Goal: Task Accomplishment & Management: Complete application form

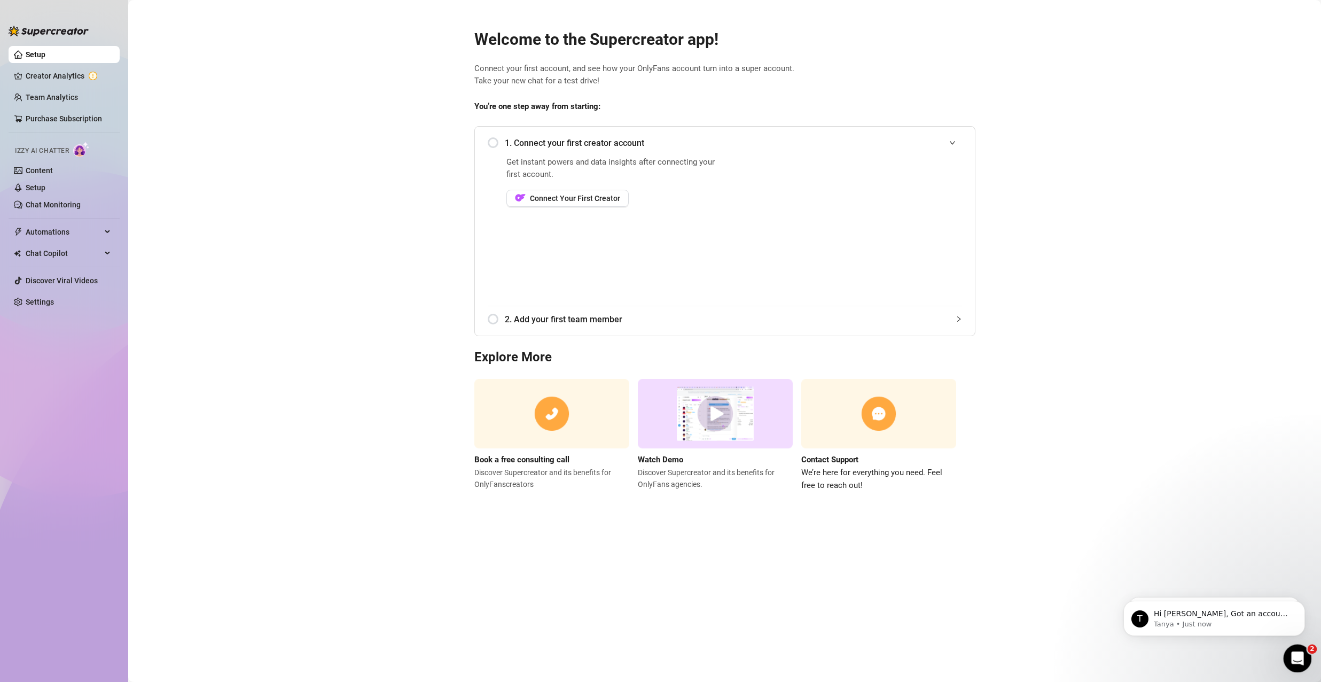
click at [1298, 658] on icon "Open Intercom Messenger" at bounding box center [1296, 657] width 18 height 18
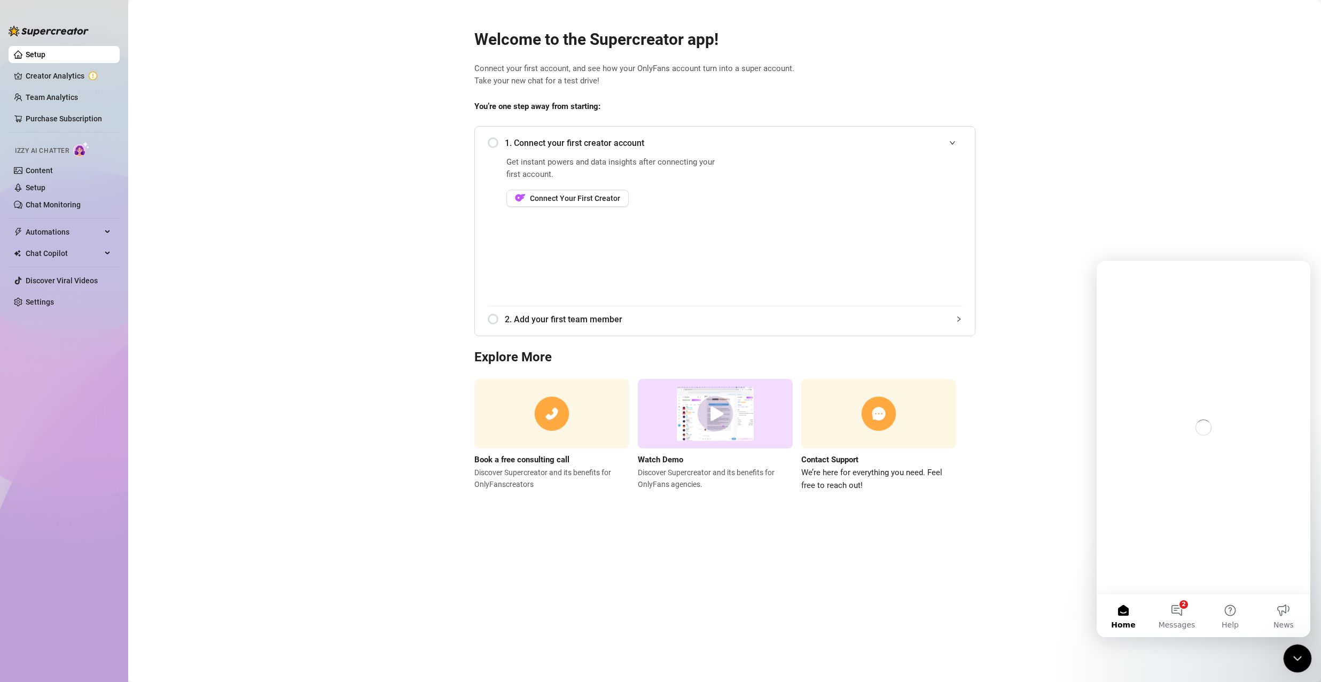
click at [1297, 658] on icon "Close Intercom Messenger" at bounding box center [1295, 656] width 13 height 13
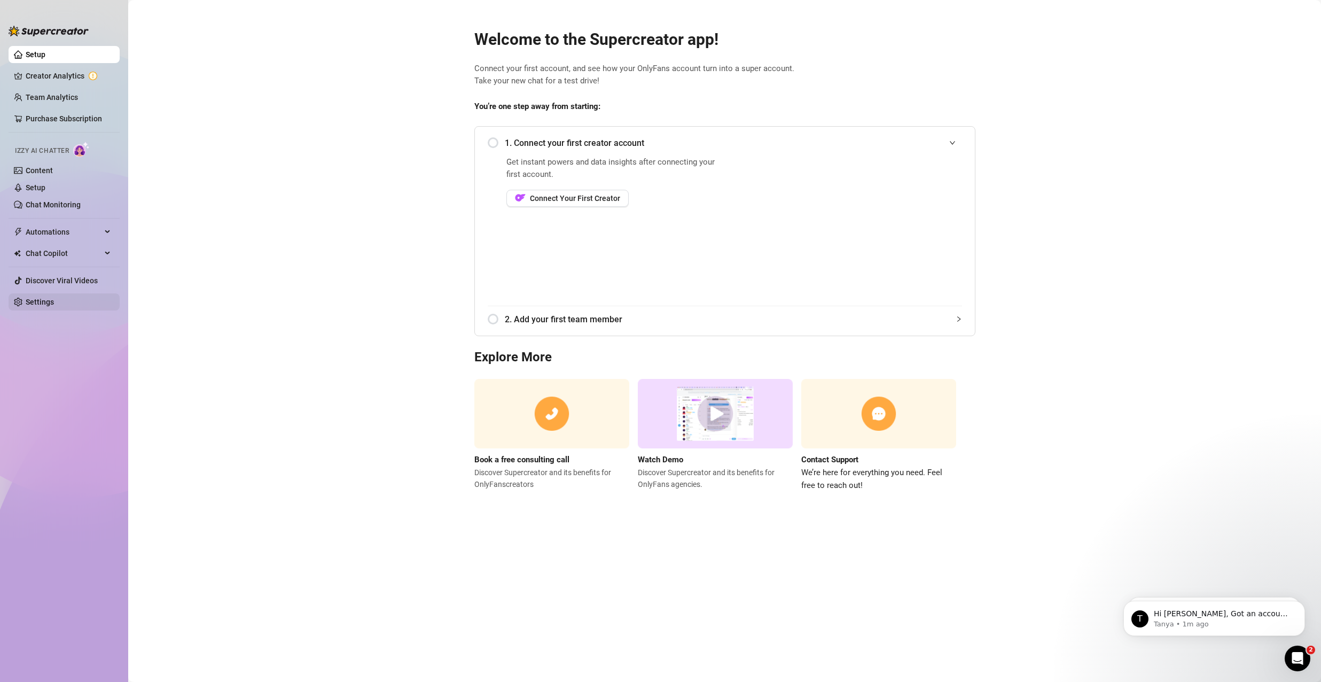
click at [54, 301] on link "Settings" at bounding box center [40, 302] width 28 height 9
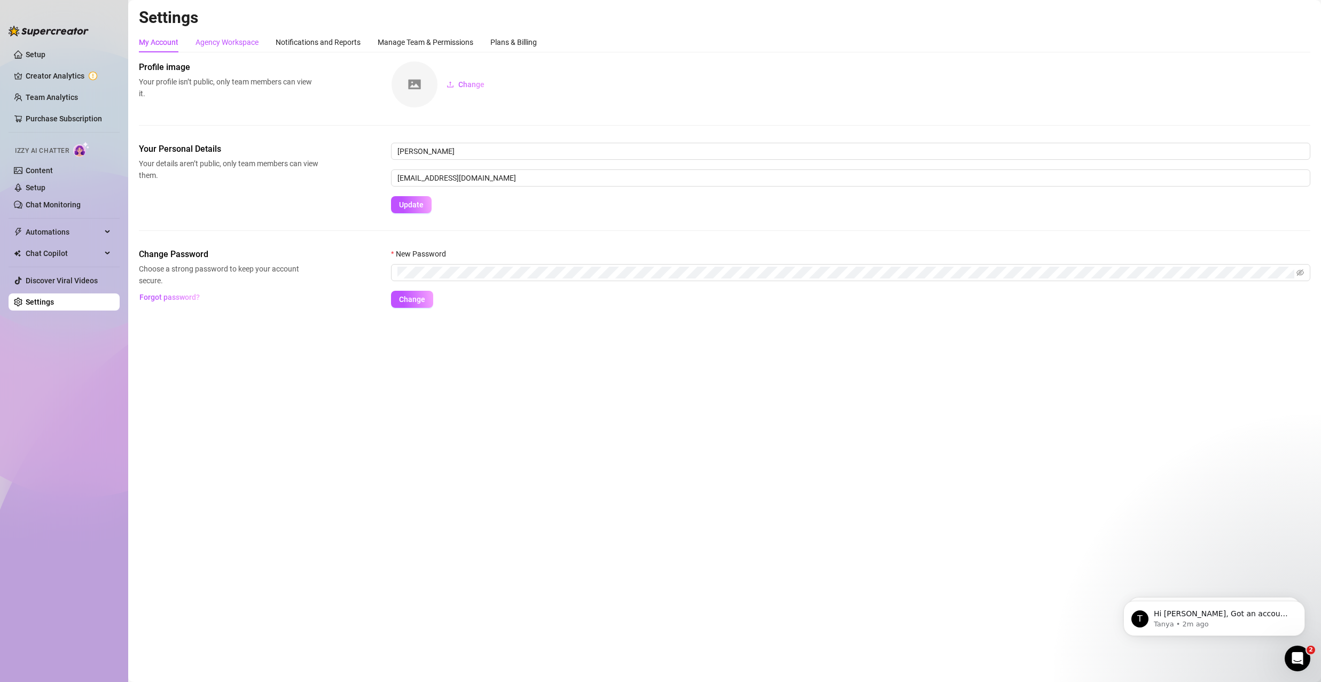
click at [240, 38] on div "Agency Workspace" at bounding box center [227, 42] width 63 height 12
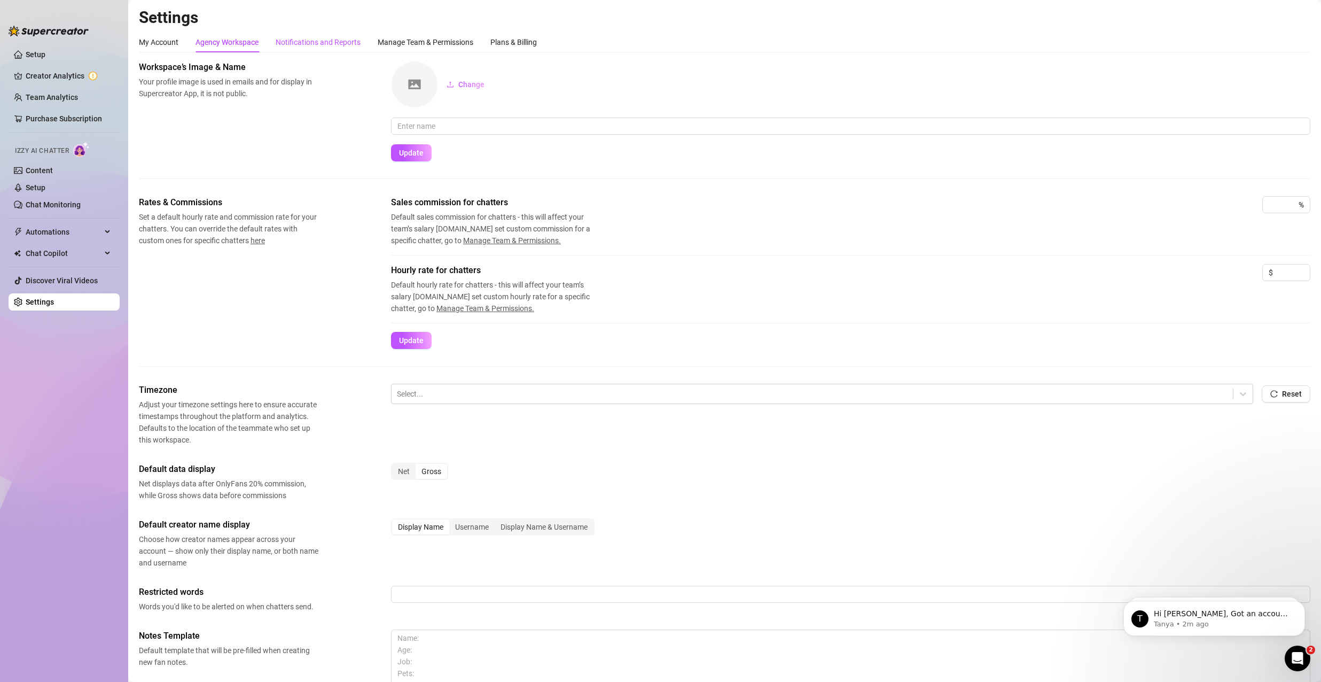
click at [322, 40] on div "Notifications and Reports" at bounding box center [318, 42] width 85 height 12
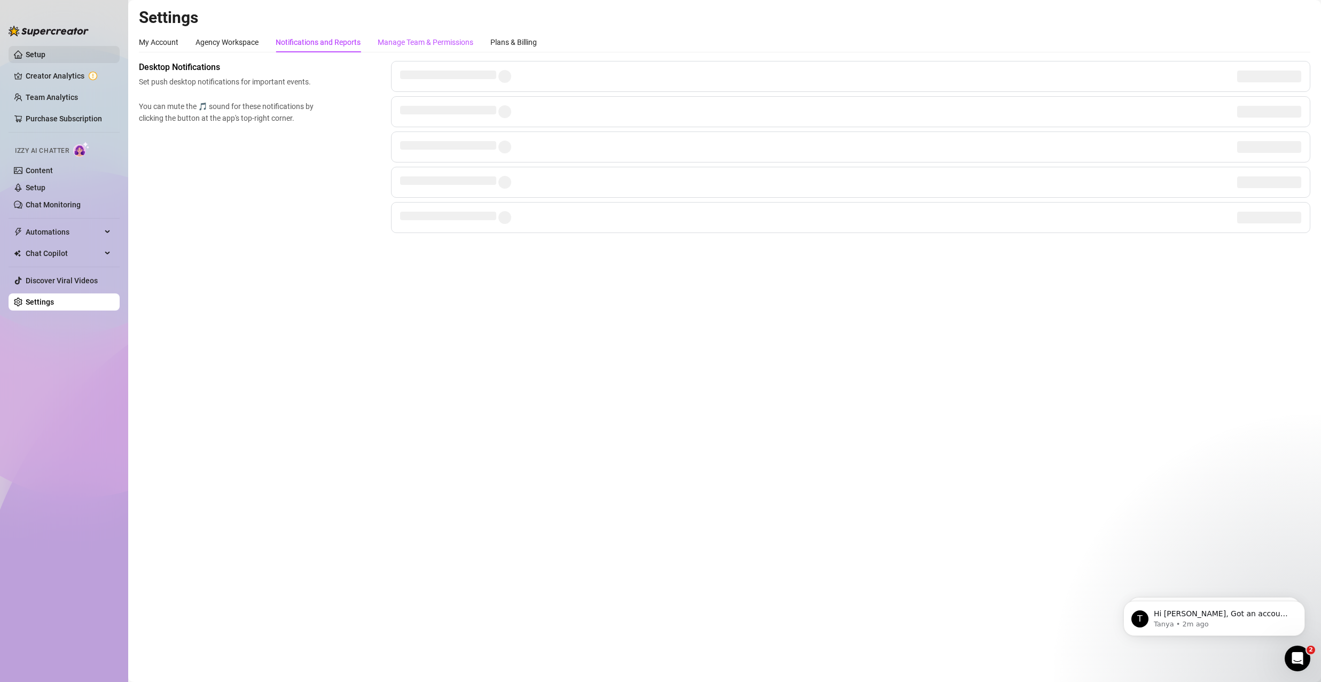
click at [412, 41] on div "Manage Team & Permissions" at bounding box center [426, 42] width 96 height 12
click at [168, 43] on div "My Account" at bounding box center [159, 42] width 40 height 12
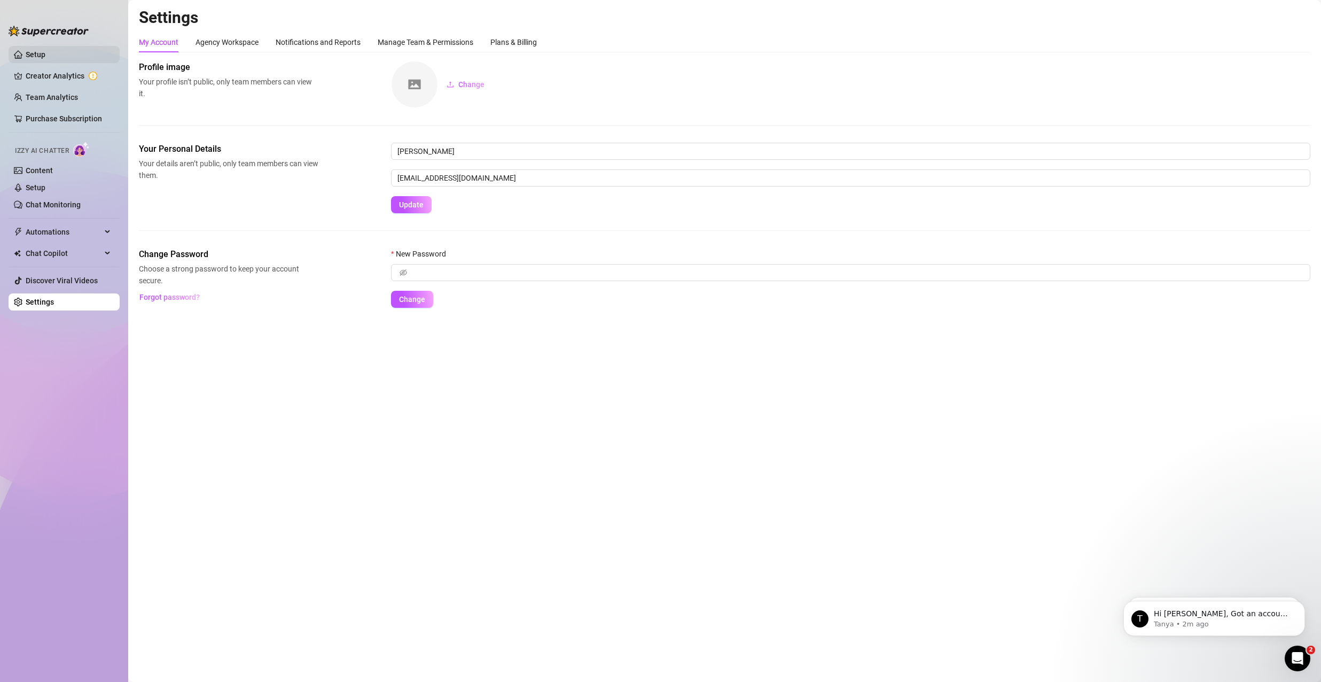
click at [42, 55] on link "Setup" at bounding box center [36, 54] width 20 height 9
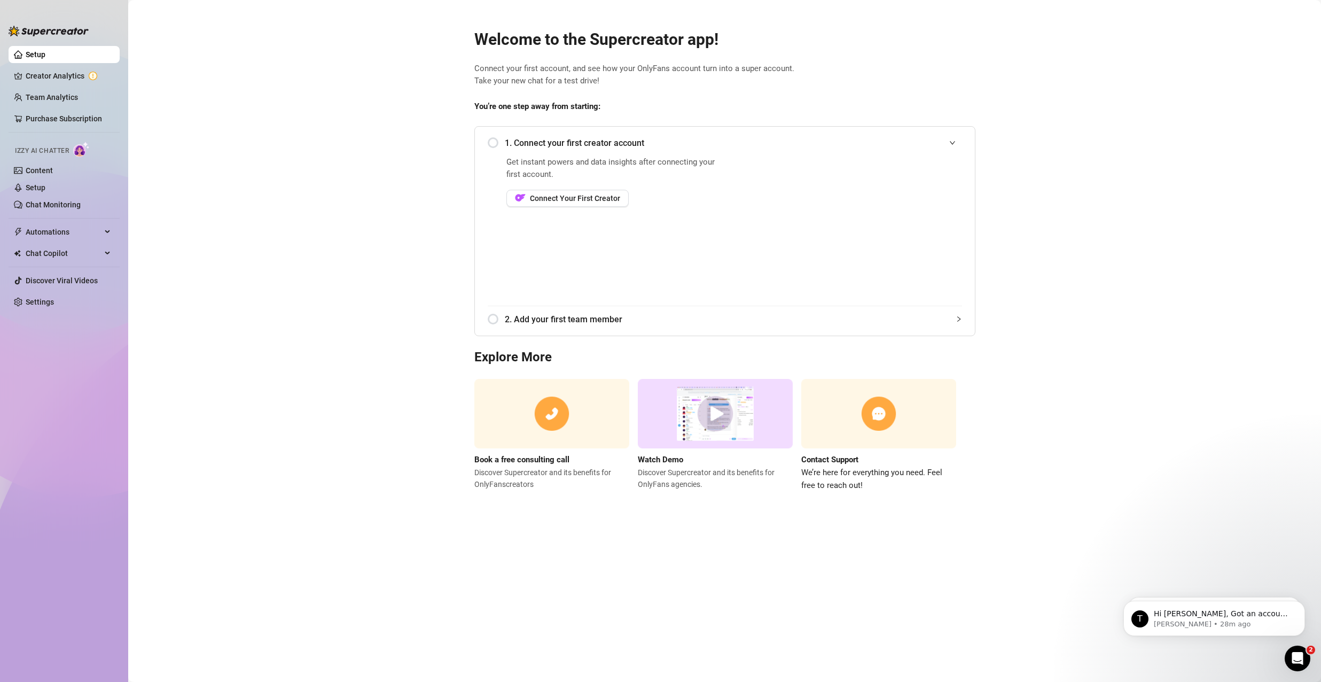
click at [536, 144] on span "1. Connect your first creator account" at bounding box center [733, 142] width 457 height 13
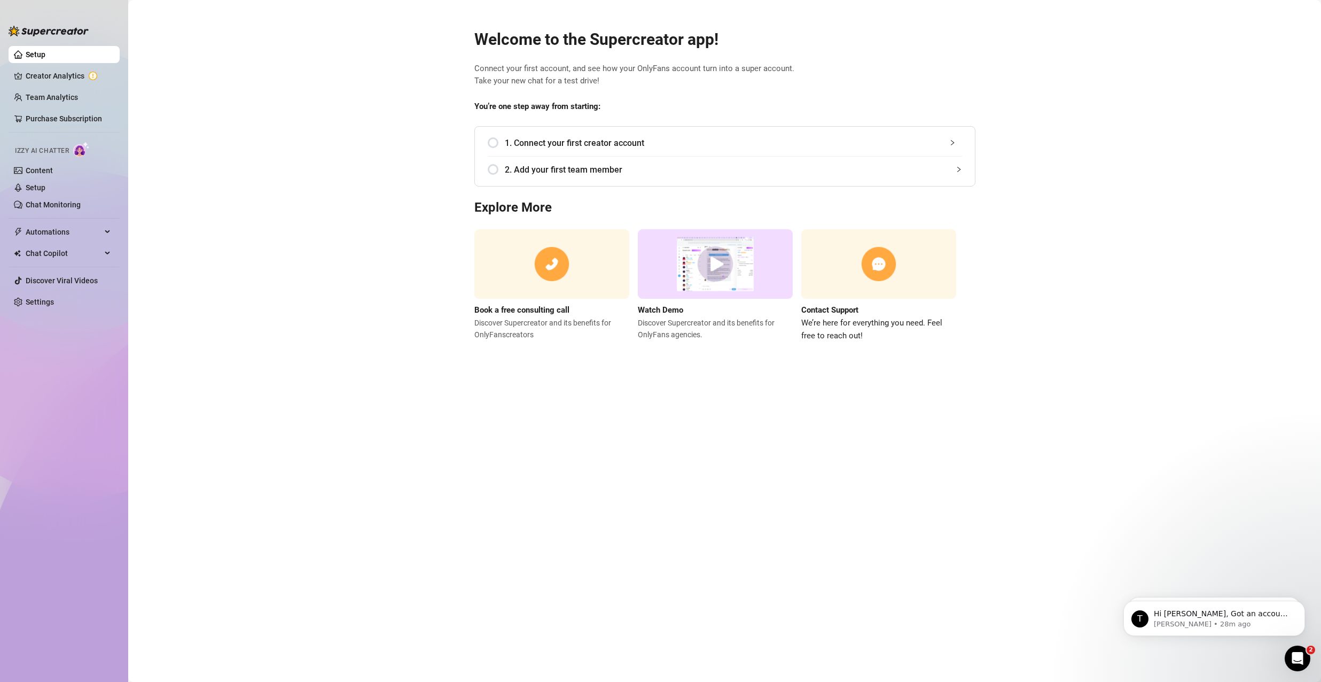
click at [567, 143] on span "1. Connect your first creator account" at bounding box center [733, 142] width 457 height 13
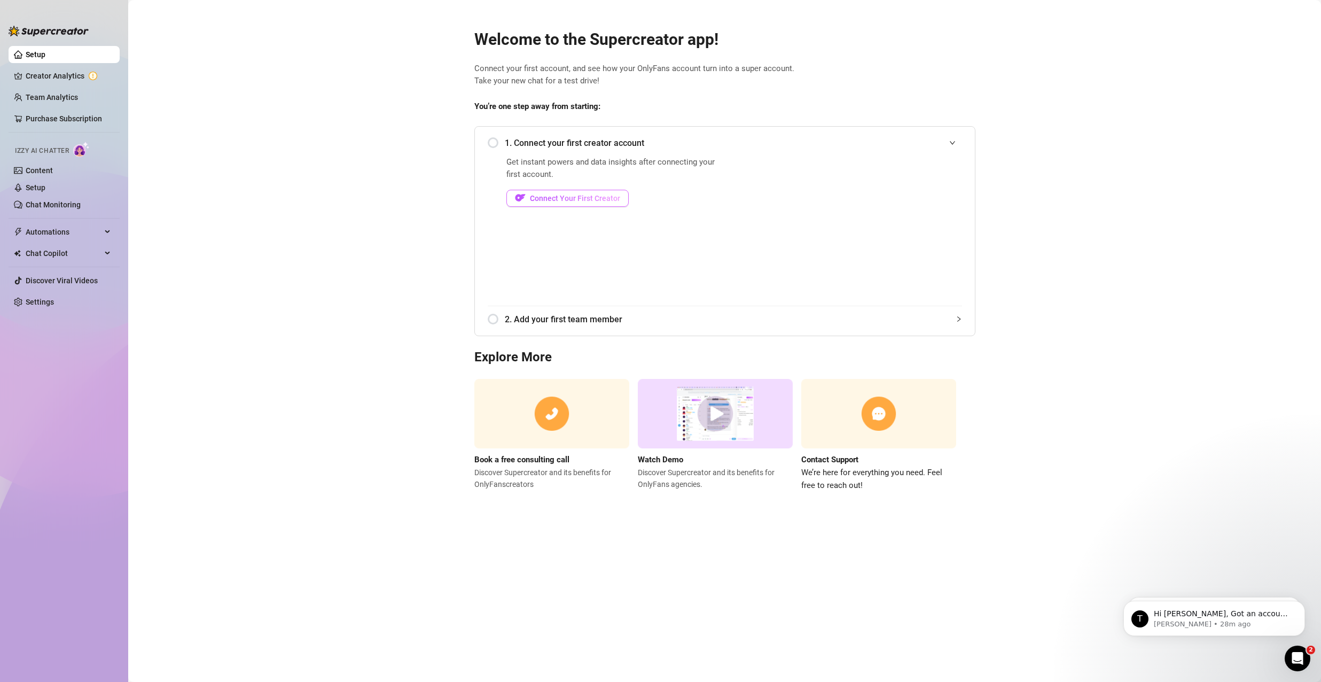
click at [571, 198] on span "Connect Your First Creator" at bounding box center [575, 198] width 90 height 9
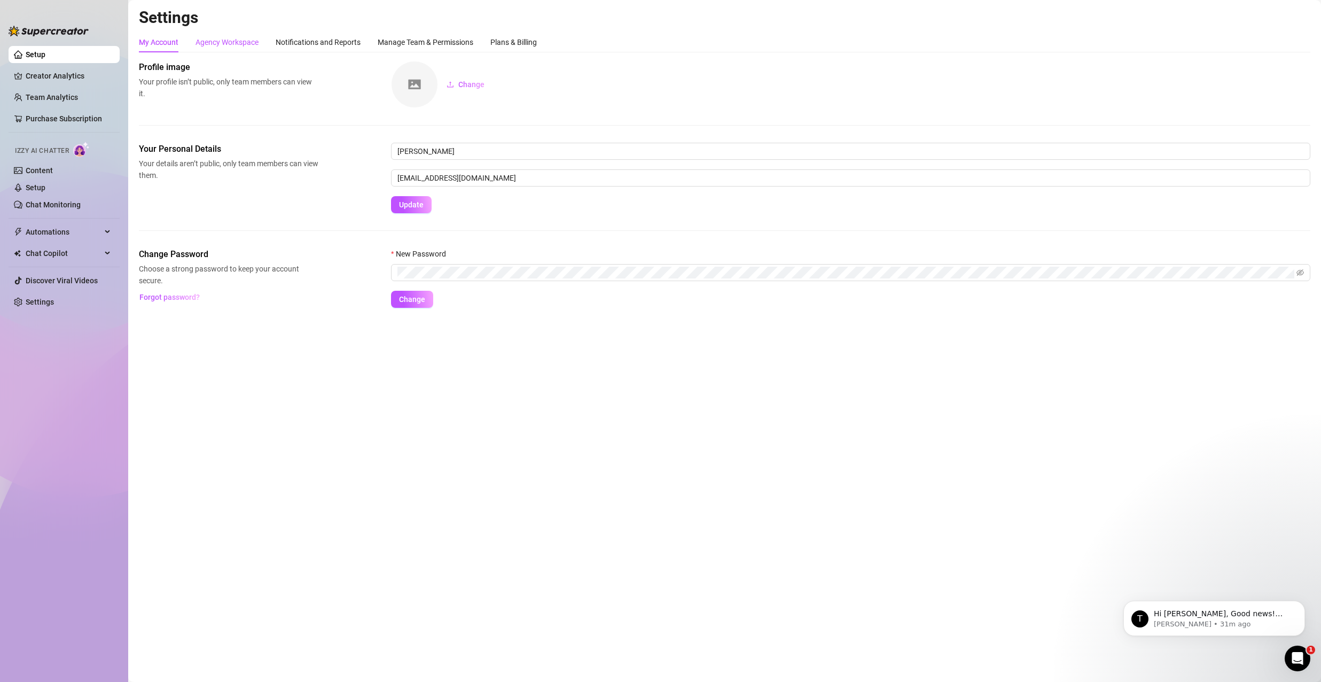
click at [243, 39] on div "Agency Workspace" at bounding box center [227, 42] width 63 height 12
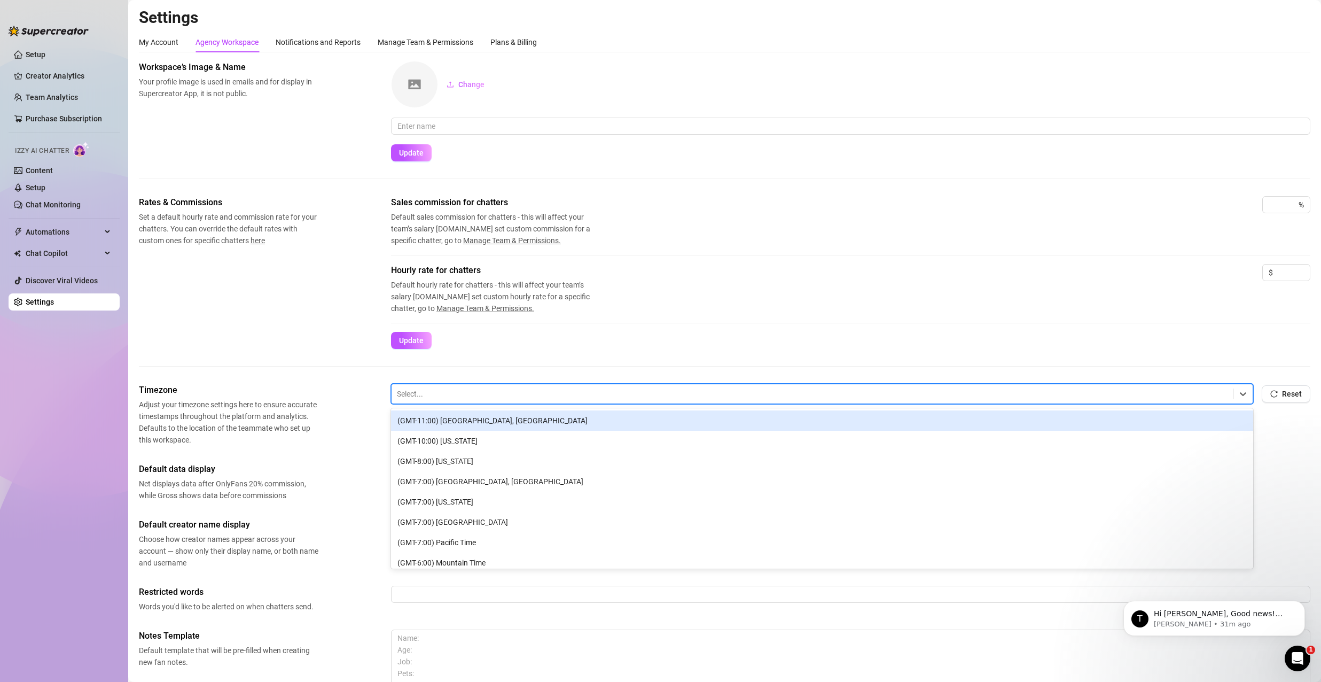
click at [587, 392] on div at bounding box center [812, 394] width 831 height 14
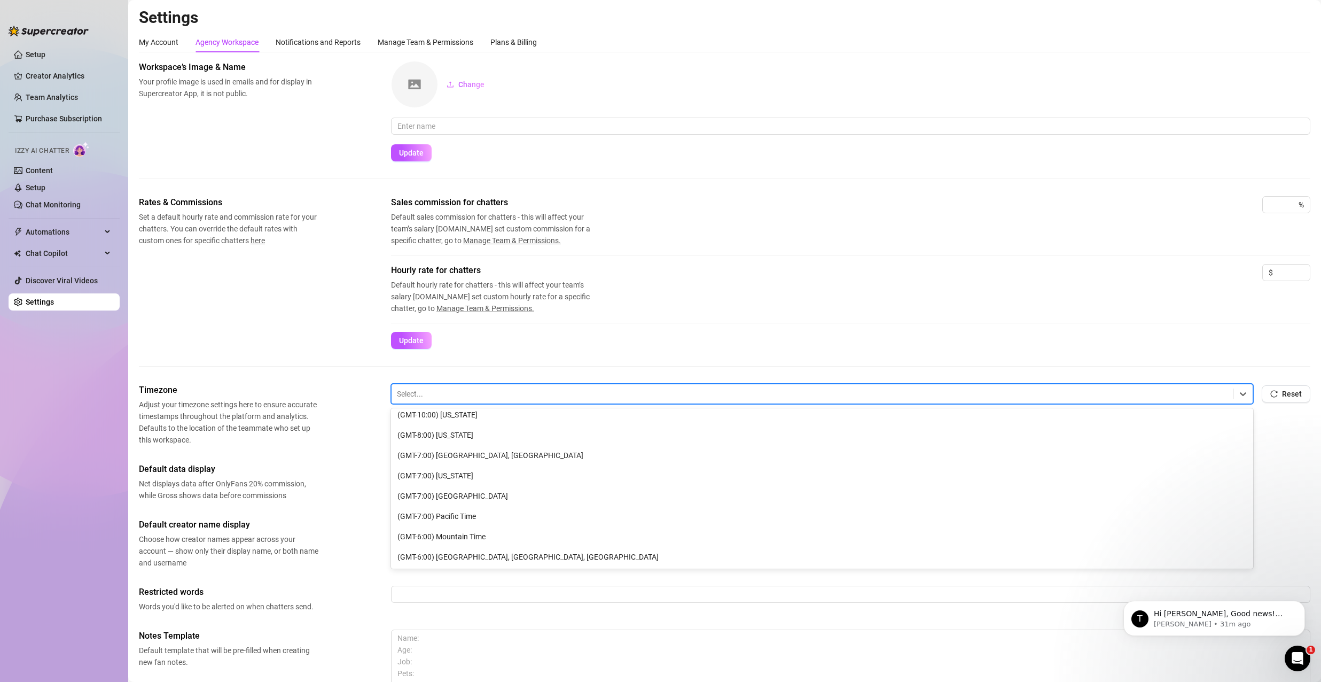
scroll to position [160, 0]
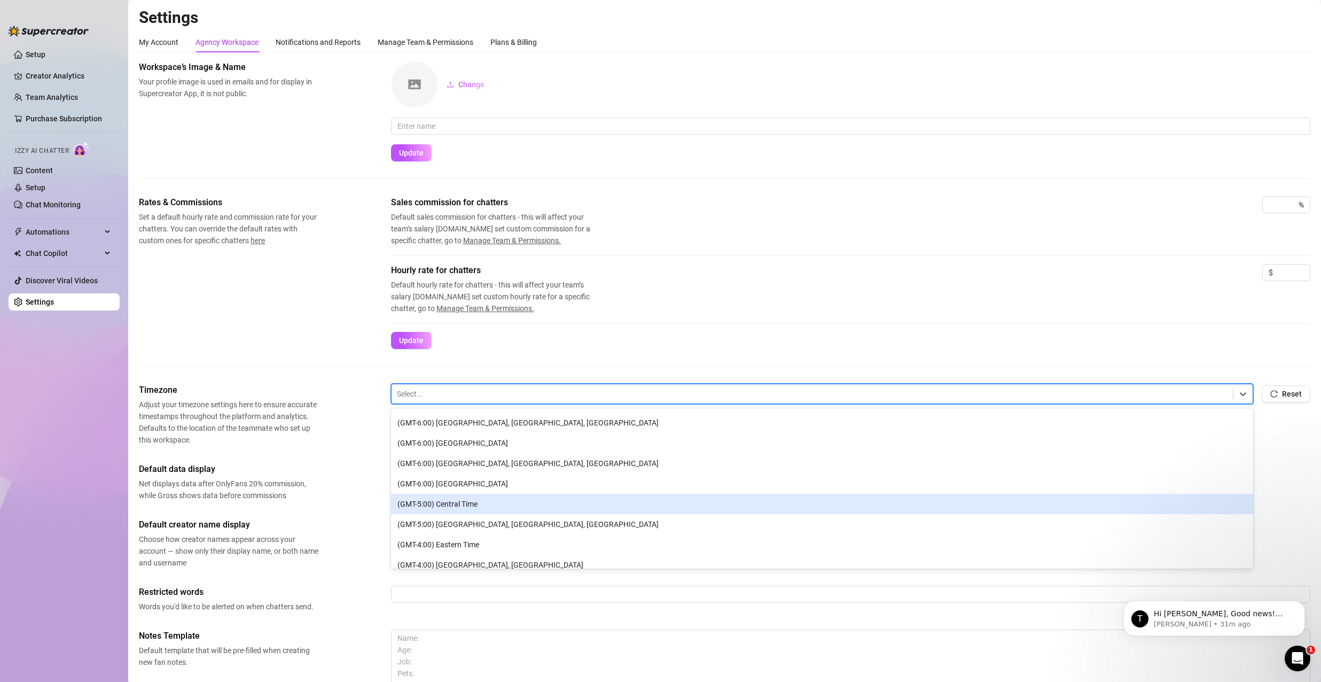
click at [489, 501] on div "(GMT-5:00) Central Time" at bounding box center [822, 504] width 862 height 20
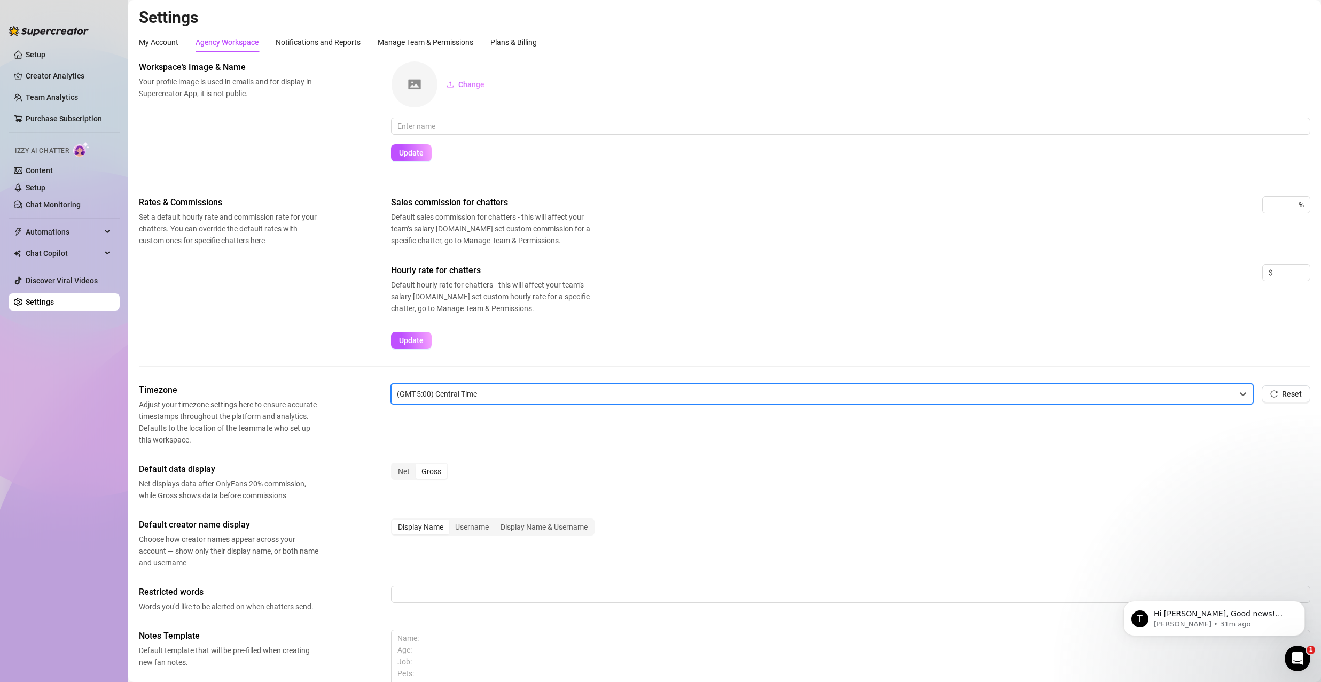
click at [473, 394] on div at bounding box center [812, 394] width 831 height 14
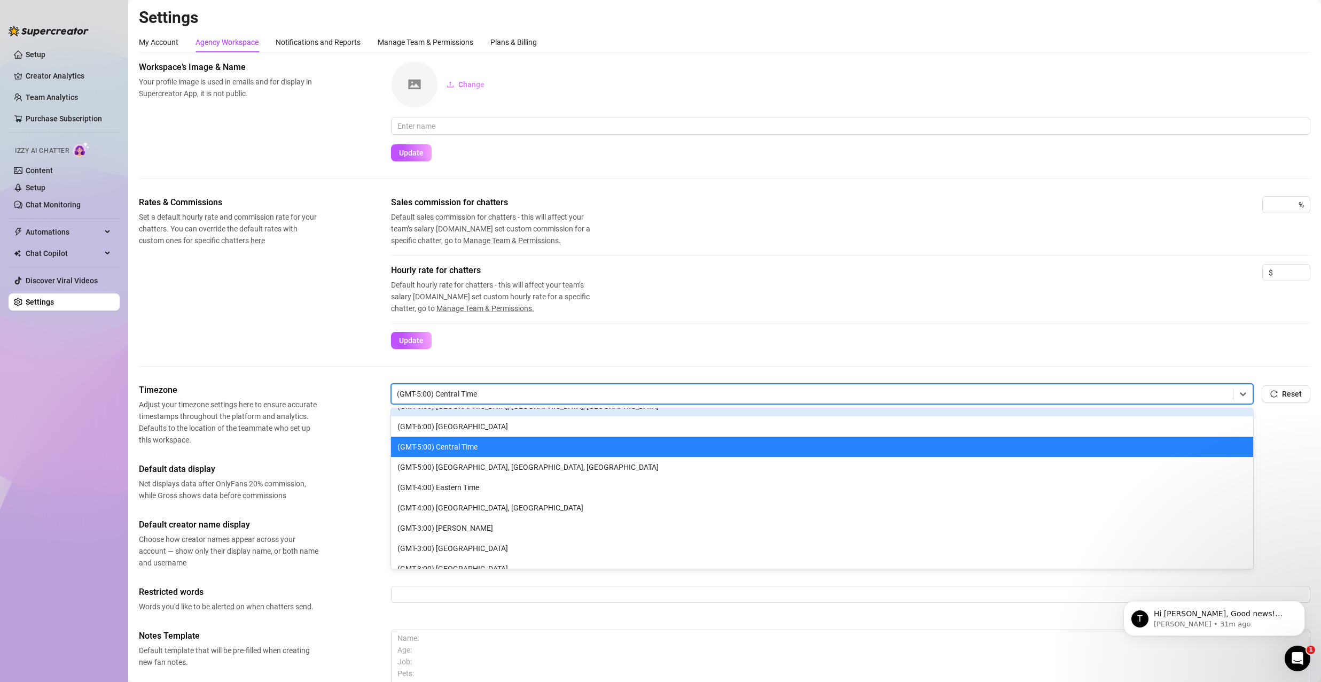
scroll to position [219, 0]
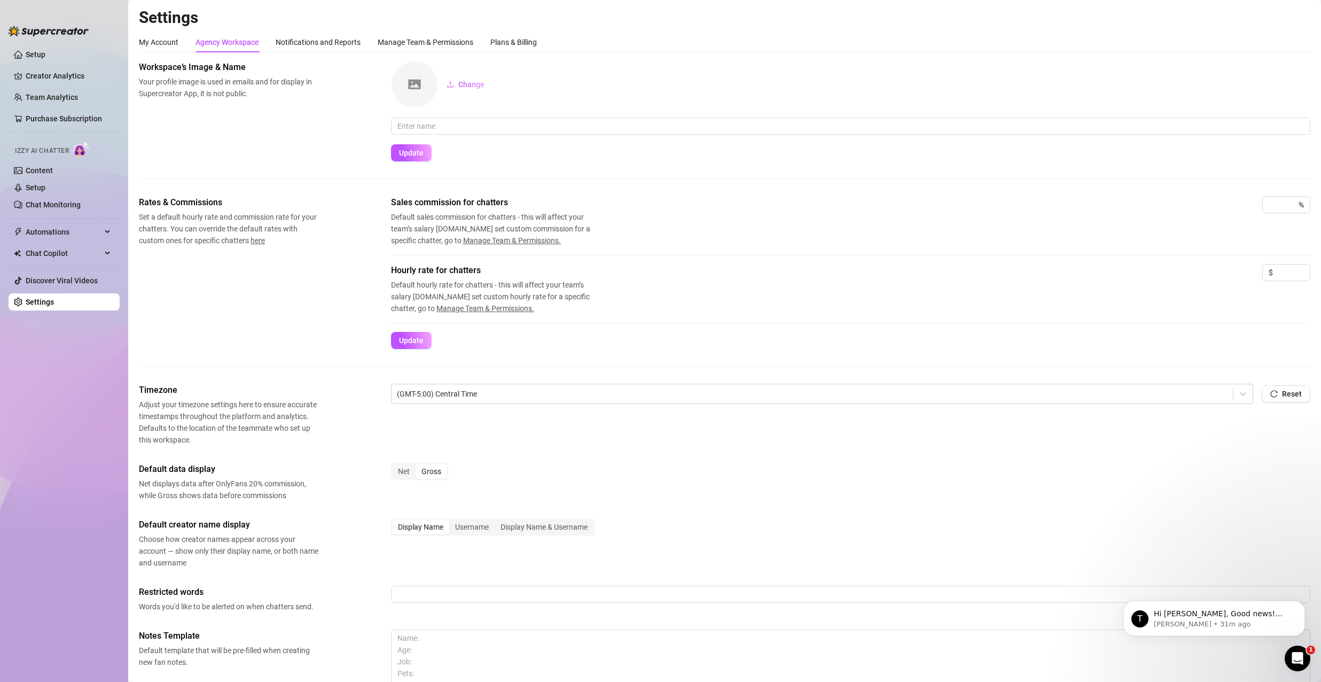
click at [512, 382] on div "Rates & Commissions Set a default hourly rate and commission rate for your chat…" at bounding box center [724, 289] width 1171 height 187
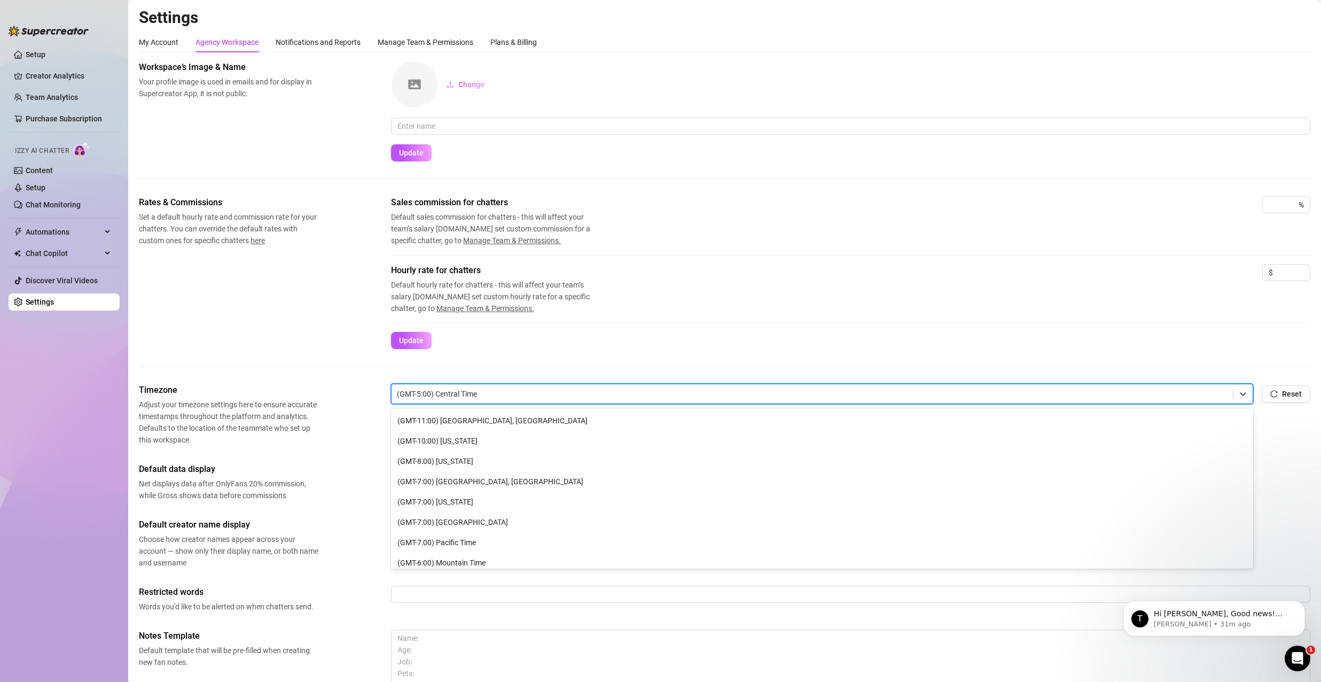
click at [452, 396] on div at bounding box center [812, 394] width 831 height 14
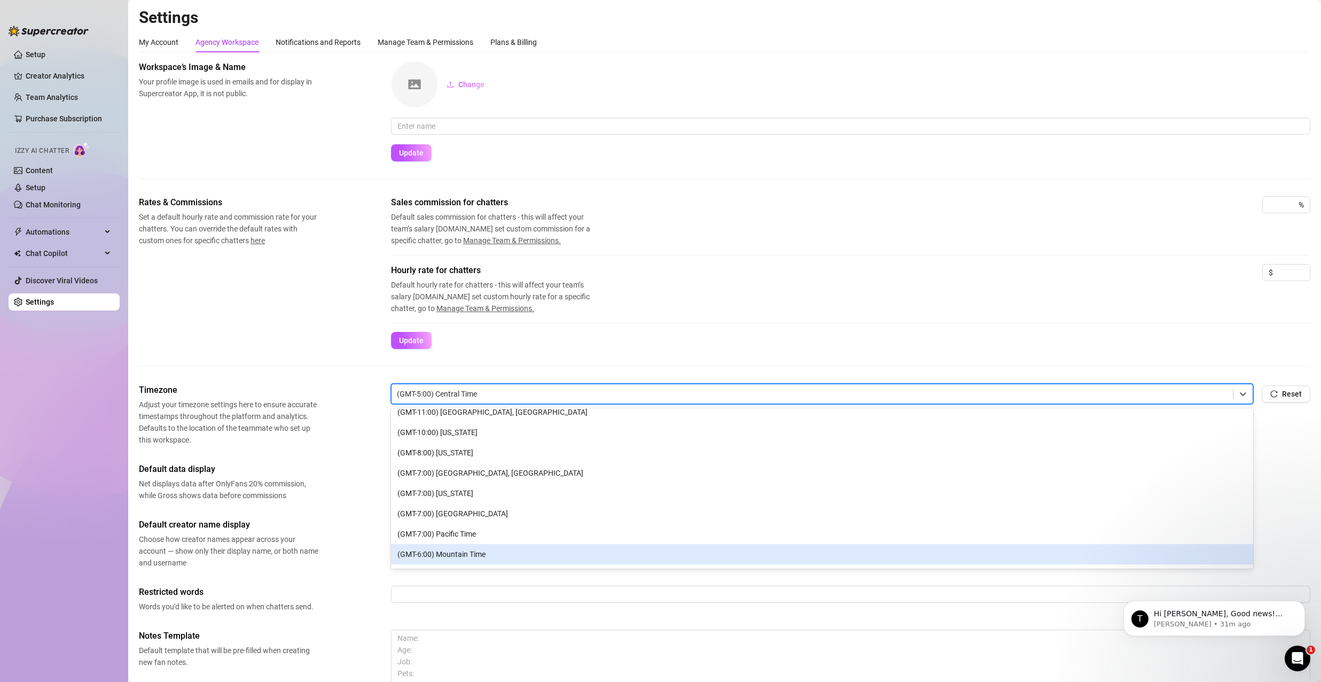
scroll to position [5, 0]
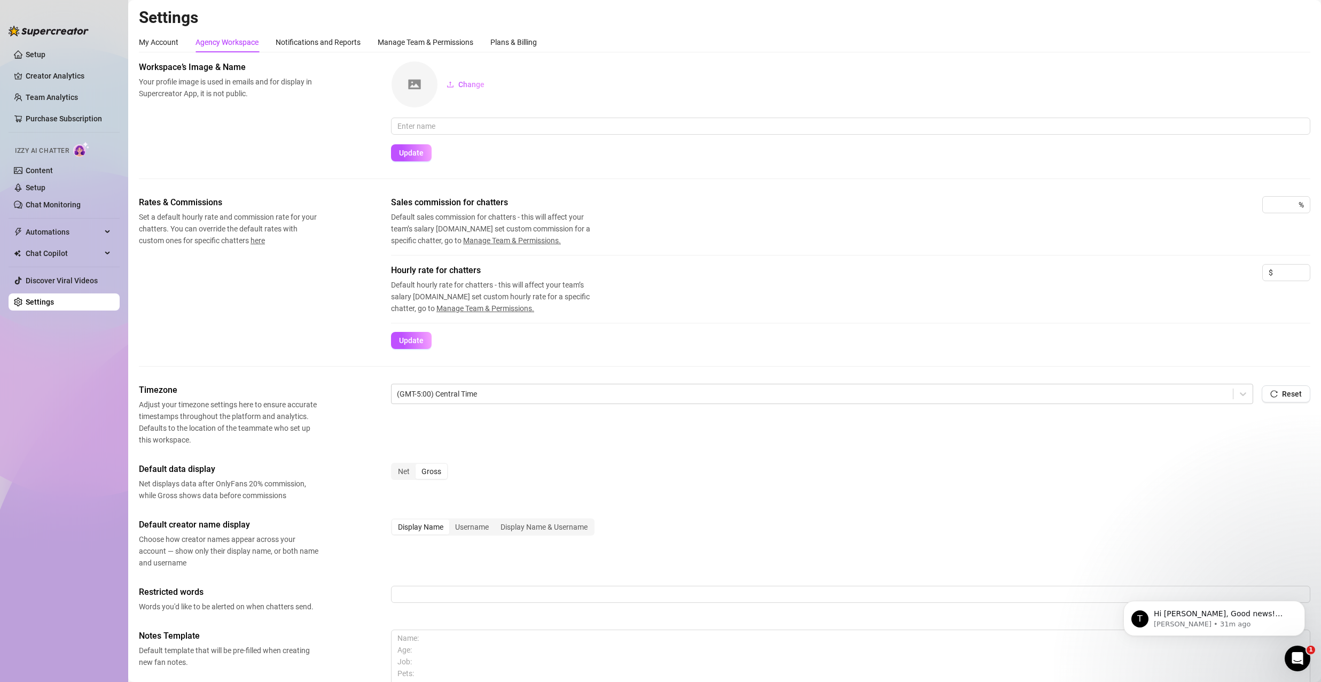
click at [342, 476] on div "Default data display Net displays data after OnlyFans 20% commission, while Gro…" at bounding box center [724, 482] width 1171 height 38
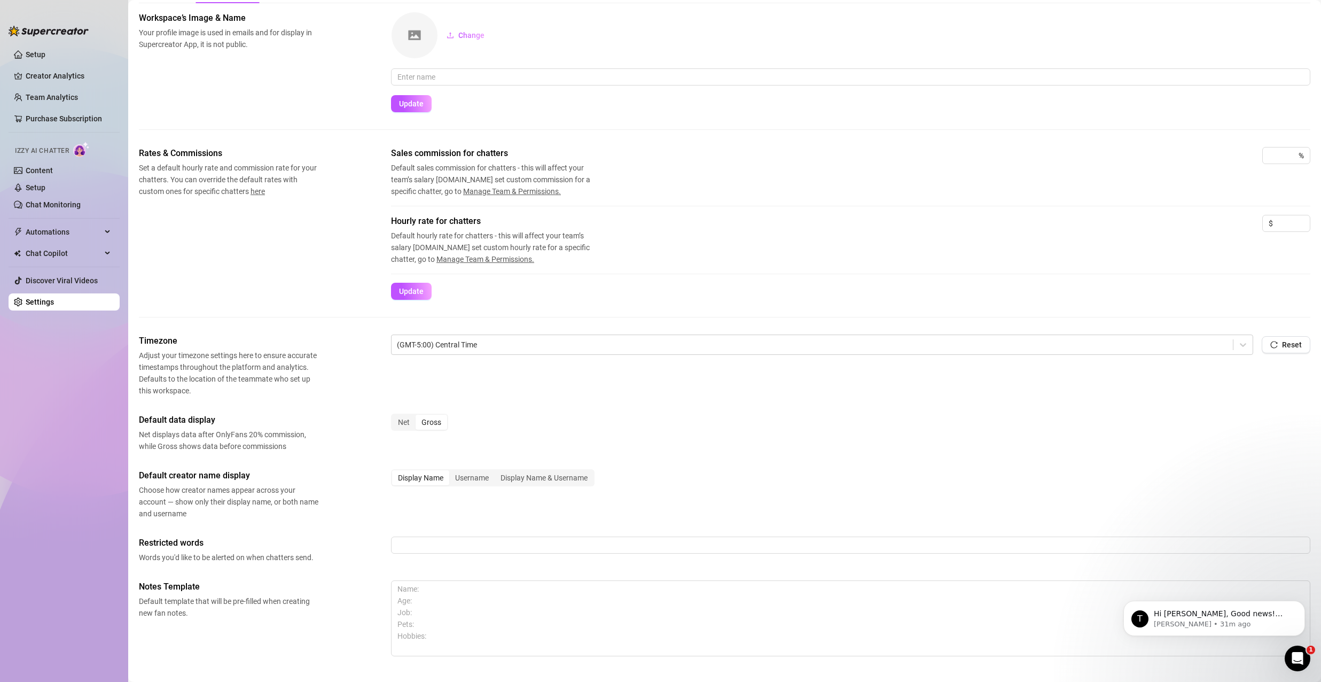
scroll to position [53, 0]
click at [394, 418] on div "Net" at bounding box center [404, 417] width 24 height 15
click at [395, 412] on input "Net" at bounding box center [395, 412] width 0 height 0
click at [429, 418] on div "Gross" at bounding box center [432, 417] width 32 height 15
click at [418, 412] on input "Gross" at bounding box center [418, 412] width 0 height 0
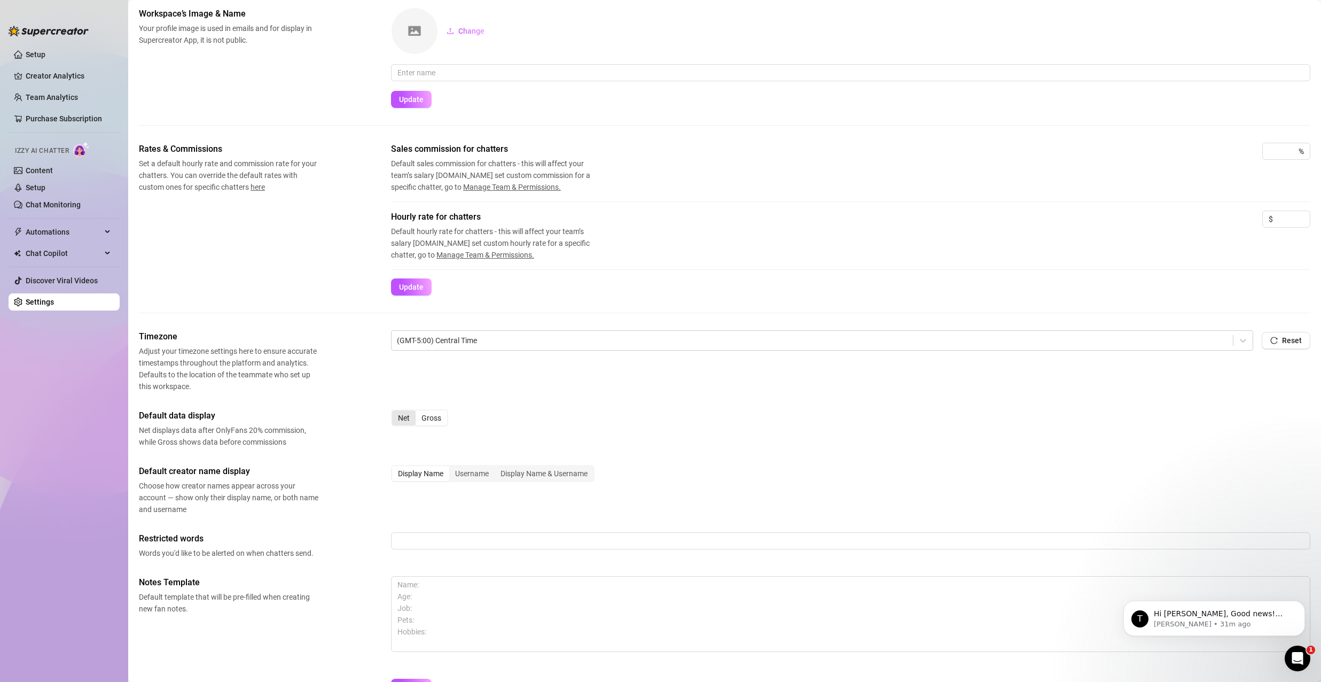
click at [398, 418] on div "Net" at bounding box center [404, 417] width 24 height 15
click at [395, 412] on input "Net" at bounding box center [395, 412] width 0 height 0
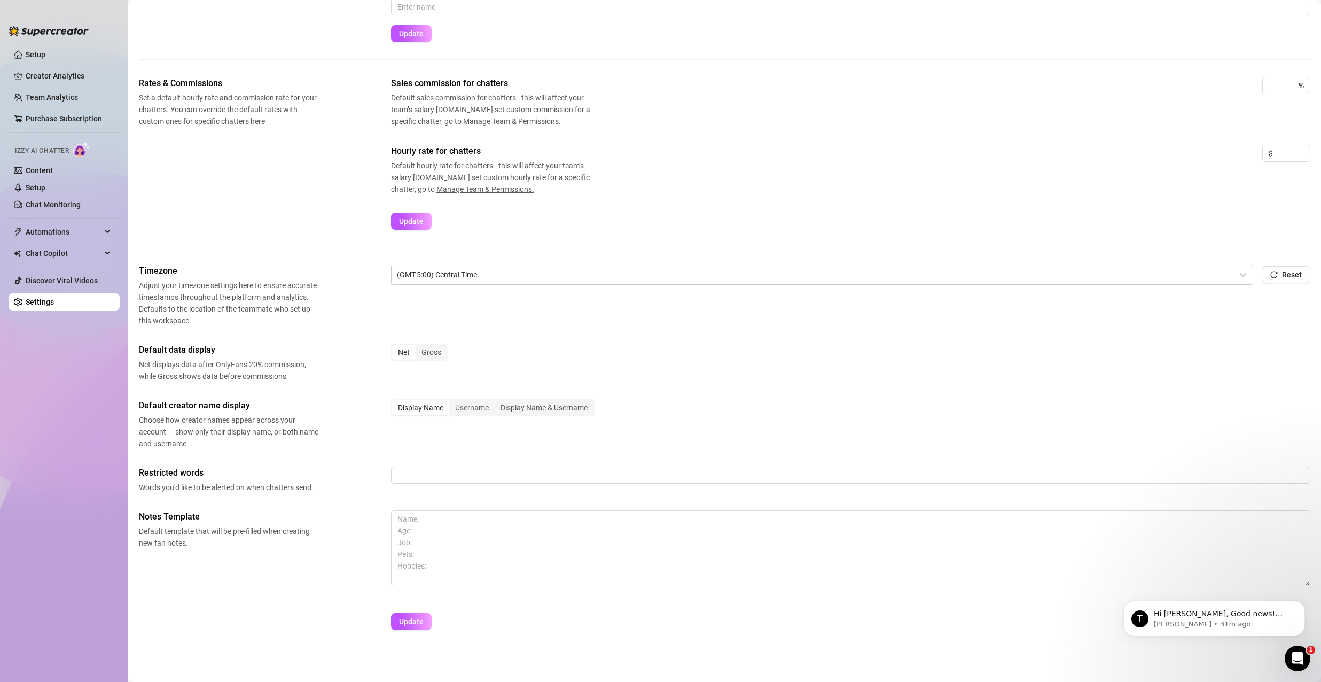
scroll to position [122, 0]
click at [437, 402] on div "Display Name" at bounding box center [420, 404] width 57 height 15
click at [395, 399] on input "Display Name" at bounding box center [395, 399] width 0 height 0
click at [471, 405] on div "Username" at bounding box center [471, 404] width 45 height 15
click at [452, 399] on input "Username" at bounding box center [452, 399] width 0 height 0
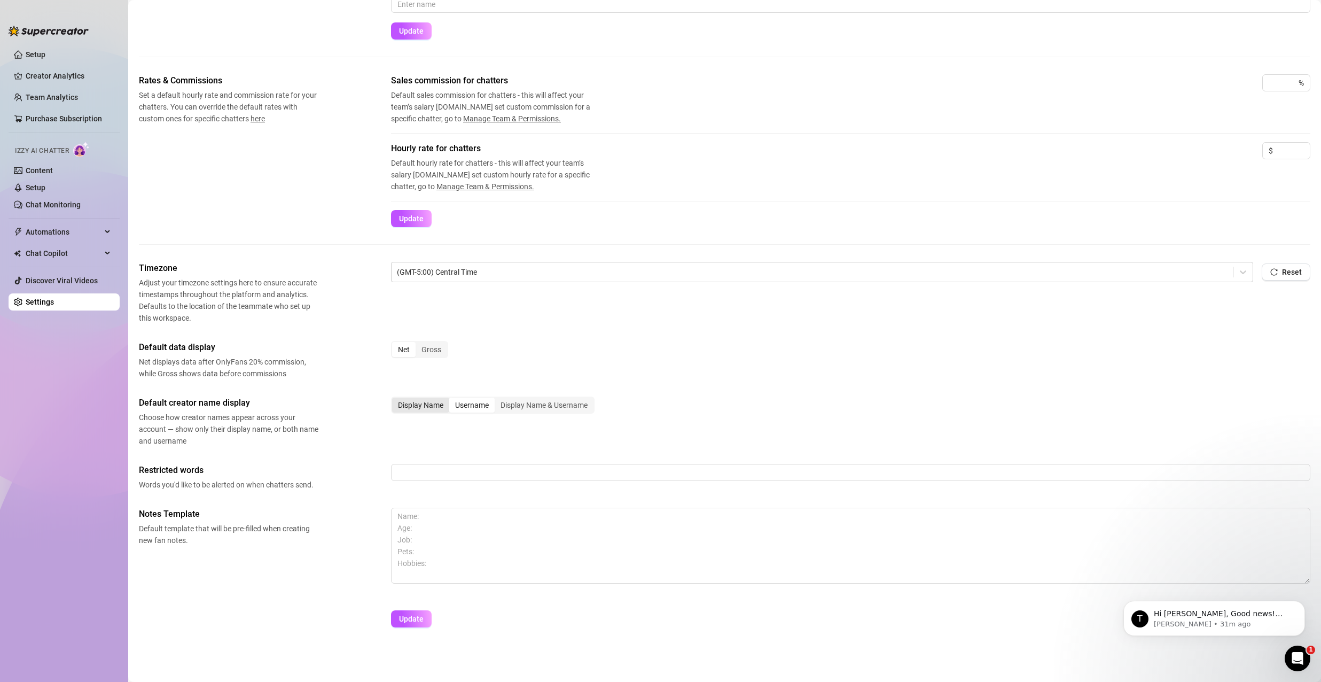
click at [416, 403] on div "Display Name" at bounding box center [420, 404] width 57 height 15
click at [395, 399] on input "Display Name" at bounding box center [395, 399] width 0 height 0
click at [417, 617] on span "Update" at bounding box center [411, 618] width 25 height 9
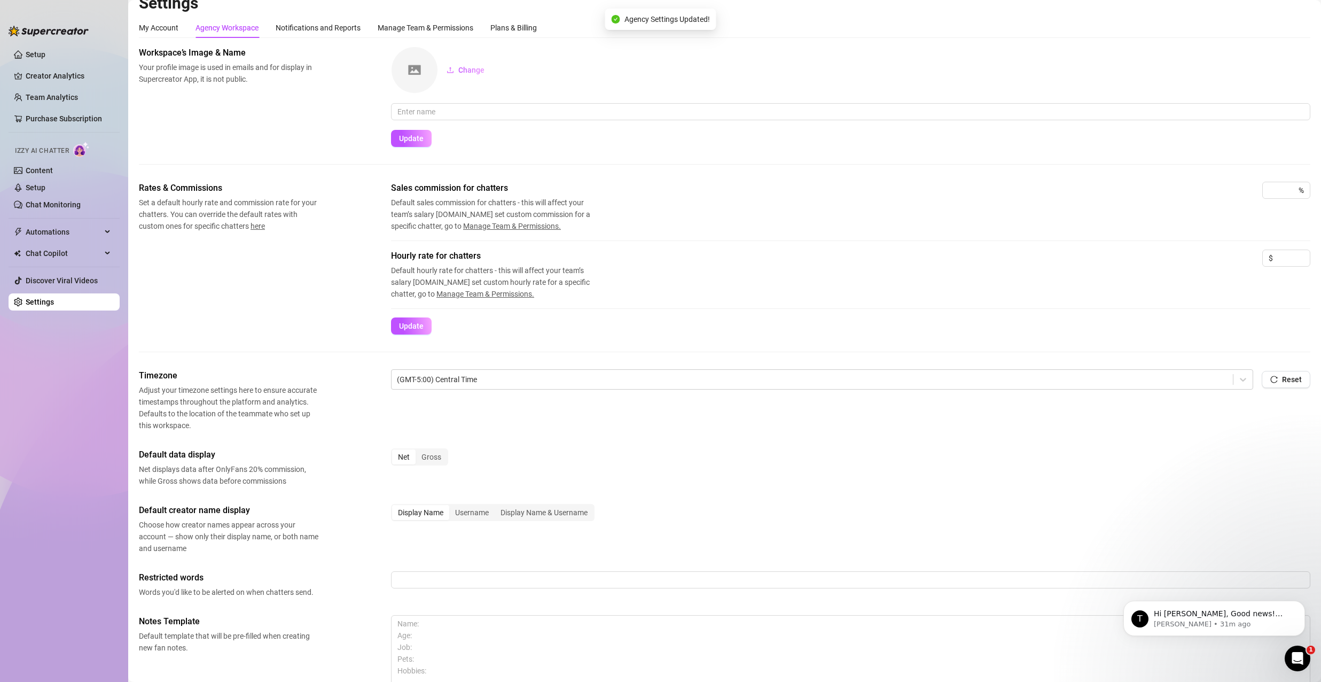
scroll to position [0, 0]
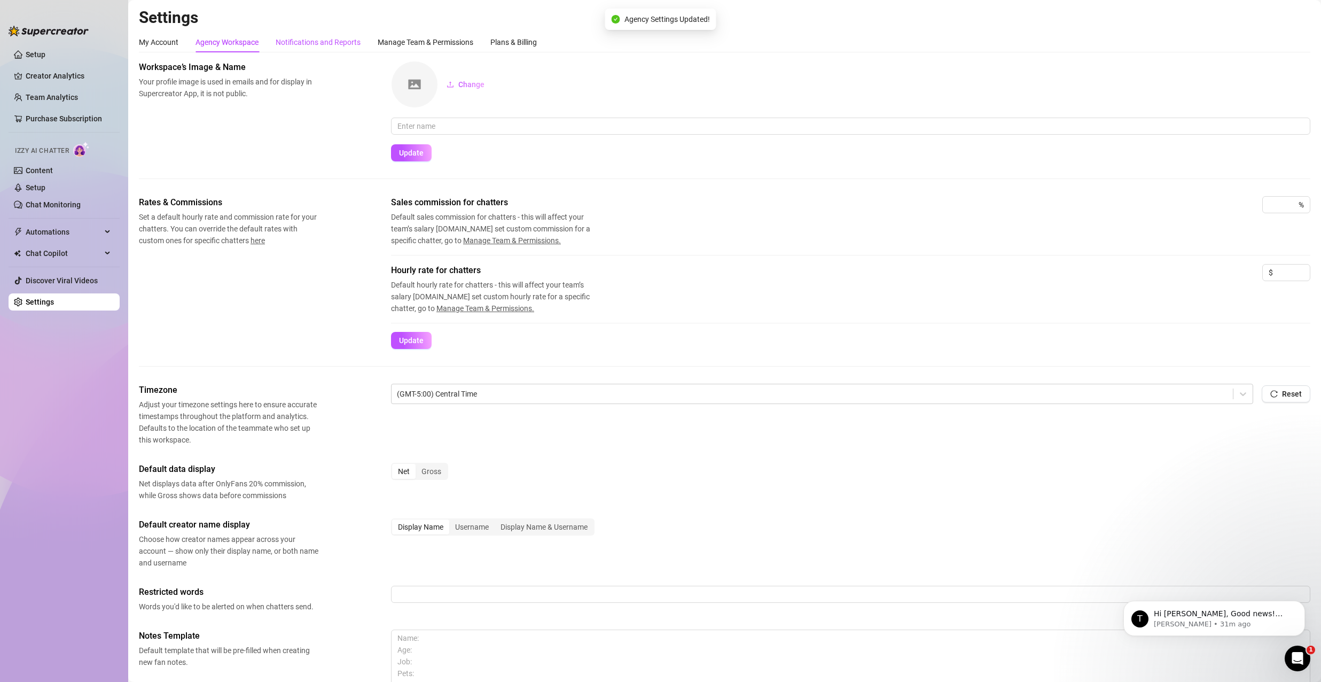
click at [332, 39] on div "Notifications and Reports" at bounding box center [318, 42] width 85 height 12
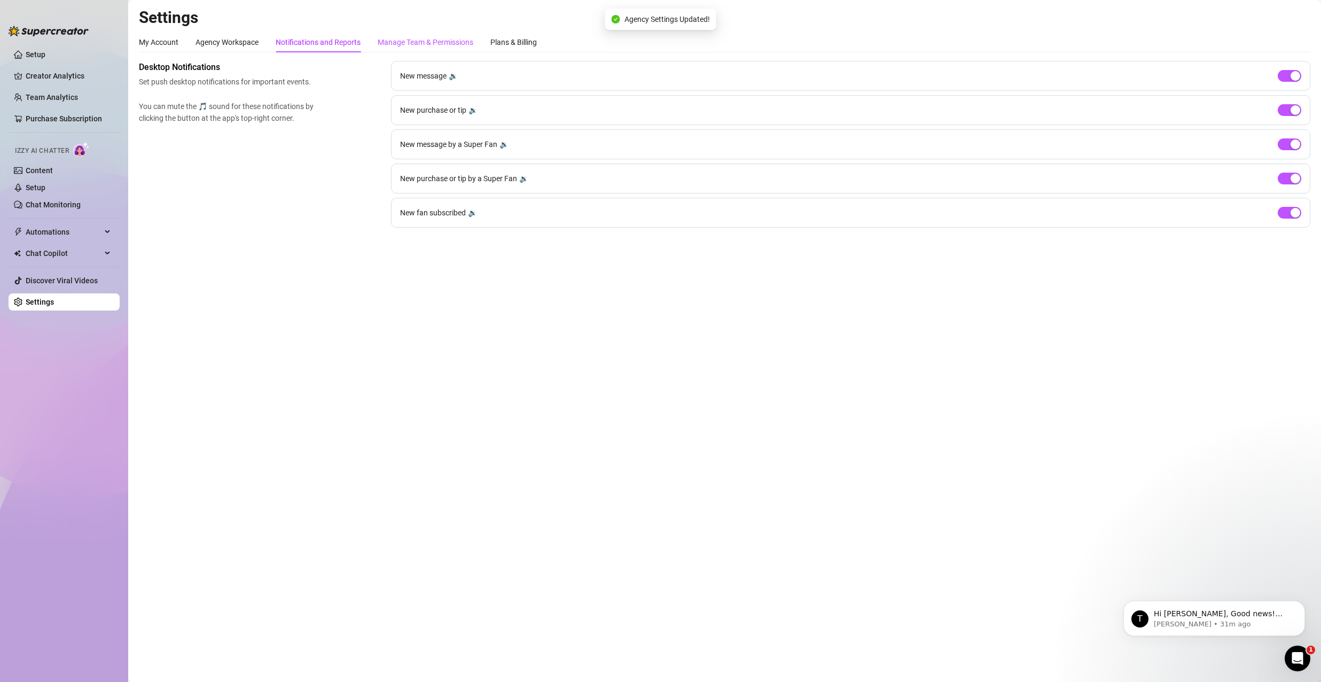
click at [411, 46] on div "Manage Team & Permissions" at bounding box center [426, 42] width 96 height 12
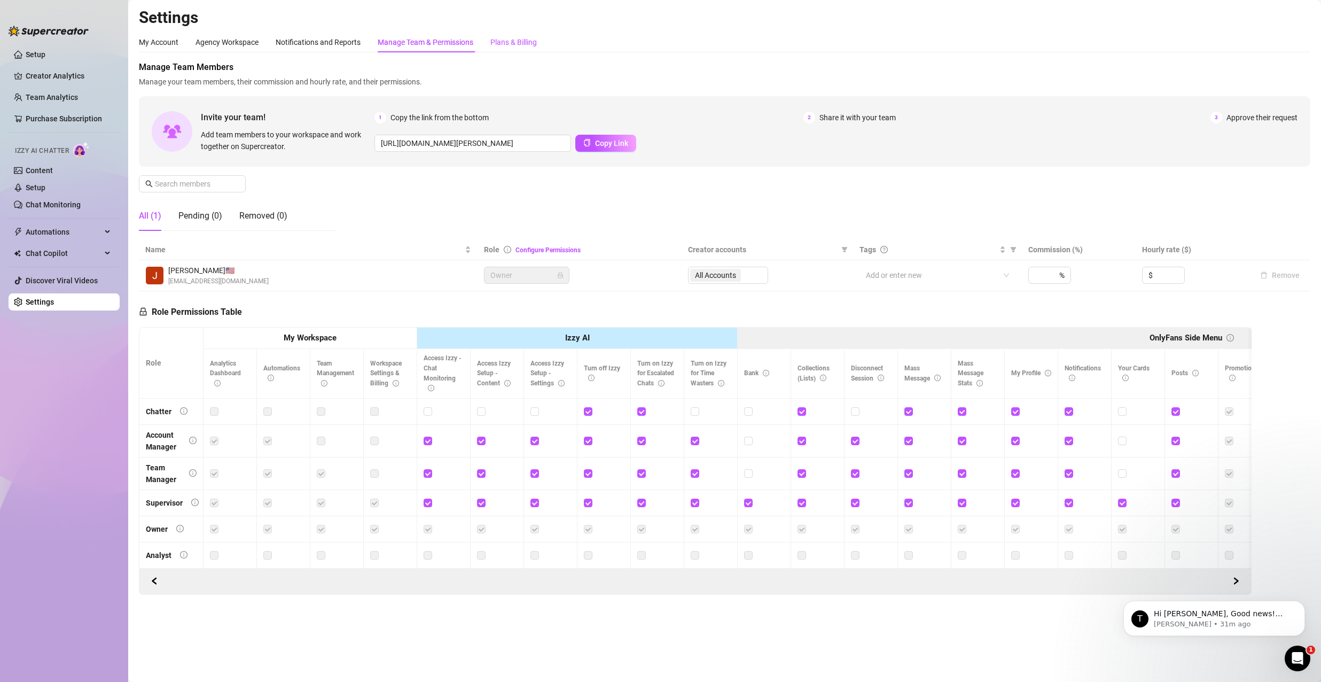
click at [501, 38] on div "Plans & Billing" at bounding box center [513, 42] width 46 height 12
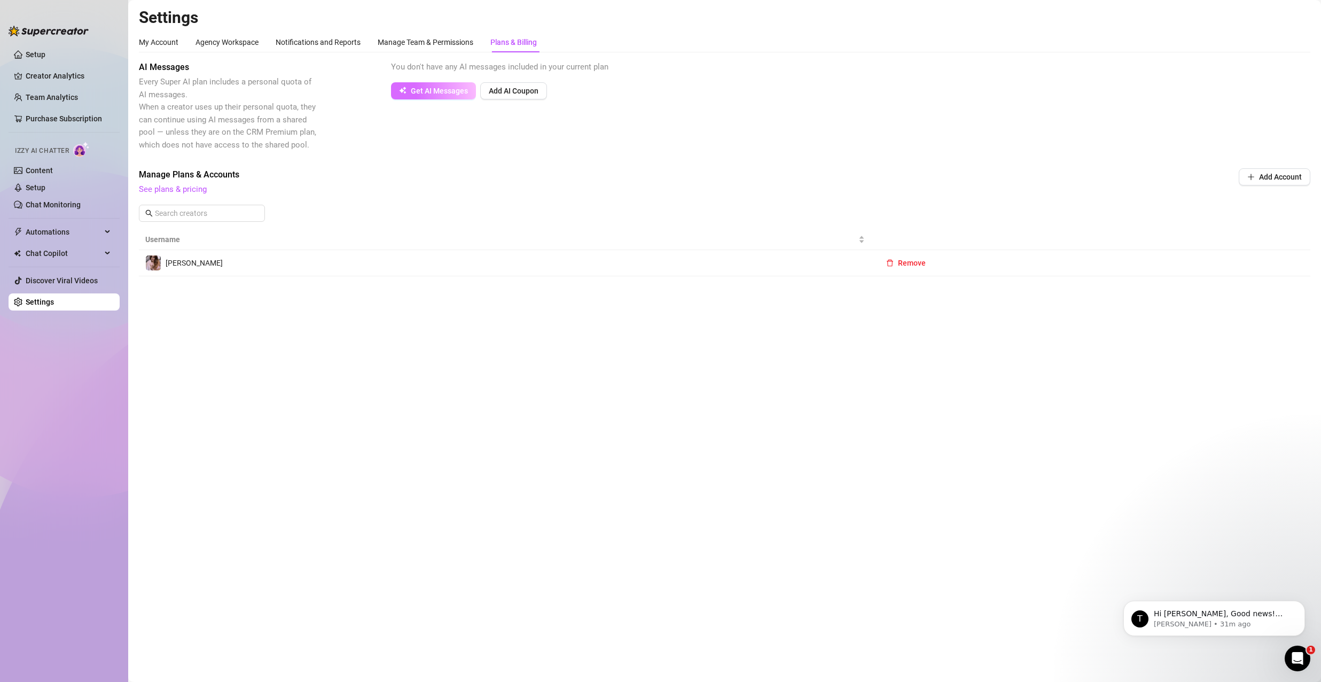
click at [424, 87] on span "Get AI Messages" at bounding box center [439, 91] width 57 height 9
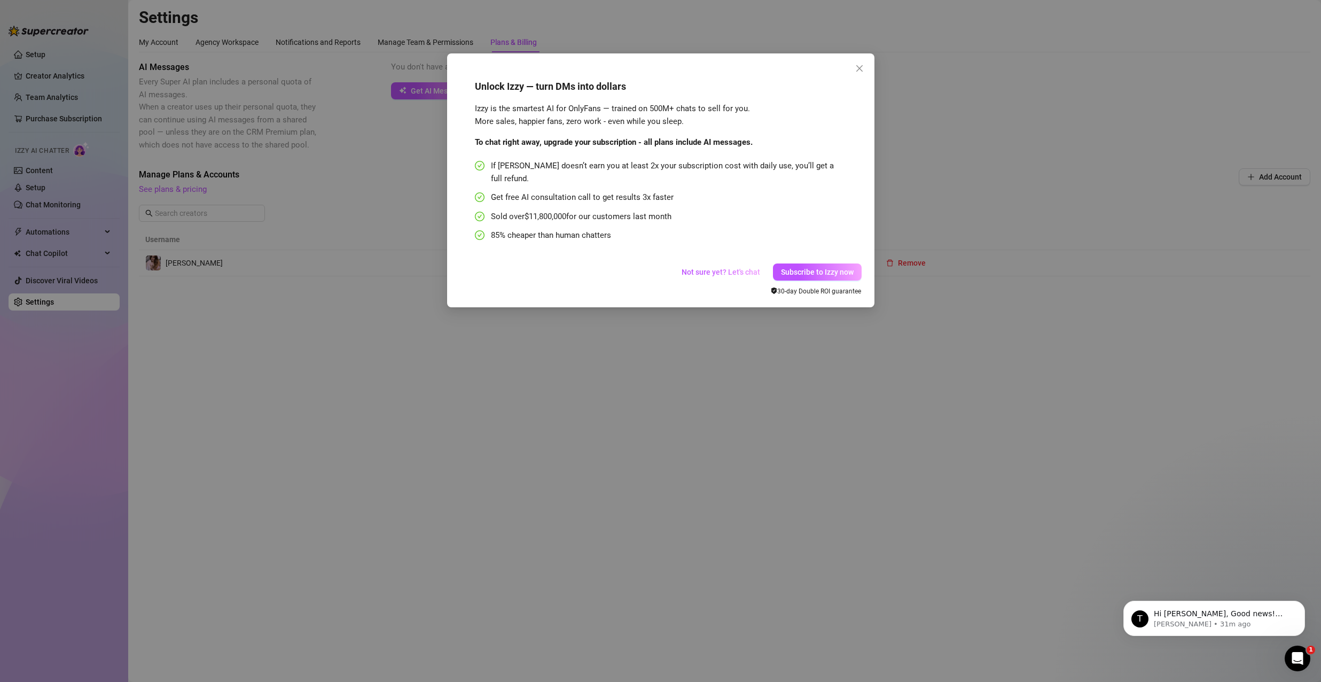
click at [870, 68] on div "Unlock Izzy — turn DMs into dollars Izzy is the smartest AI for OnlyFans — trai…" at bounding box center [660, 180] width 427 height 254
click at [862, 67] on icon "close" at bounding box center [859, 68] width 9 height 9
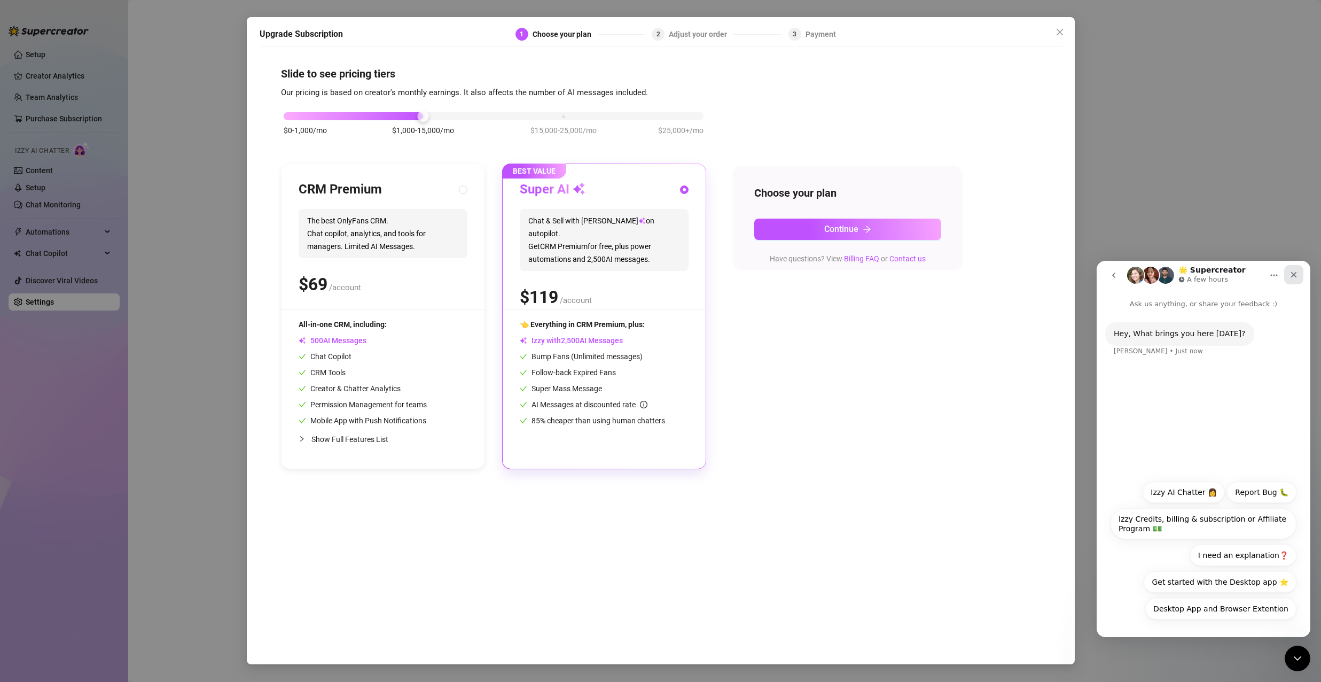
drag, startPoint x: 1294, startPoint y: 275, endPoint x: 2385, endPoint y: 535, distance: 1121.5
click at [1294, 275] on icon "Close" at bounding box center [1294, 275] width 6 height 6
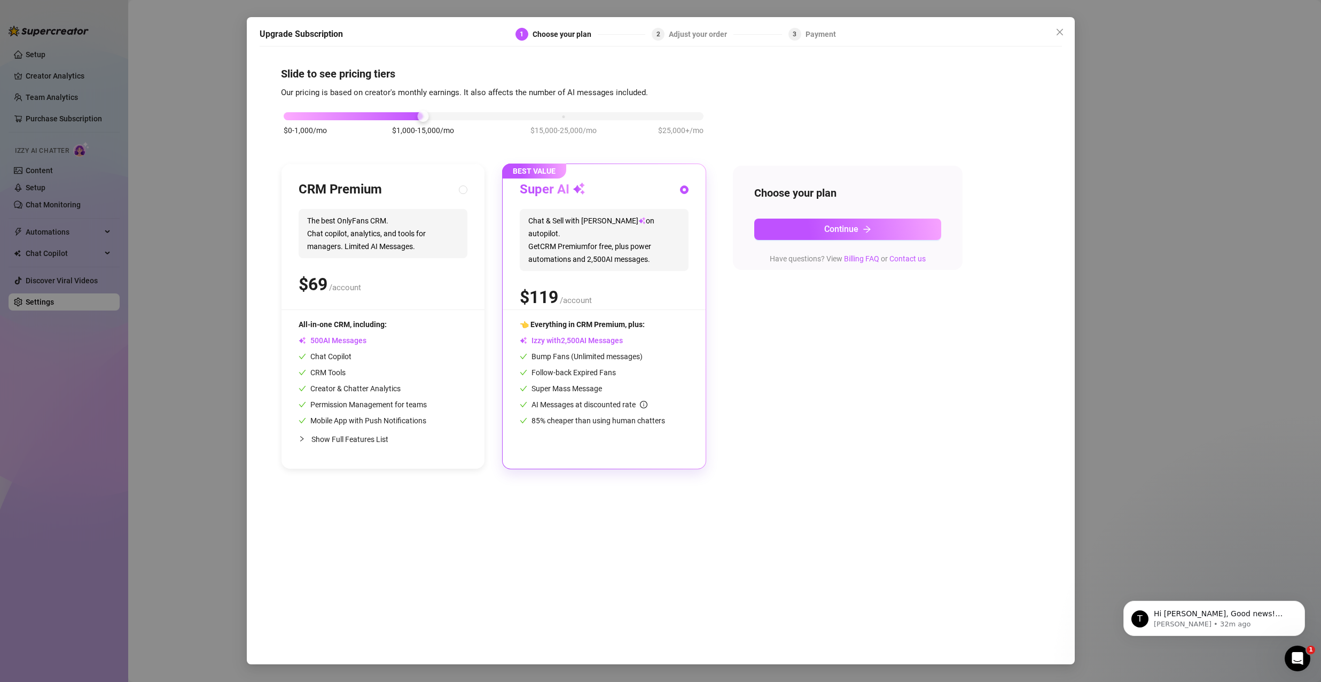
click at [296, 116] on div "$0-1,000/mo $1,000-15,000/mo $15,000-25,000/mo $25,000+/mo" at bounding box center [494, 113] width 420 height 6
click at [423, 116] on div "$0-1,000/mo $1,000-15,000/mo $15,000-25,000/mo $25,000+/mo" at bounding box center [494, 113] width 420 height 6
drag, startPoint x: 560, startPoint y: 112, endPoint x: 567, endPoint y: 114, distance: 7.3
click at [562, 112] on div "$0-1,000/mo $1,000-15,000/mo $15,000-25,000/mo $25,000+/mo" at bounding box center [494, 113] width 420 height 6
click at [681, 112] on div "$0-1,000/mo $1,000-15,000/mo $15,000-25,000/mo $25,000+/mo" at bounding box center [494, 113] width 420 height 6
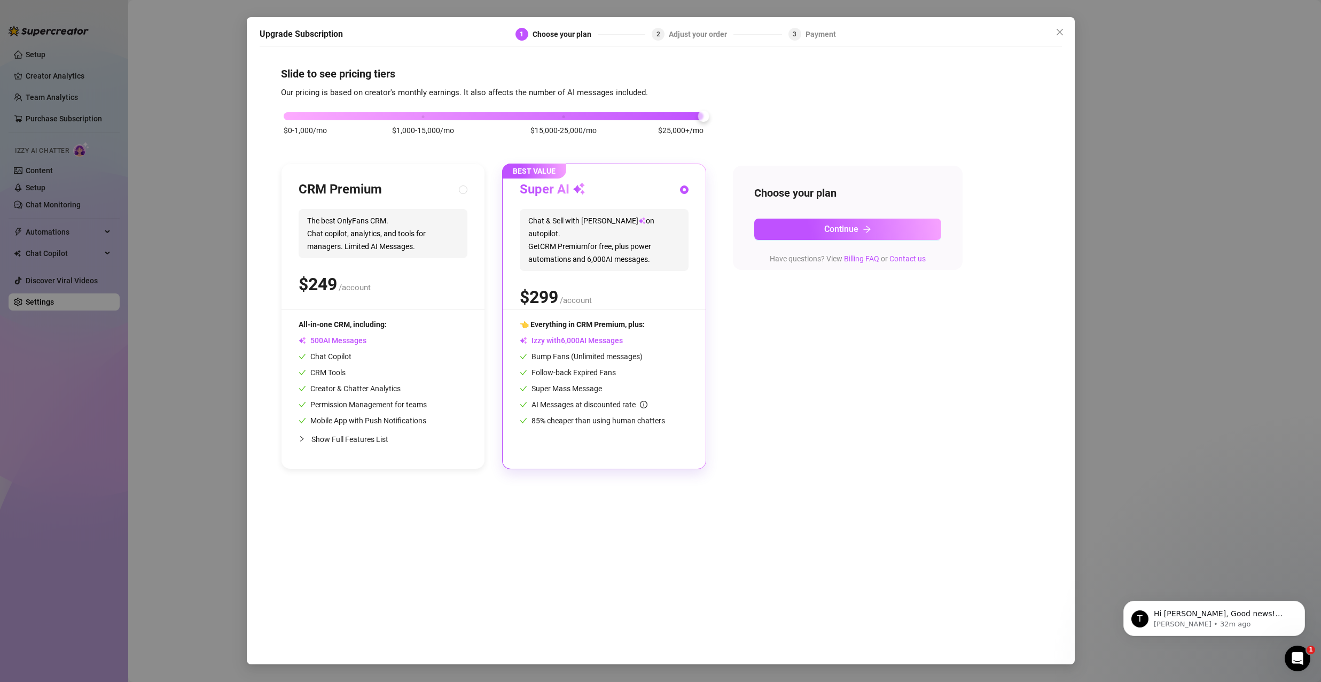
click at [295, 116] on div "$0-1,000/mo $1,000-15,000/mo $15,000-25,000/mo $25,000+/mo" at bounding box center [494, 113] width 420 height 6
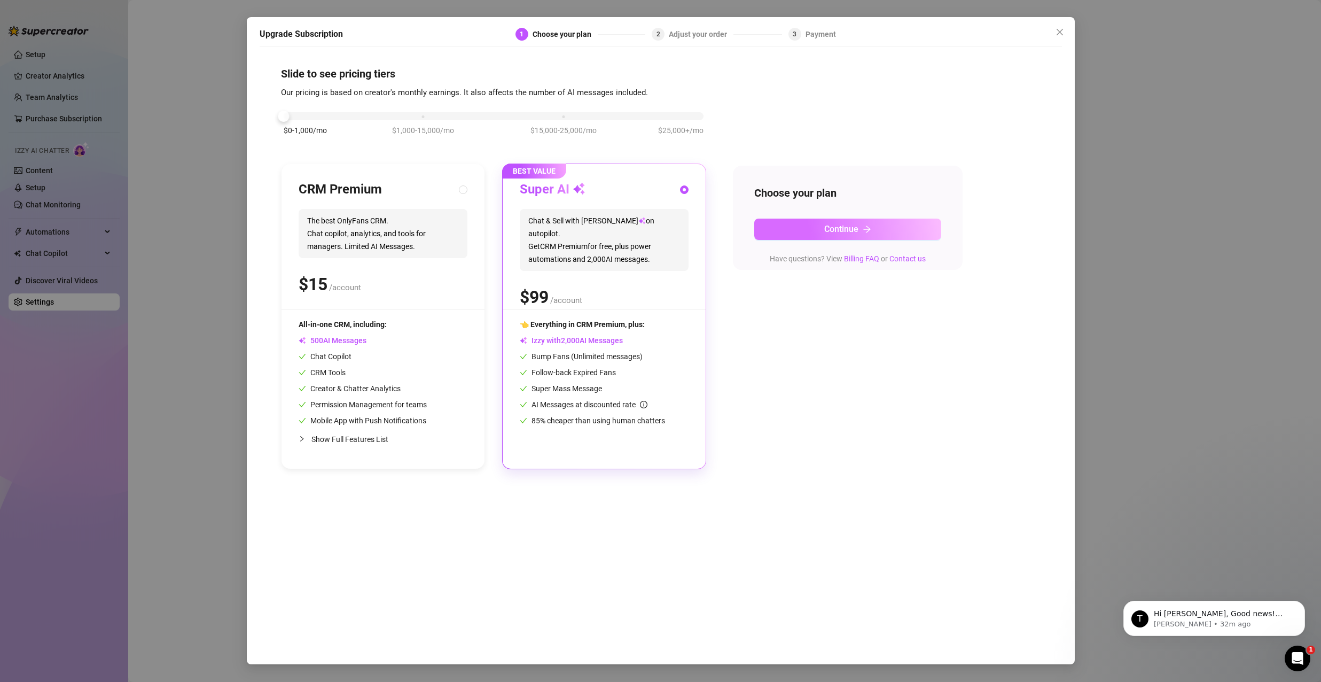
click at [820, 228] on button "Continue" at bounding box center [847, 228] width 187 height 21
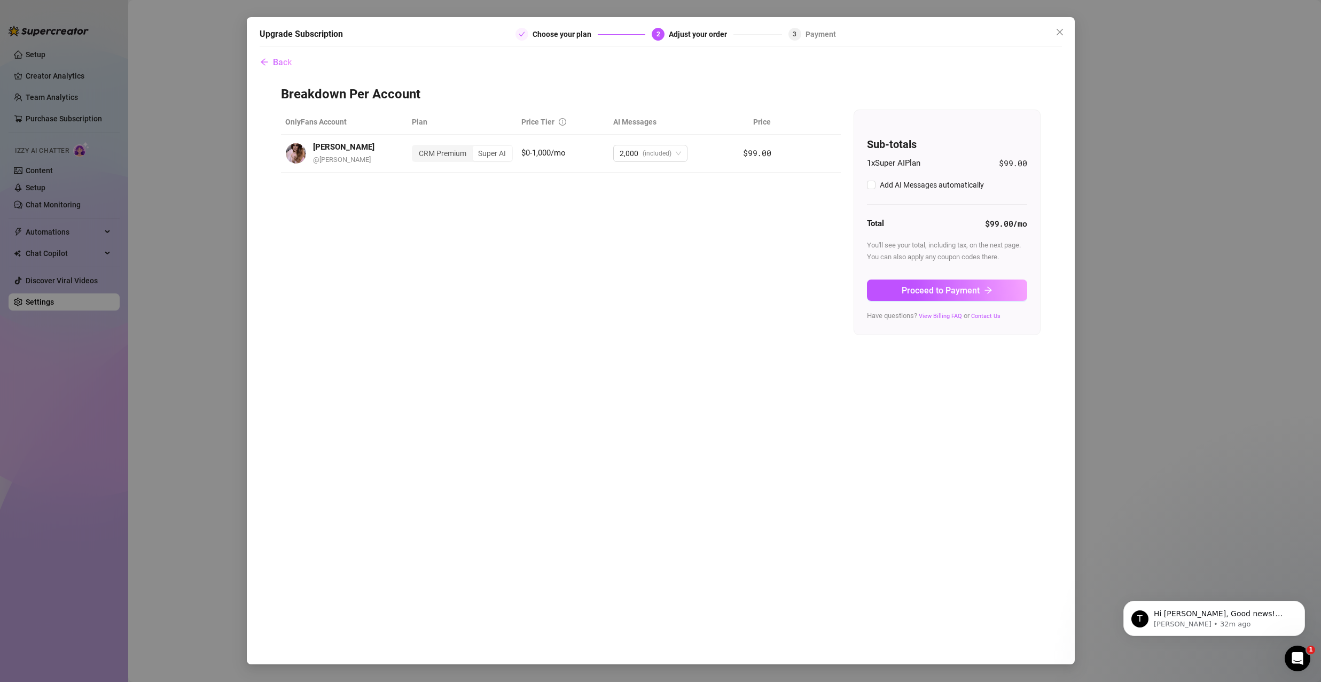
checkbox input "true"
click at [672, 159] on span "2,000 (included)" at bounding box center [650, 153] width 61 height 16
click at [671, 158] on span "(included)" at bounding box center [657, 153] width 29 height 16
click at [490, 151] on div "Super AI" at bounding box center [492, 153] width 40 height 15
click at [475, 147] on input "Super AI" at bounding box center [475, 147] width 0 height 0
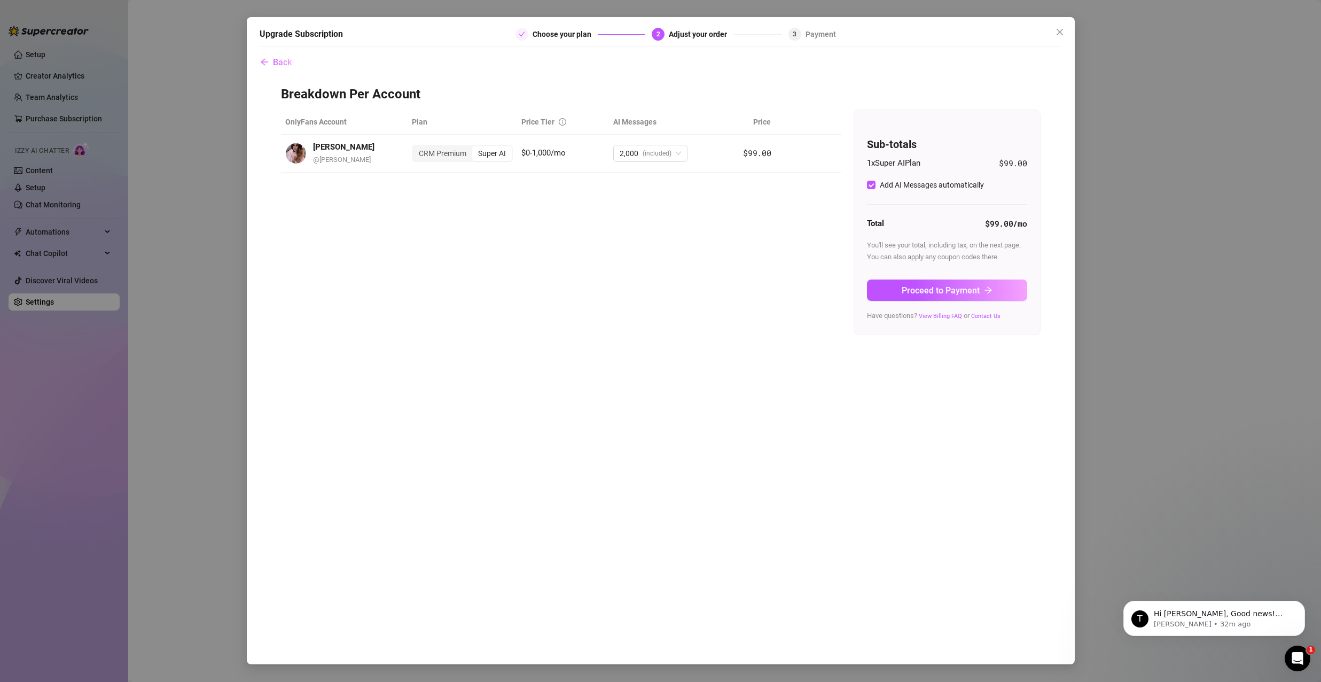
click at [287, 59] on span "Back" at bounding box center [282, 62] width 19 height 10
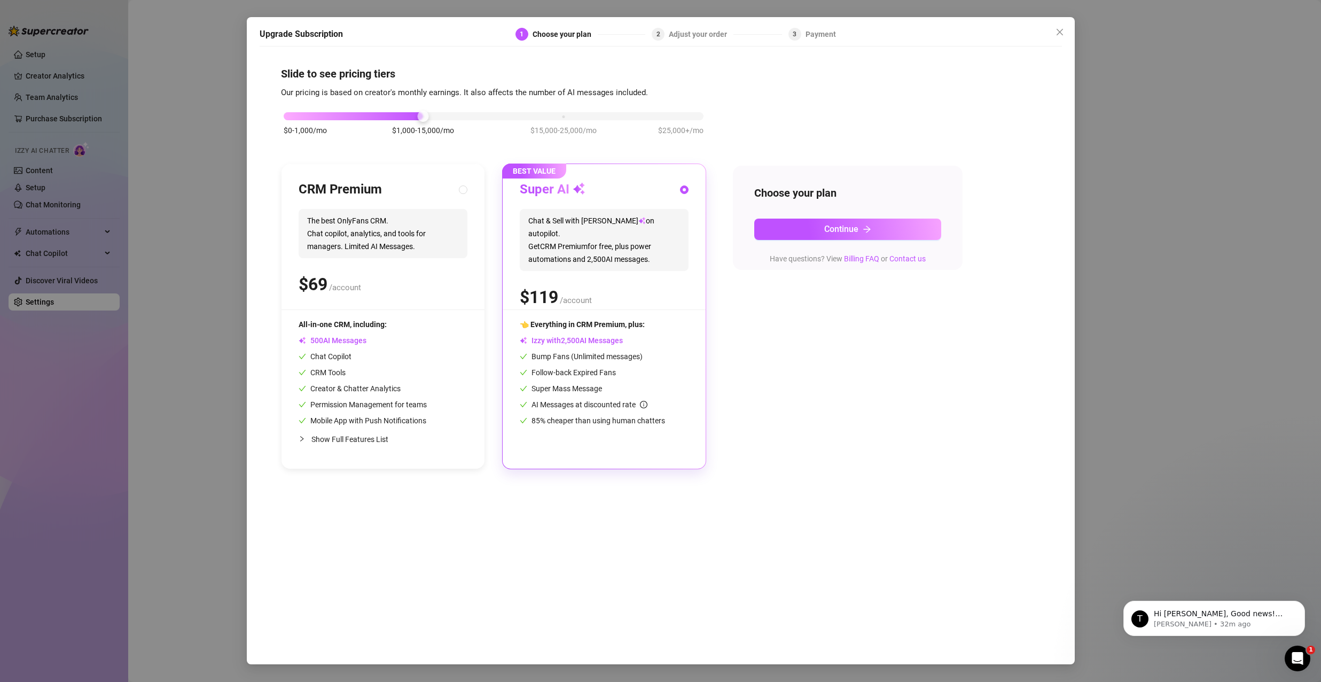
click at [420, 260] on div "CRM Premium The best OnlyFans CRM. Chat copilot, analytics, and tools for manag…" at bounding box center [383, 245] width 169 height 128
radio input "true"
radio input "false"
click at [1058, 29] on icon "close" at bounding box center [1060, 32] width 9 height 9
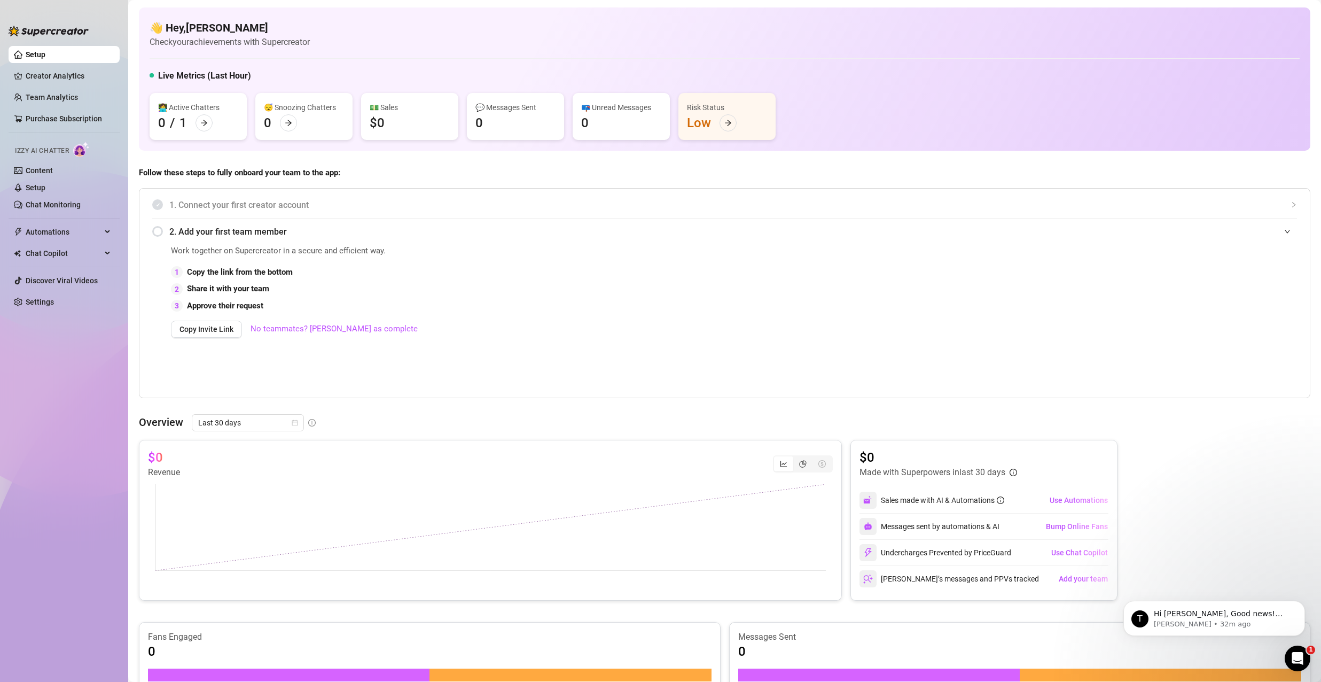
click at [435, 632] on article "Fans Engaged" at bounding box center [430, 637] width 564 height 12
click at [1284, 229] on icon "expanded" at bounding box center [1287, 231] width 6 height 6
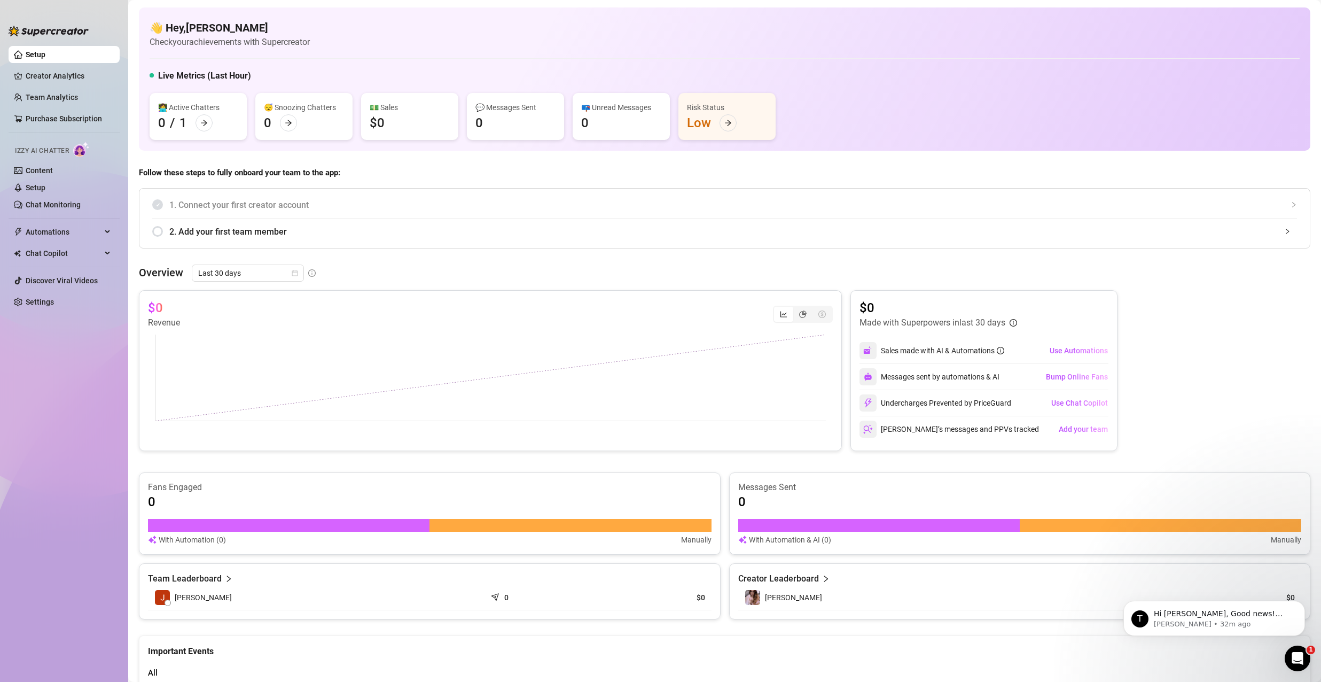
click at [372, 226] on span "2. Add your first team member" at bounding box center [733, 231] width 1128 height 13
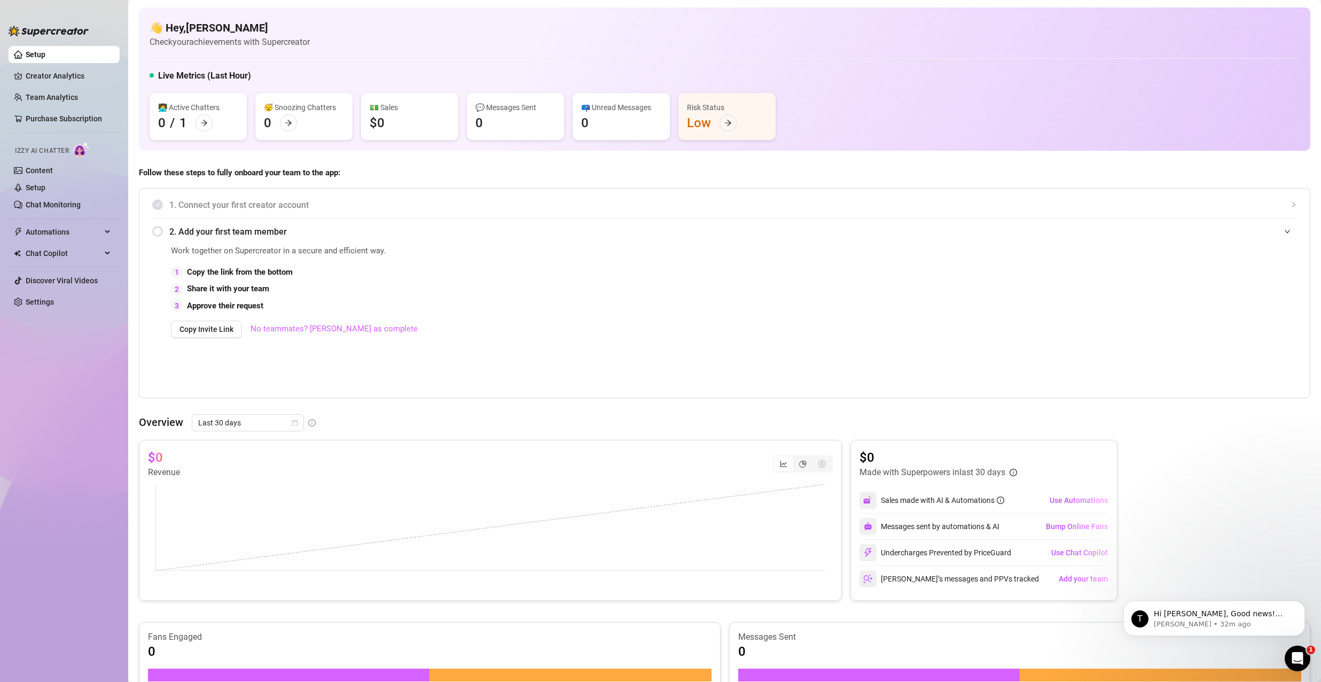
click at [322, 327] on link "No teammates? [PERSON_NAME] as complete" at bounding box center [334, 329] width 167 height 13
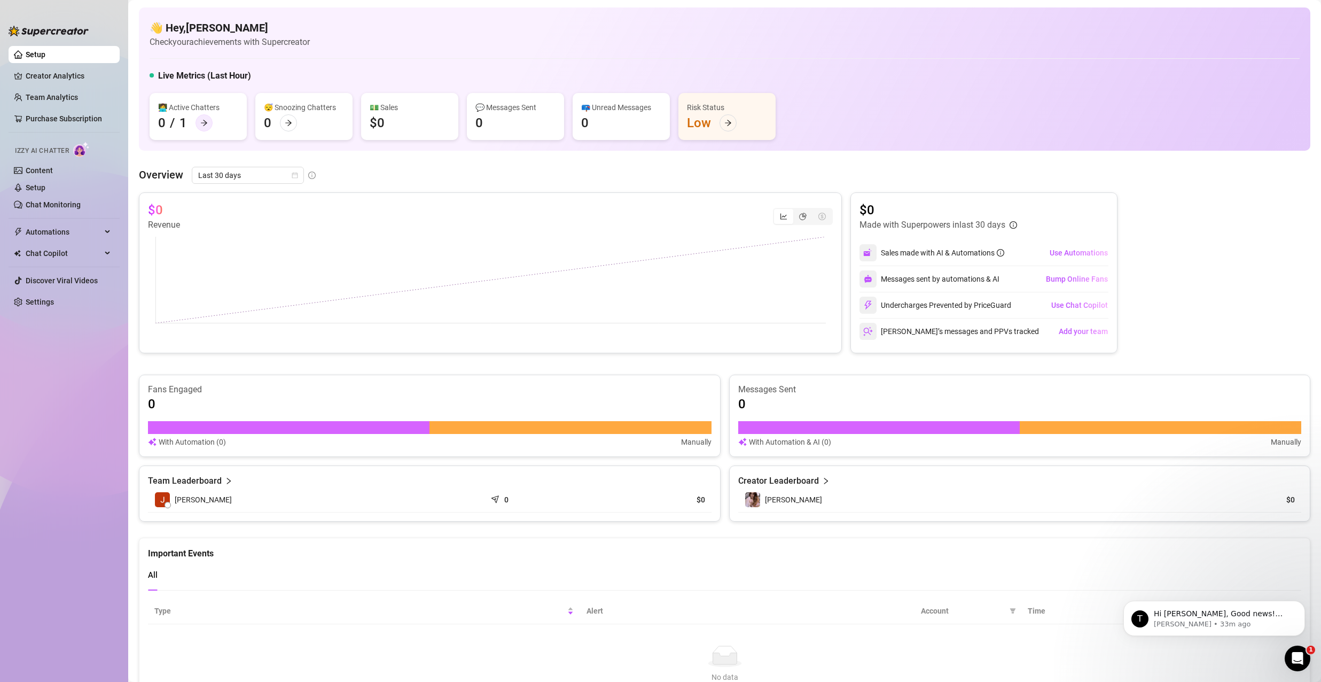
click at [207, 119] on div at bounding box center [204, 122] width 17 height 17
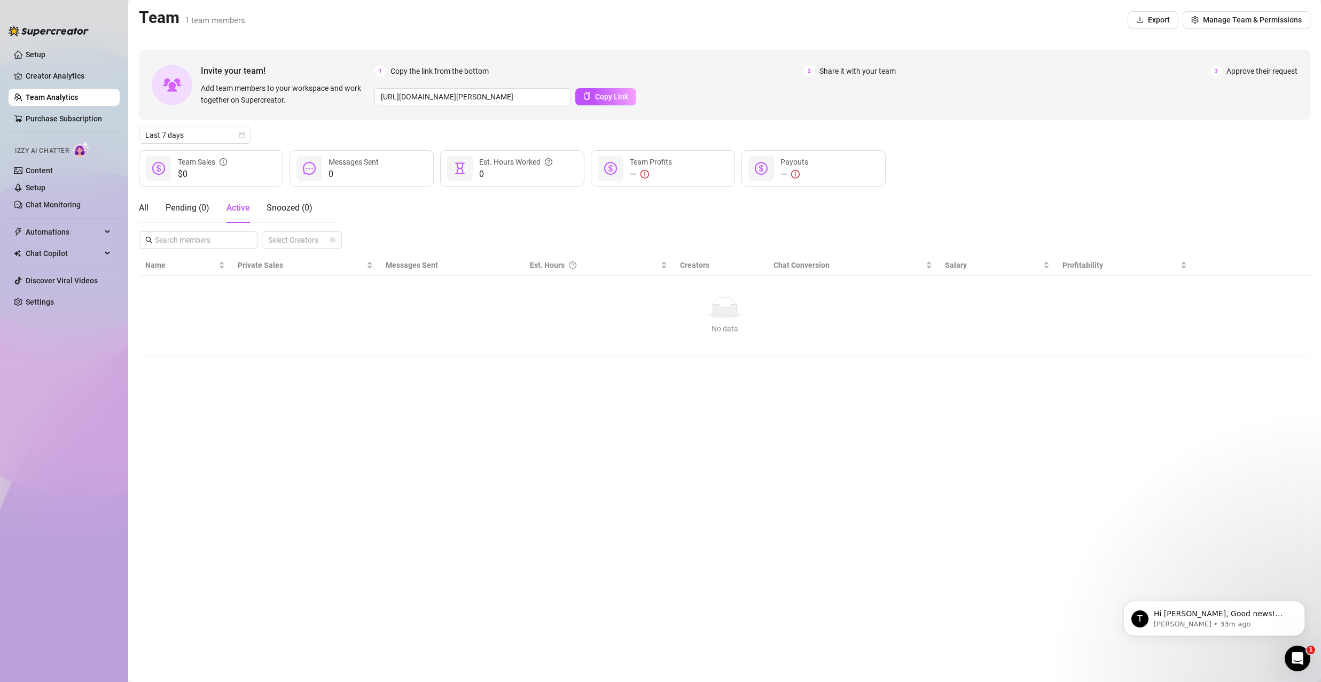
click at [138, 206] on main "Team 1 team members Export Manage Team & Permissions Invite your team! Add team…" at bounding box center [724, 341] width 1193 height 682
click at [148, 206] on div "All" at bounding box center [144, 207] width 10 height 13
click at [32, 59] on link "Setup" at bounding box center [36, 54] width 20 height 9
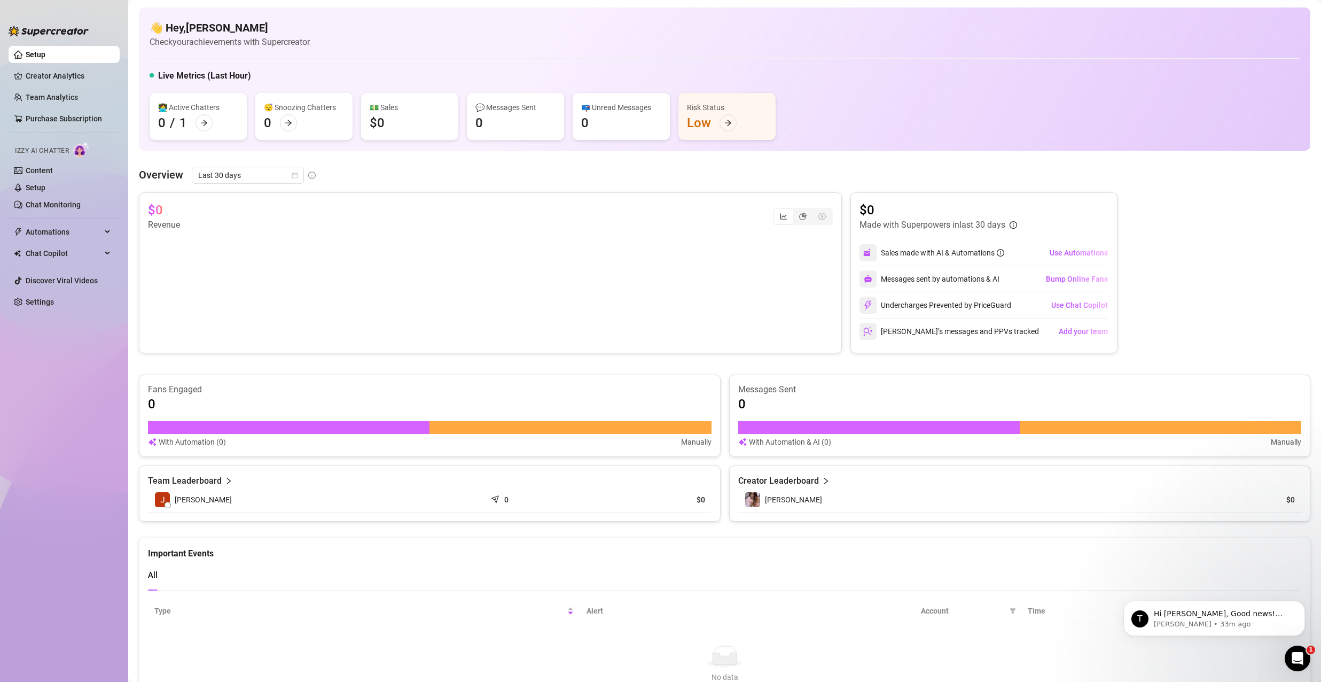
click at [57, 67] on ul "Setup Creator Analytics Team Analytics Purchase Subscription Izzy AI Chatter Co…" at bounding box center [64, 355] width 111 height 626
click at [59, 72] on link "Creator Analytics" at bounding box center [68, 75] width 85 height 17
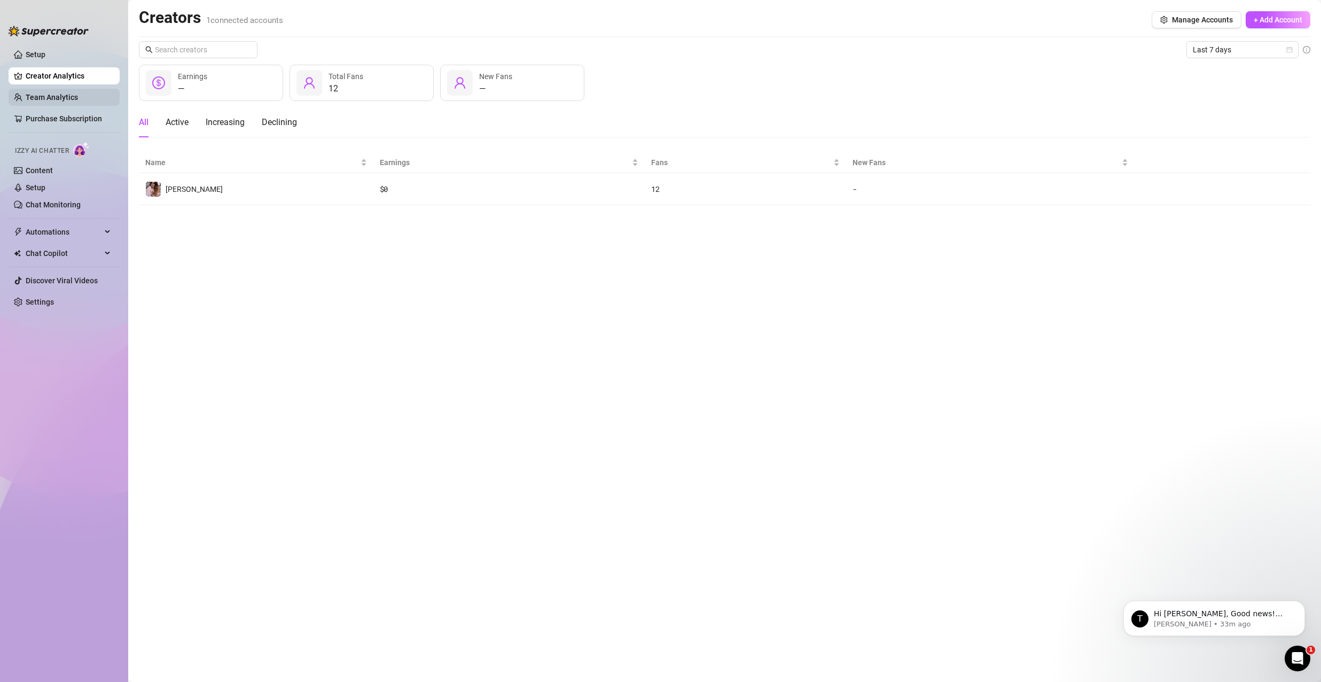
click at [69, 101] on link "Team Analytics" at bounding box center [52, 97] width 52 height 9
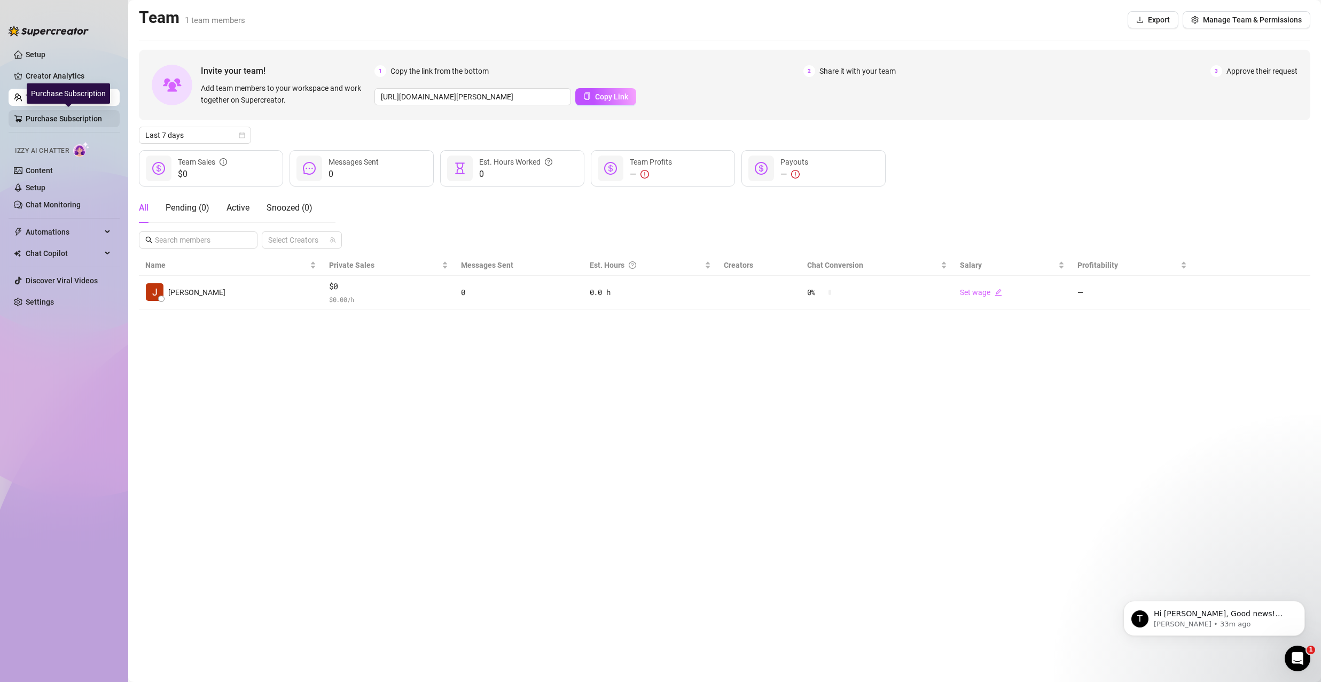
click at [71, 116] on link "Purchase Subscription" at bounding box center [68, 118] width 85 height 17
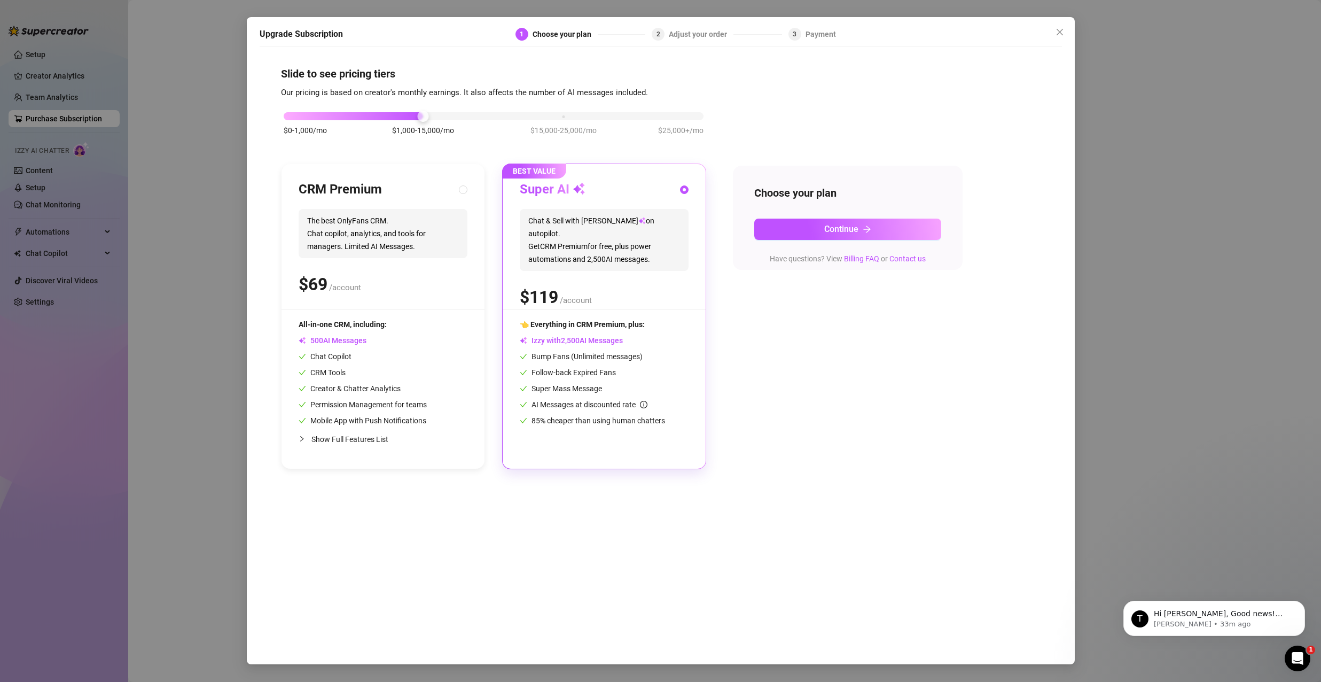
click at [163, 138] on div "Upgrade Subscription 1 Choose your plan 2 Adjust your order 3 Payment Slide to …" at bounding box center [660, 341] width 1321 height 682
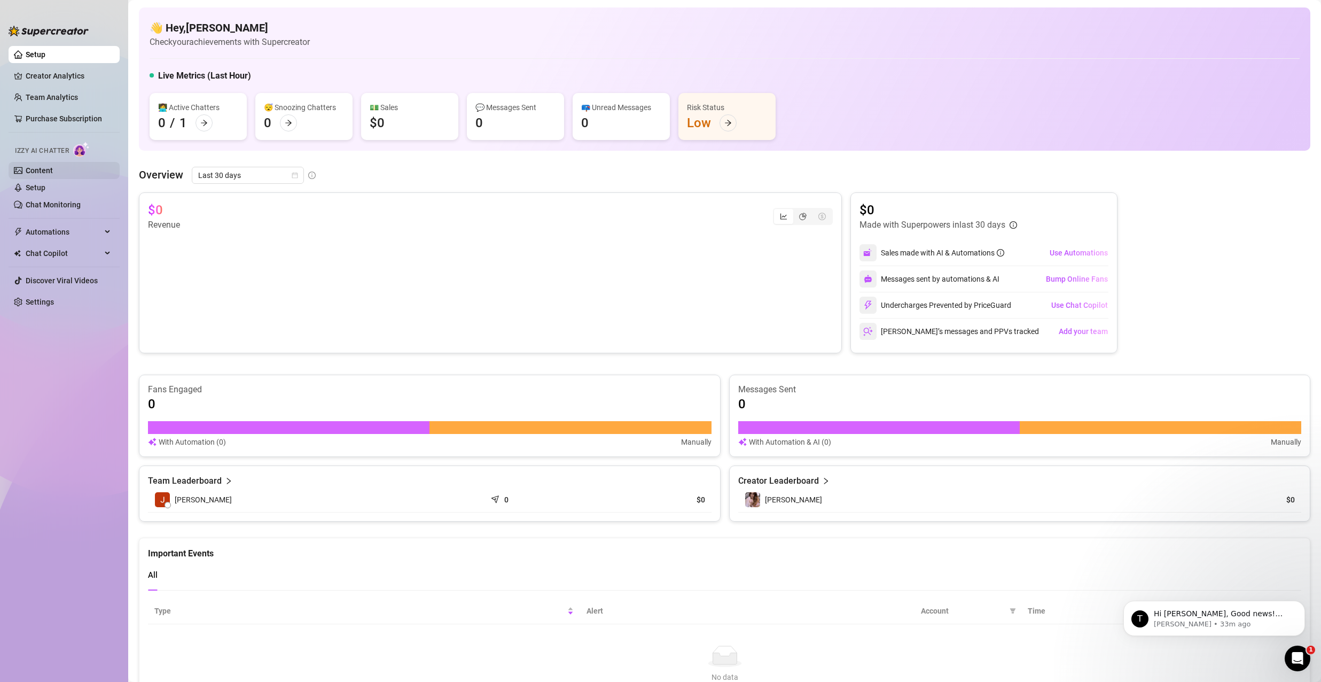
click at [53, 174] on link "Content" at bounding box center [39, 170] width 27 height 9
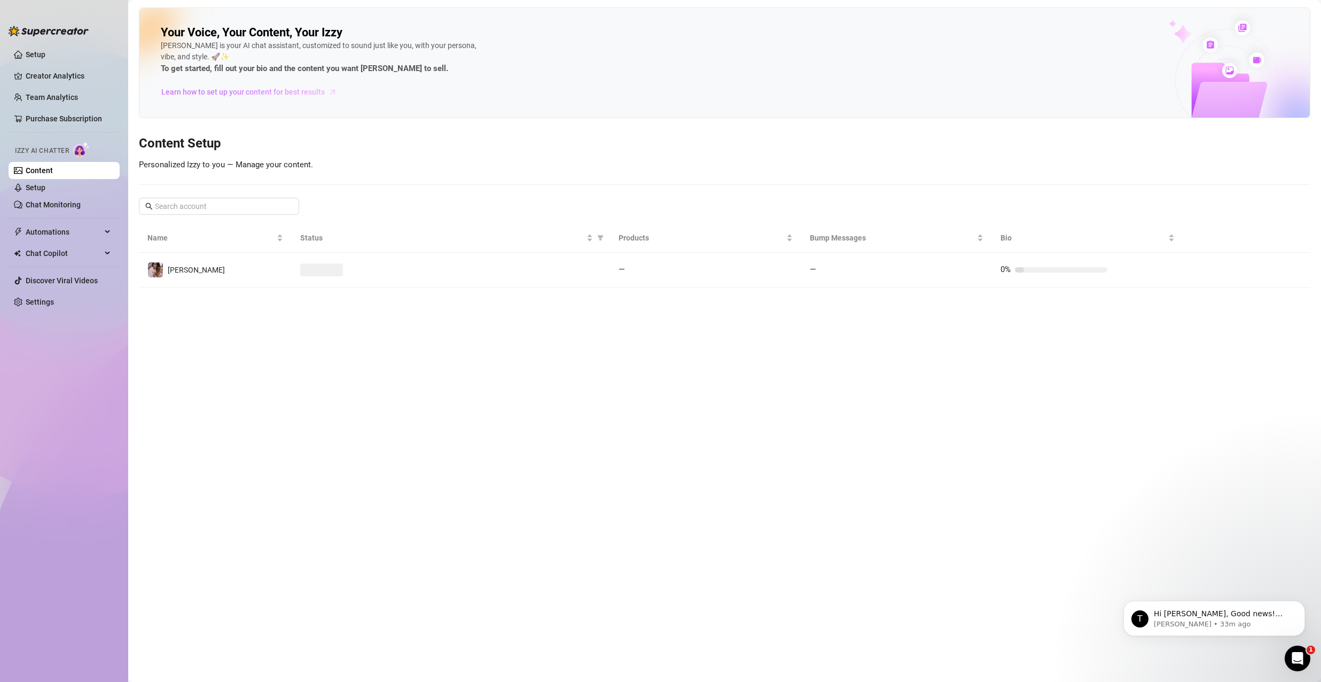
click at [263, 95] on span "Learn how to set up your content for best results" at bounding box center [242, 92] width 163 height 12
click at [1200, 270] on icon "right" at bounding box center [1200, 269] width 7 height 7
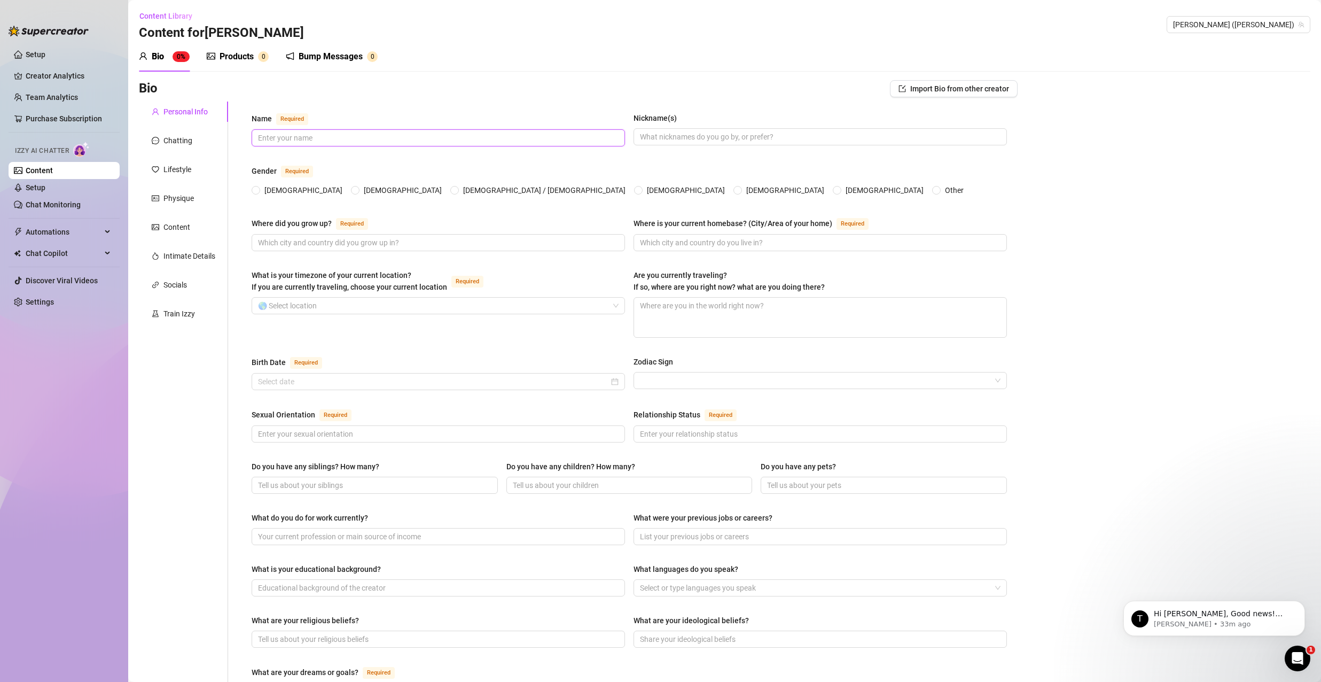
click at [335, 138] on input "Name Required" at bounding box center [437, 138] width 358 height 12
type input "[PERSON_NAME]"
click at [677, 146] on div "Name Required [PERSON_NAME] Nickname(s)" at bounding box center [629, 134] width 755 height 44
click at [679, 144] on span at bounding box center [820, 136] width 373 height 17
click at [685, 139] on input "Nickname(s)" at bounding box center [819, 137] width 358 height 12
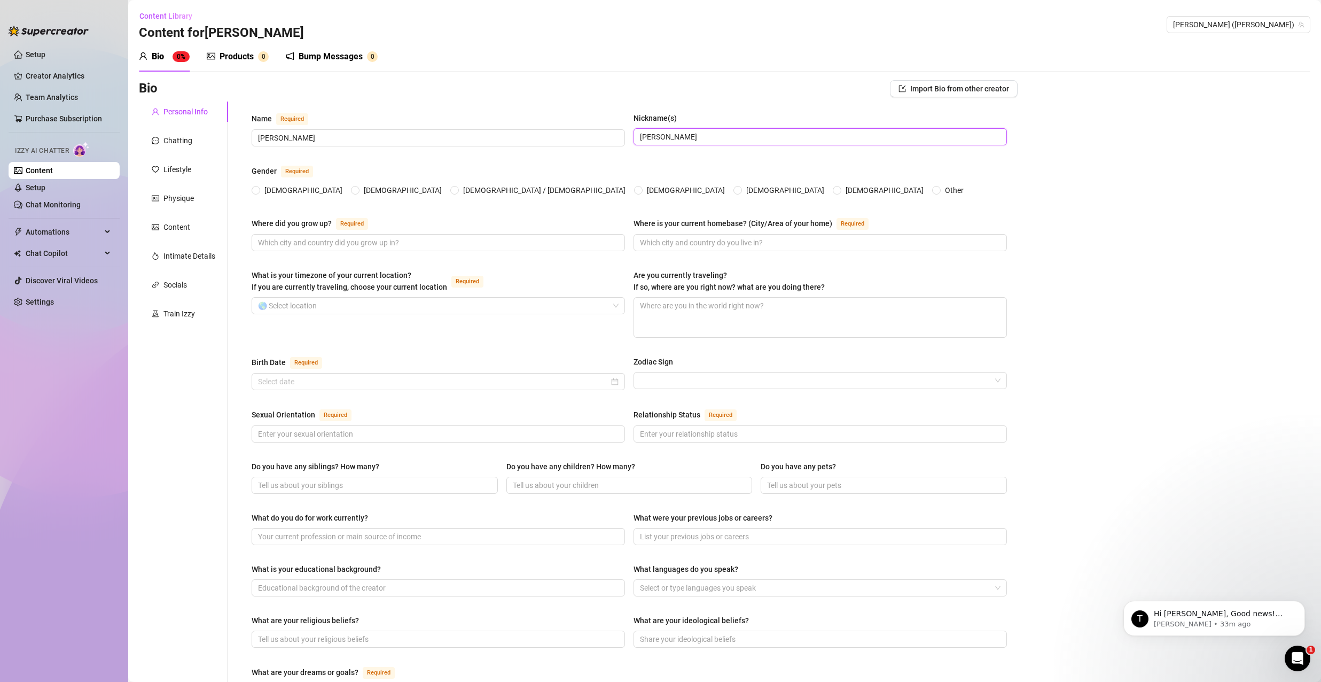
type input "[PERSON_NAME]"
click at [690, 16] on div "Content Library Content for [PERSON_NAME] [PERSON_NAME] ([PERSON_NAME])" at bounding box center [724, 24] width 1171 height 34
click at [941, 192] on span "Other" at bounding box center [954, 190] width 27 height 12
click at [935, 192] on input "Other" at bounding box center [937, 190] width 4 height 7
radio input "true"
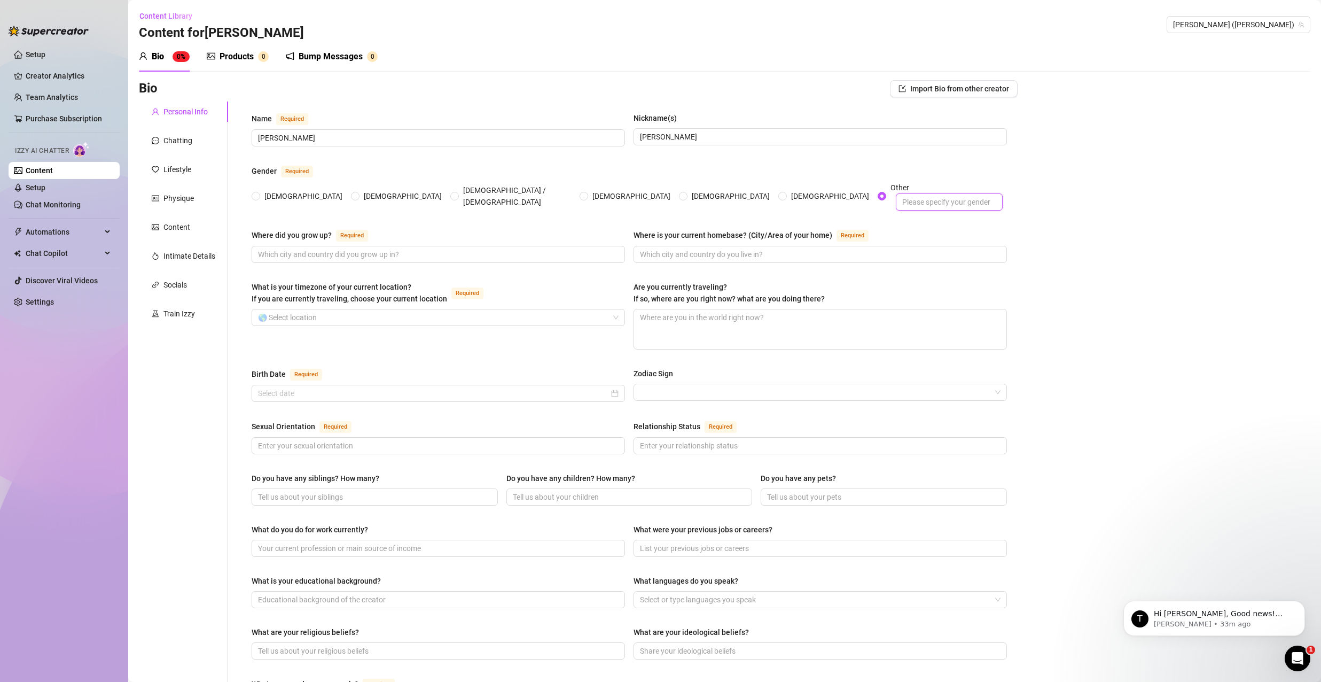
click at [896, 193] on input "Other" at bounding box center [949, 201] width 107 height 17
type input "Trans"
click at [456, 248] on input "Where did you grow up? Required" at bounding box center [437, 254] width 358 height 12
type input "[US_STATE]"
click at [699, 248] on input "Where is your current homebase? (City/Area of your home) Required" at bounding box center [819, 254] width 358 height 12
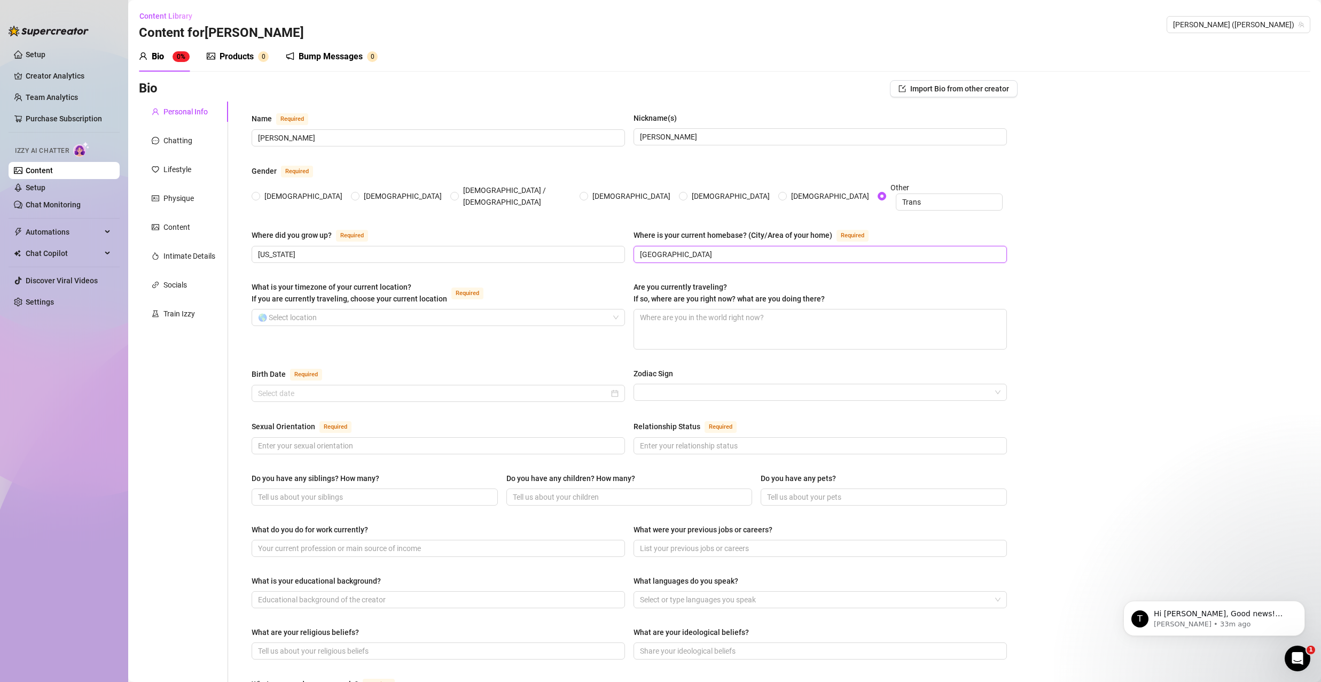
type input "[GEOGRAPHIC_DATA]"
click at [388, 309] on input "What is your timezone of your current location? If you are currently traveling,…" at bounding box center [433, 317] width 351 height 16
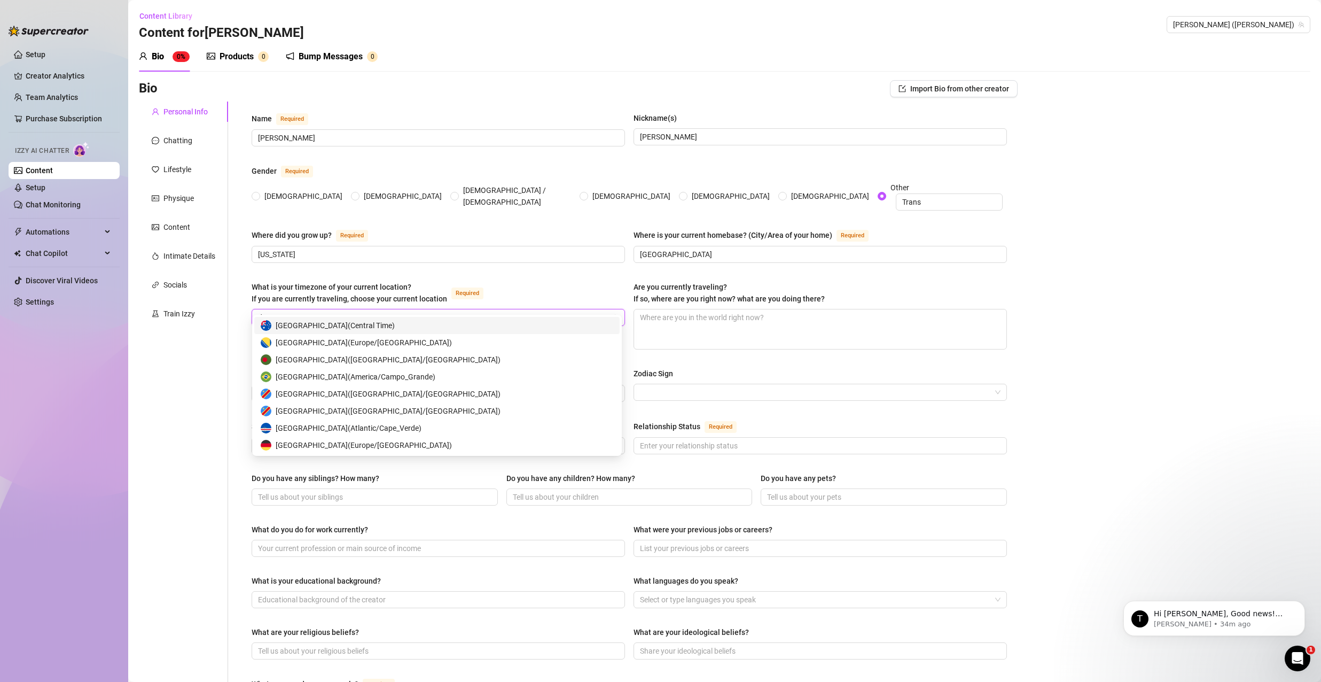
type input "denv"
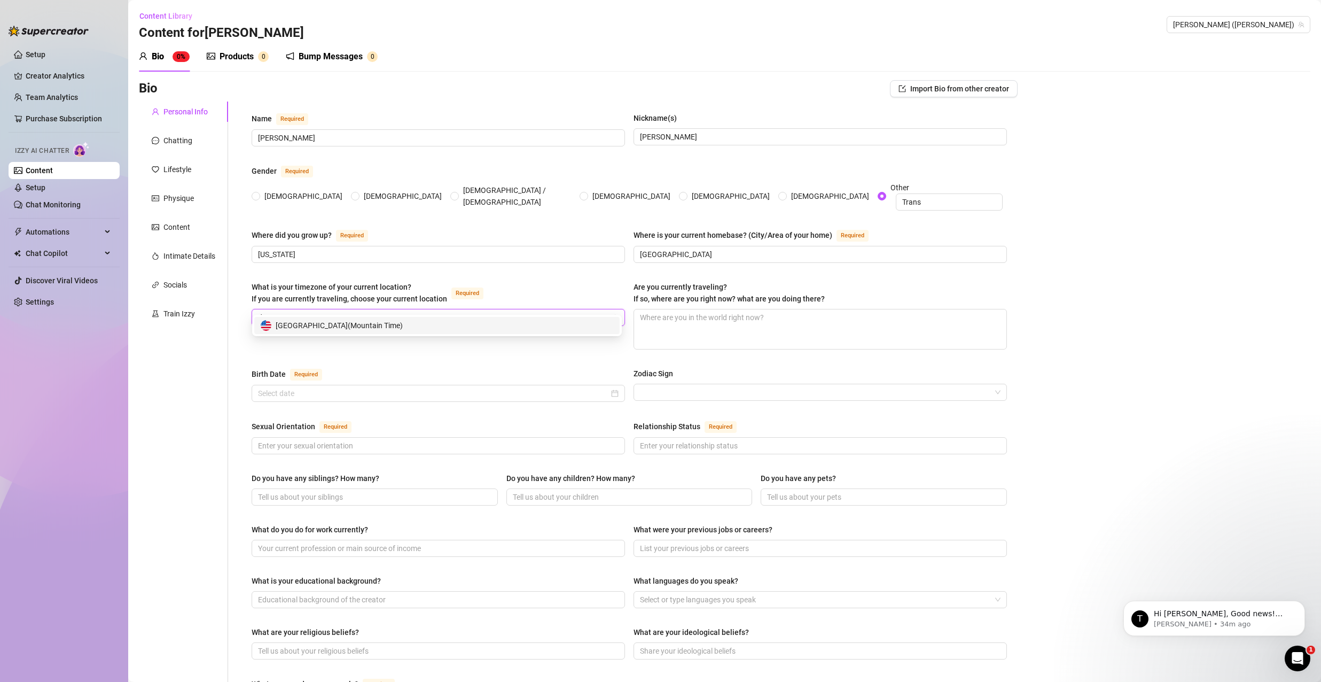
click at [403, 319] on span "[GEOGRAPHIC_DATA] ( Mountain Time )" at bounding box center [339, 325] width 127 height 12
click at [684, 311] on textarea "Are you currently traveling? If so, where are you right now? what are you doing…" at bounding box center [820, 329] width 372 height 40
type textarea "J"
type textarea "Just"
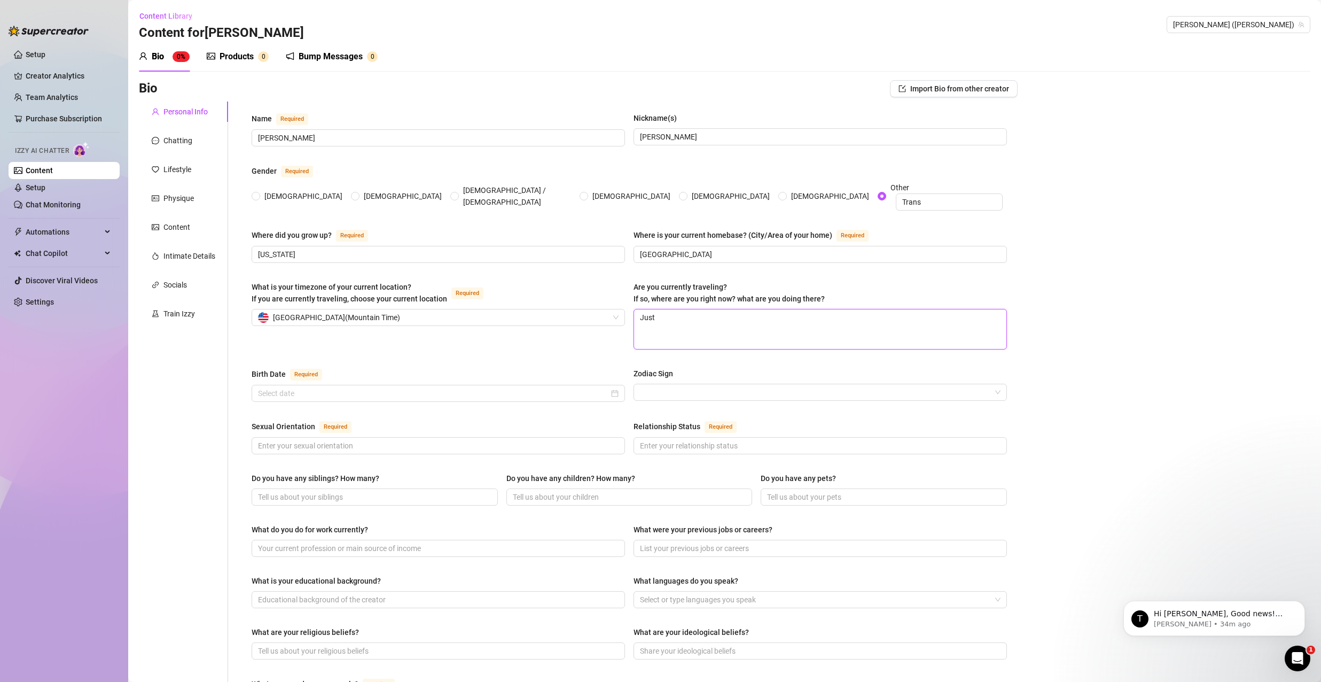
type textarea "Just m"
type textarea "Just mo"
type textarea "Just mov"
type textarea "Just moved"
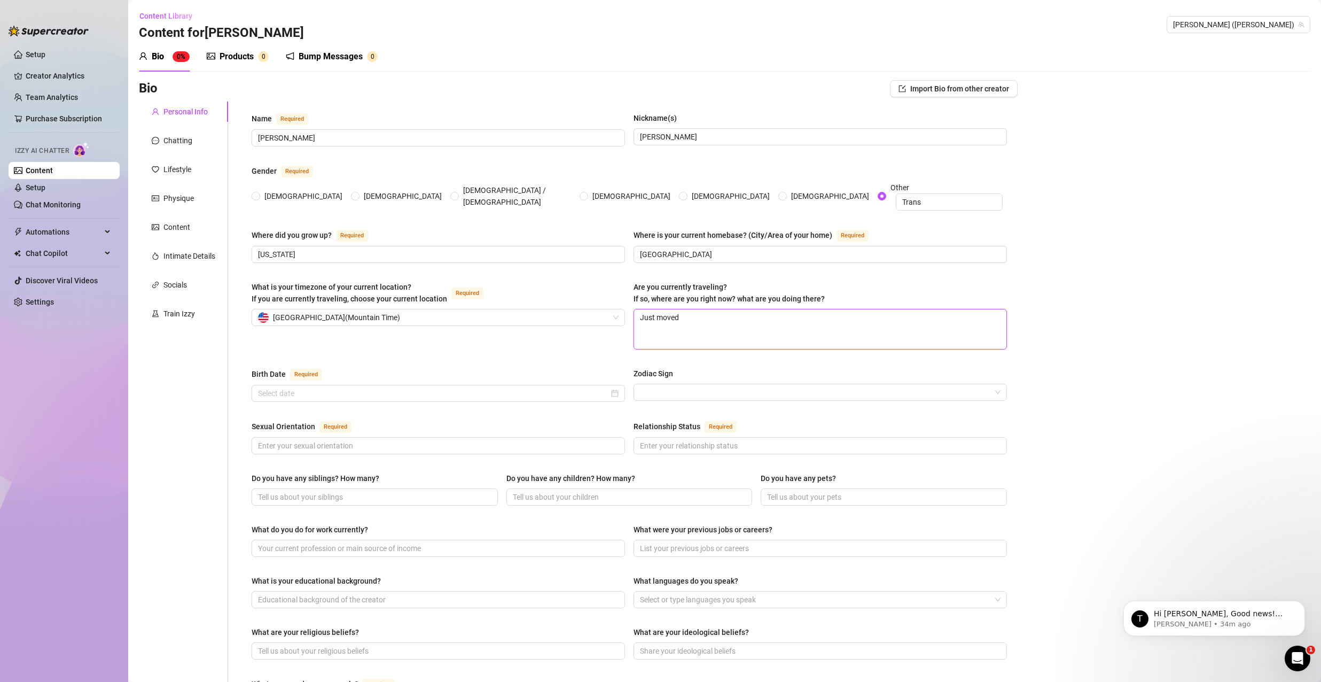
type textarea "Just moved t"
type textarea "Just moved to"
type textarea "Just moved to De"
type textarea "Just moved to Denv"
type textarea "Just moved to [GEOGRAPHIC_DATA]"
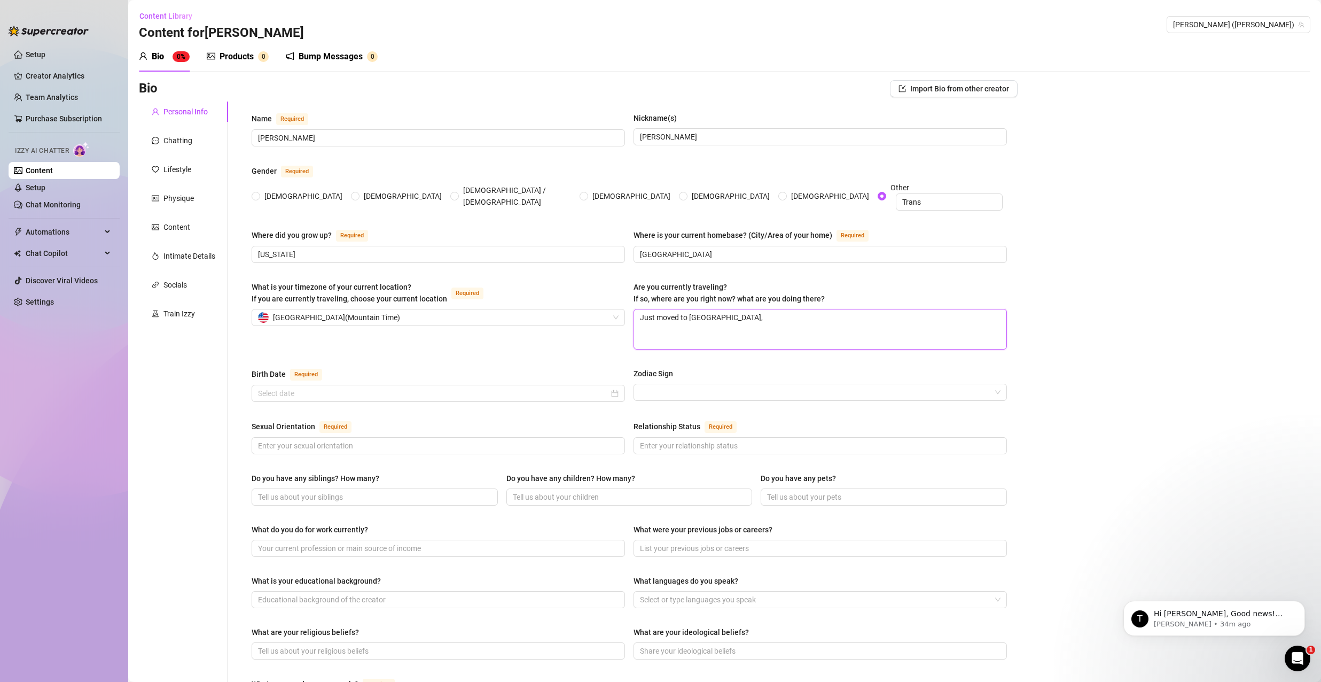
type textarea "Just moved to [GEOGRAPHIC_DATA],"
type textarea "Just moved to [GEOGRAPHIC_DATA], t"
type textarea "Just moved to [GEOGRAPHIC_DATA], tr"
type textarea "Just moved to [GEOGRAPHIC_DATA], try"
type textarea "Just moved to [GEOGRAPHIC_DATA], [GEOGRAPHIC_DATA]"
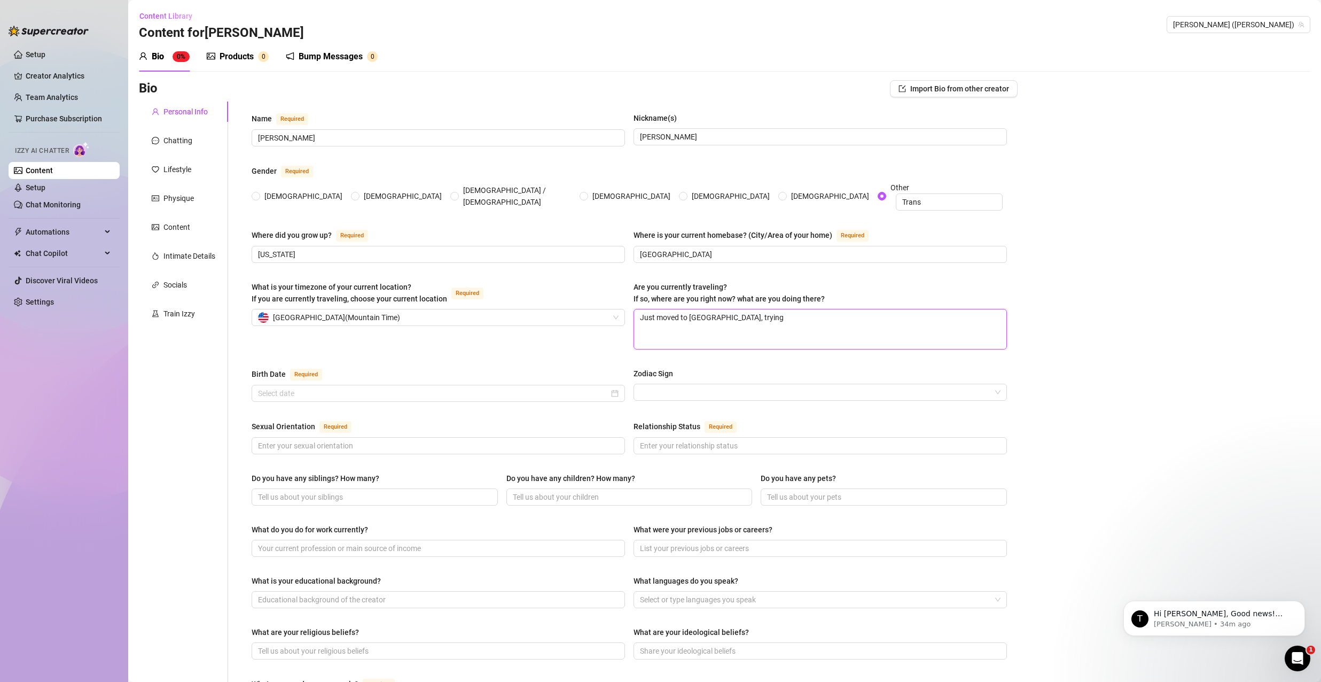
type textarea "Just moved to [GEOGRAPHIC_DATA], trying"
type textarea "Just moved to [GEOGRAPHIC_DATA], trying to"
type textarea "Just moved to [GEOGRAPHIC_DATA], trying top"
type textarea "Just moved to [GEOGRAPHIC_DATA], trying top s"
type textarea "Just moved to [GEOGRAPHIC_DATA], trying top"
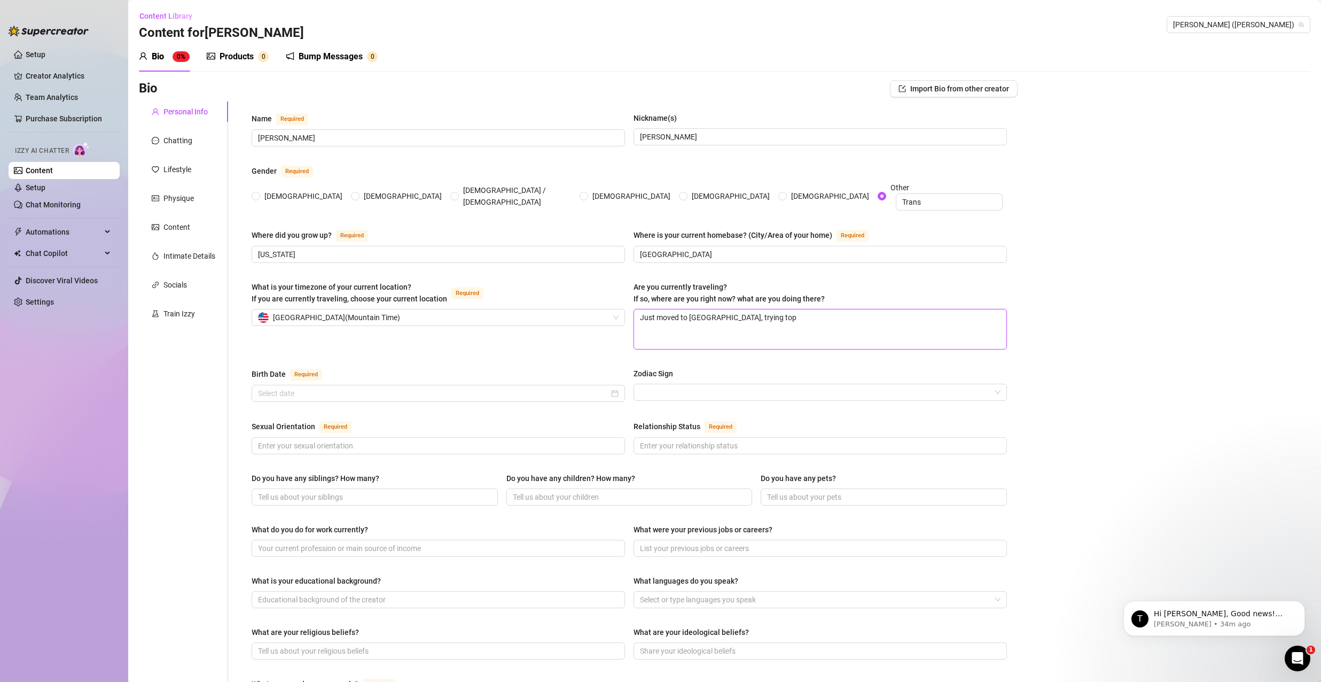
type textarea "Just moved to [GEOGRAPHIC_DATA], trying top"
type textarea "Just moved to [GEOGRAPHIC_DATA], trying to"
type textarea "Just moved to [GEOGRAPHIC_DATA], trying to s"
type textarea "Just moved to [GEOGRAPHIC_DATA], trying to se"
type textarea "Just moved to [GEOGRAPHIC_DATA], trying to set"
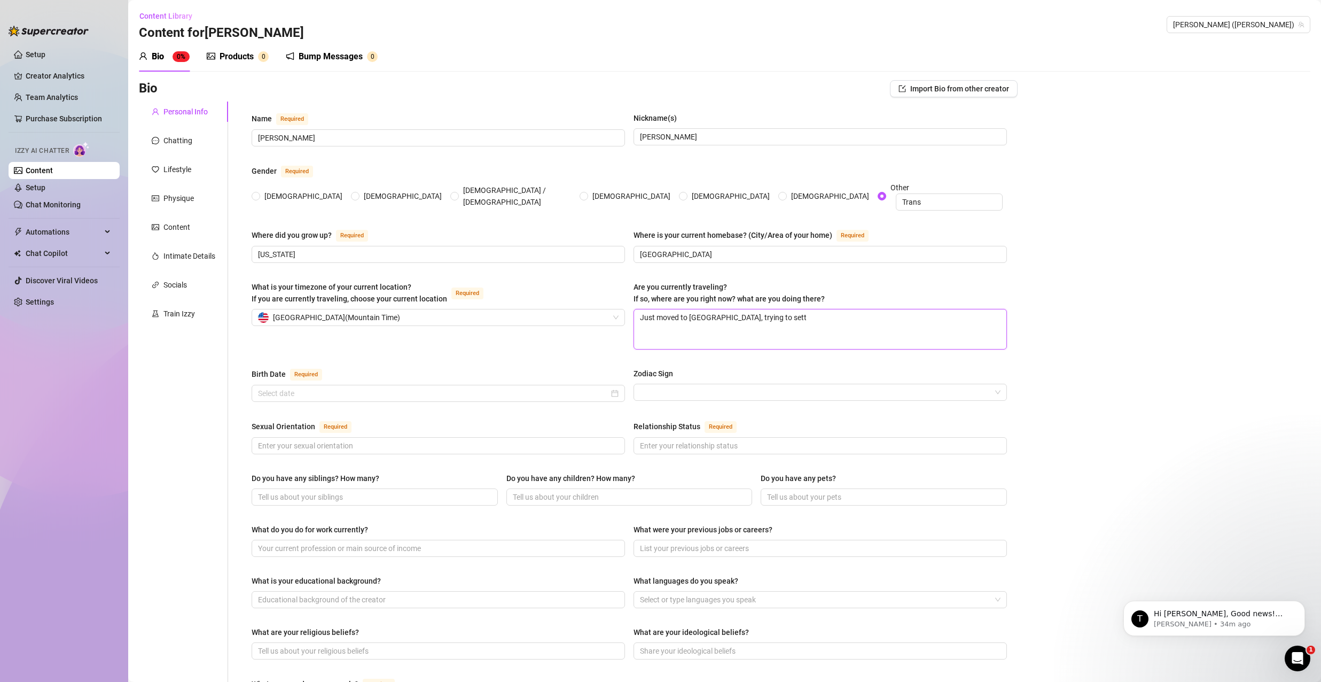
type textarea "Just moved to [GEOGRAPHIC_DATA], trying to settl"
type textarea "Just moved to [GEOGRAPHIC_DATA], trying to settle"
type textarea "Just moved to [GEOGRAPHIC_DATA], trying to settle i"
type textarea "Just moved to [GEOGRAPHIC_DATA], trying to settle in"
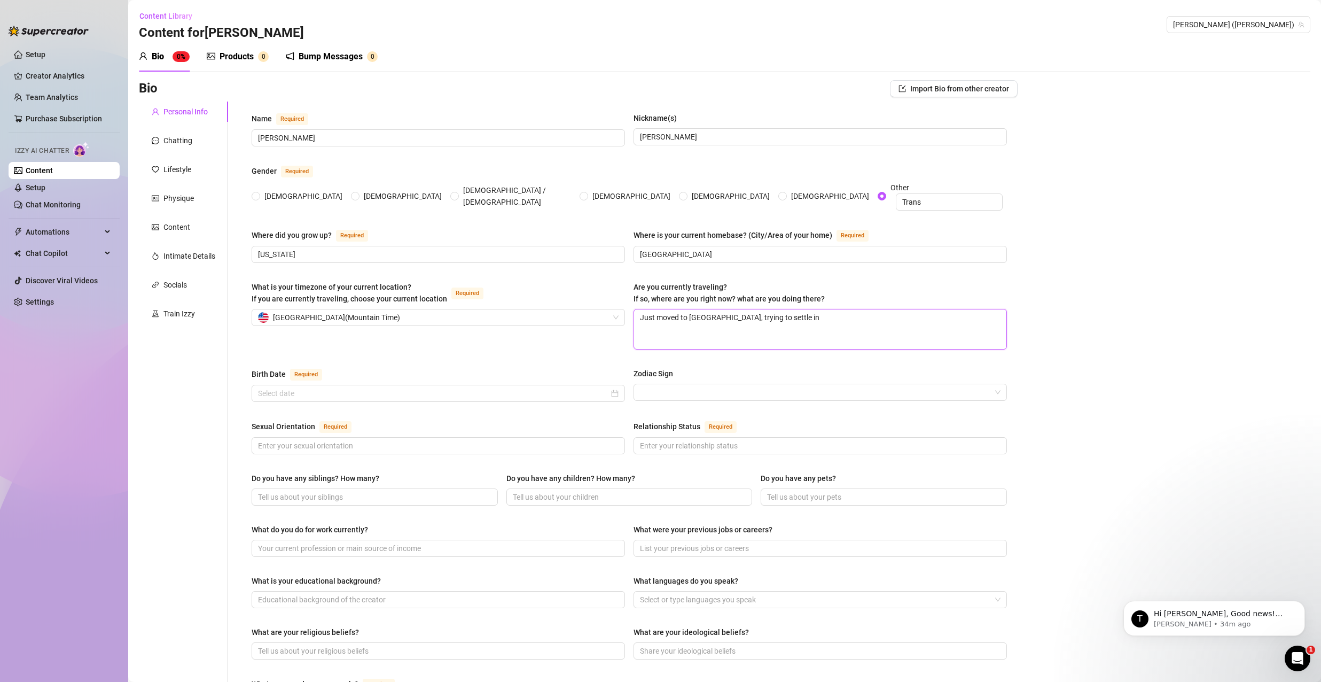
type textarea "Just moved to [GEOGRAPHIC_DATA], trying to settle in"
type textarea "Just moved to [GEOGRAPHIC_DATA], trying to settle in w"
type textarea "Just moved to [GEOGRAPHIC_DATA], trying to settle in [GEOGRAPHIC_DATA]"
type textarea "Just moved to [GEOGRAPHIC_DATA], trying to settle in with"
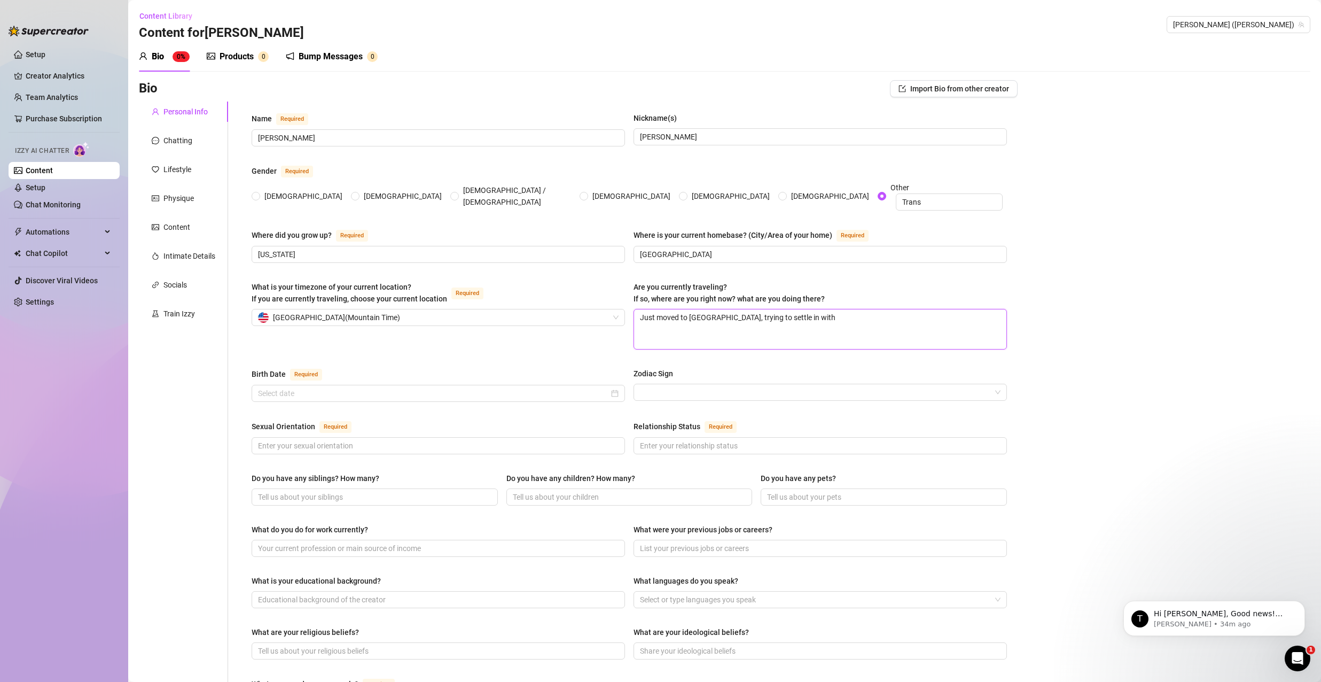
type textarea "Just moved to [GEOGRAPHIC_DATA], trying to settle in with"
type textarea "Just moved to [GEOGRAPHIC_DATA], trying to settle in with n"
type textarea "Just moved to [GEOGRAPHIC_DATA], trying to settle in with no"
type textarea "Just moved to [GEOGRAPHIC_DATA], trying to settle in with no f"
type textarea "Just moved to [GEOGRAPHIC_DATA], trying to settle in with no fri"
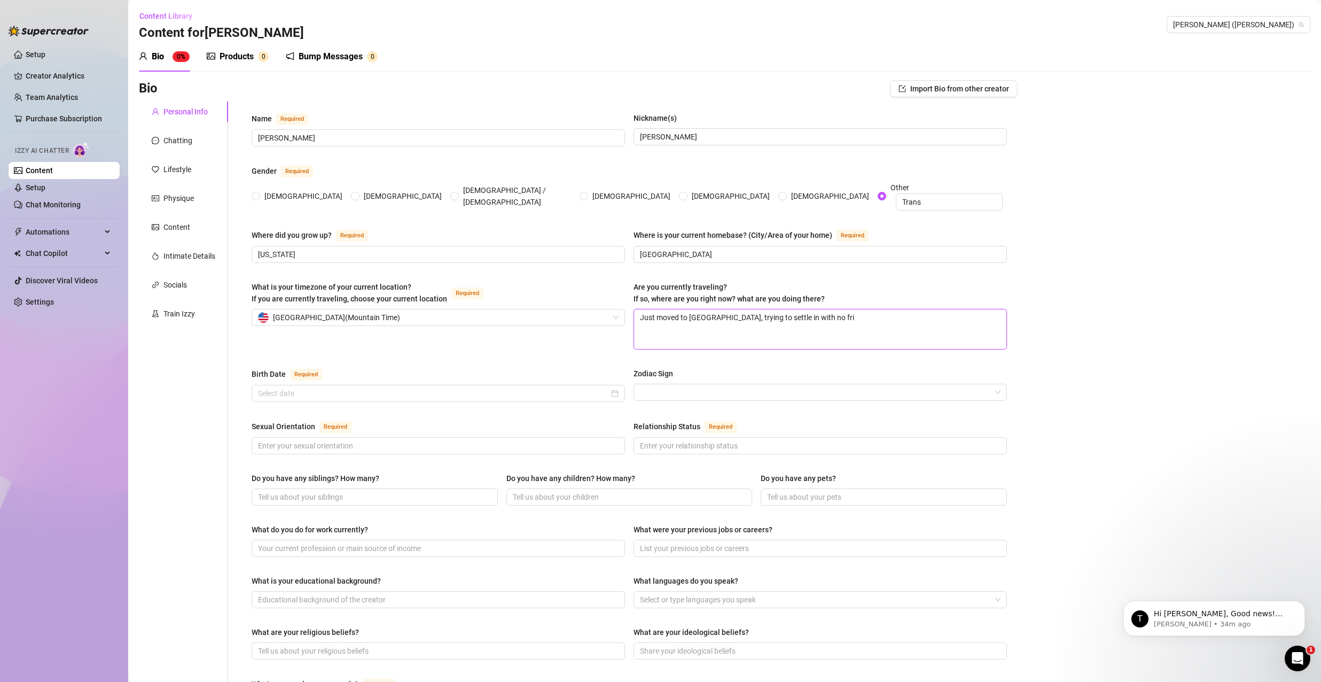
type textarea "Just moved to [GEOGRAPHIC_DATA], trying to settle in with no frie"
type textarea "Just moved to [GEOGRAPHIC_DATA], trying to settle in with no friend"
type textarea "Just moved to [GEOGRAPHIC_DATA], trying to settle in with no friends"
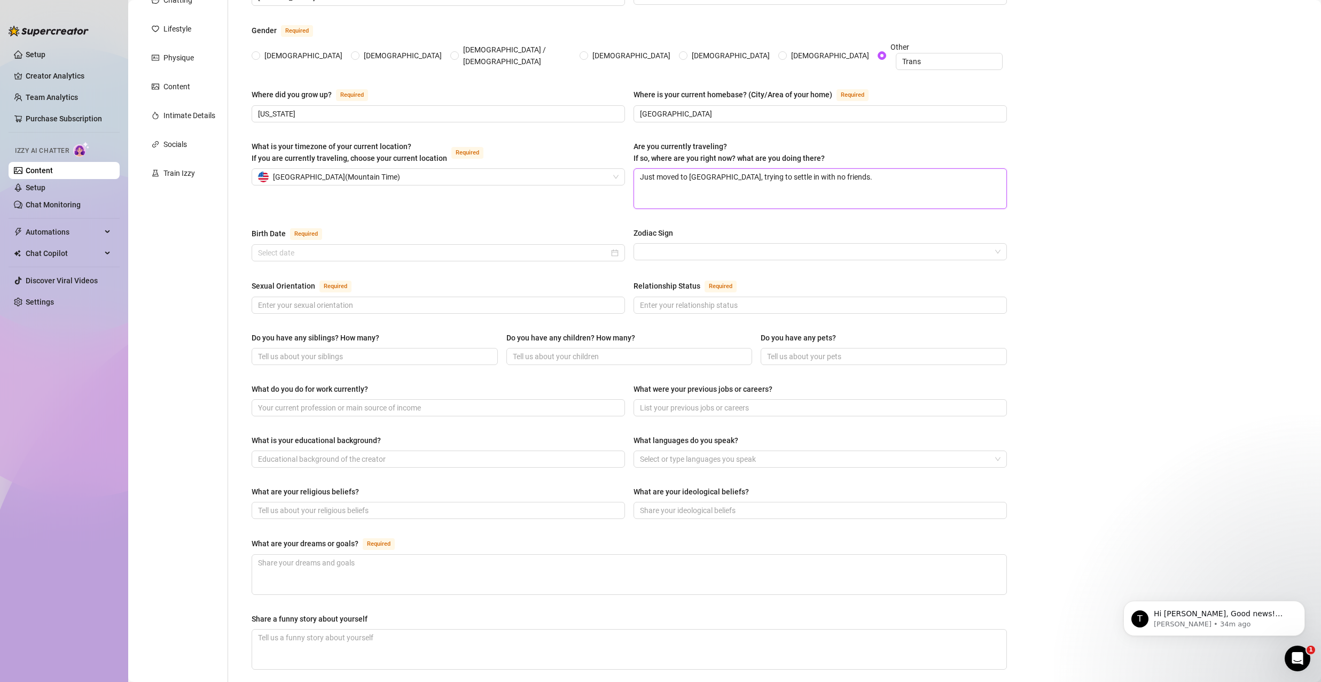
scroll to position [160, 0]
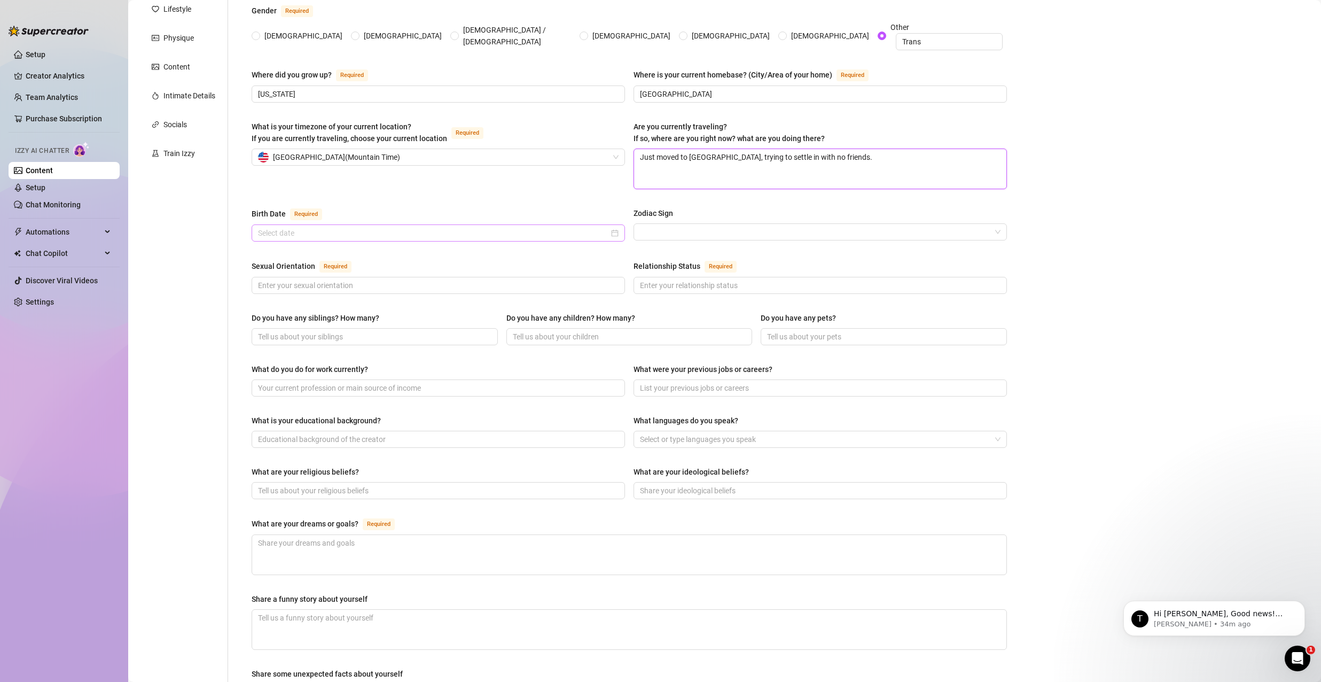
type textarea "Just moved to [GEOGRAPHIC_DATA], trying to settle in with no friends."
click at [312, 227] on input "Birth Date Required" at bounding box center [433, 233] width 351 height 12
click at [334, 239] on button "2025" at bounding box center [338, 240] width 17 height 21
click at [263, 238] on span "Last year (Control + left)" at bounding box center [262, 240] width 5 height 5
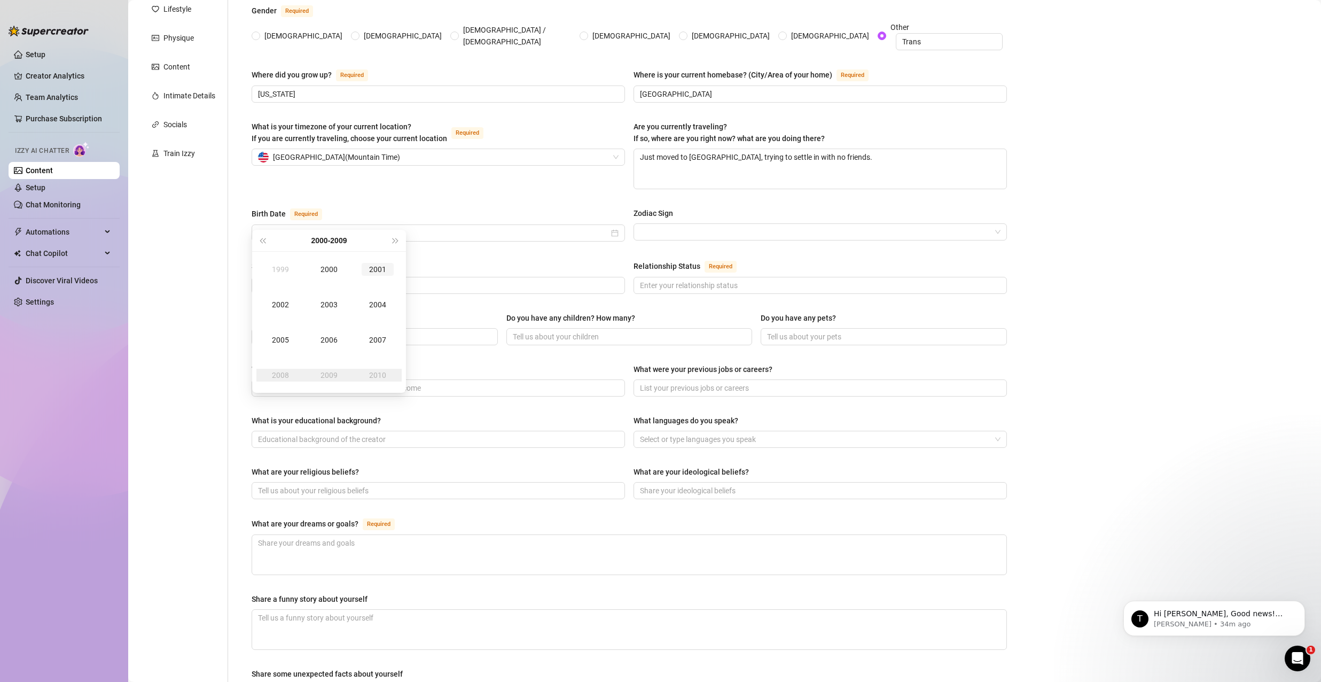
click at [375, 268] on div "2001" at bounding box center [378, 269] width 32 height 13
click at [280, 266] on div "Jan" at bounding box center [280, 269] width 32 height 13
type input "[DATE]"
click at [292, 279] on div "1" at bounding box center [290, 284] width 13 height 13
click at [682, 279] on input "Relationship Status Required" at bounding box center [819, 285] width 358 height 12
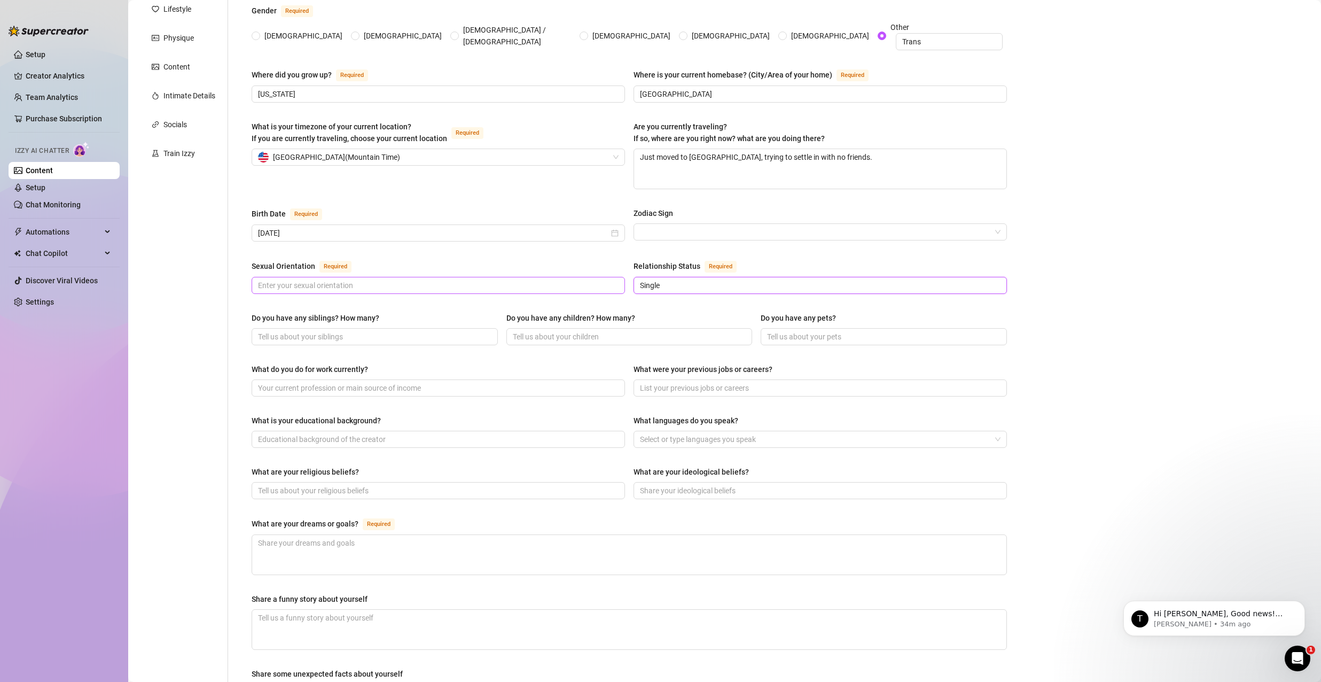
type input "Single"
click at [467, 277] on span at bounding box center [438, 285] width 373 height 17
type input "Bi"
click at [463, 331] on input "Do you have any siblings? How many?" at bounding box center [373, 337] width 231 height 12
type input "0"
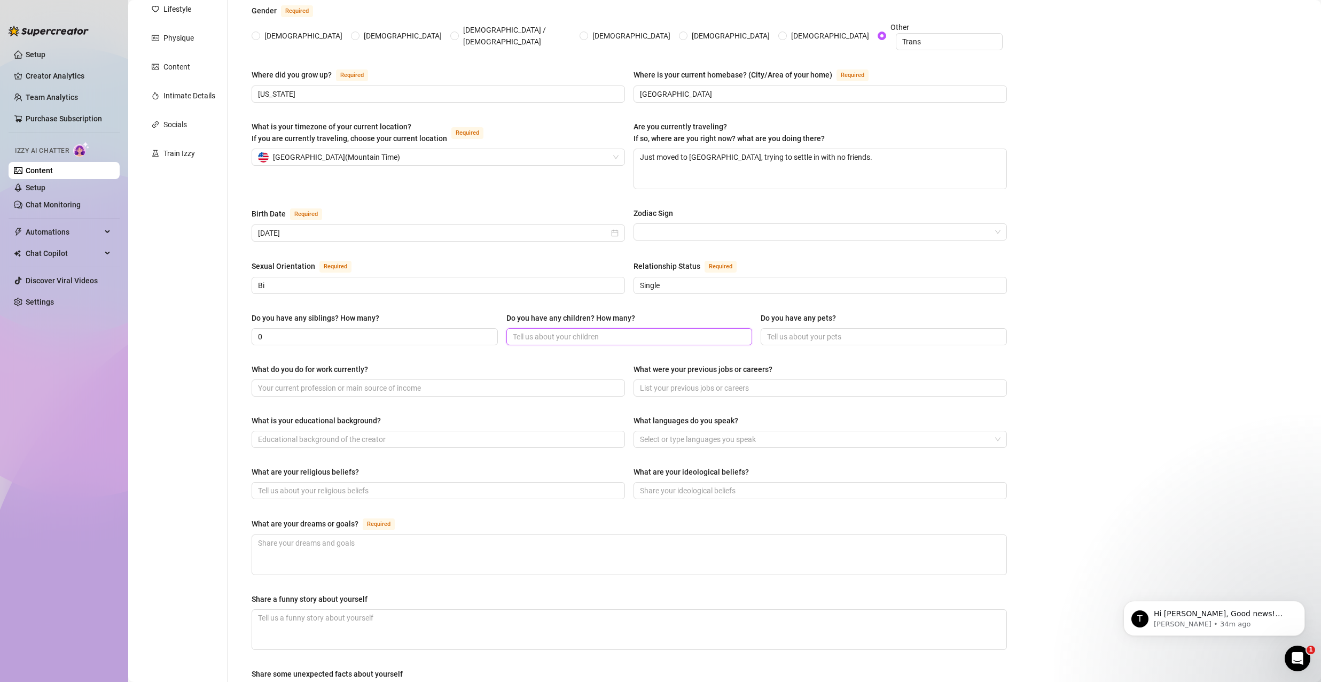
click at [609, 331] on input "Do you have any children? How many?" at bounding box center [628, 337] width 231 height 12
type input "0"
click at [805, 331] on input "Do you have any pets?" at bounding box center [882, 337] width 231 height 12
type input "1"
type input "O"
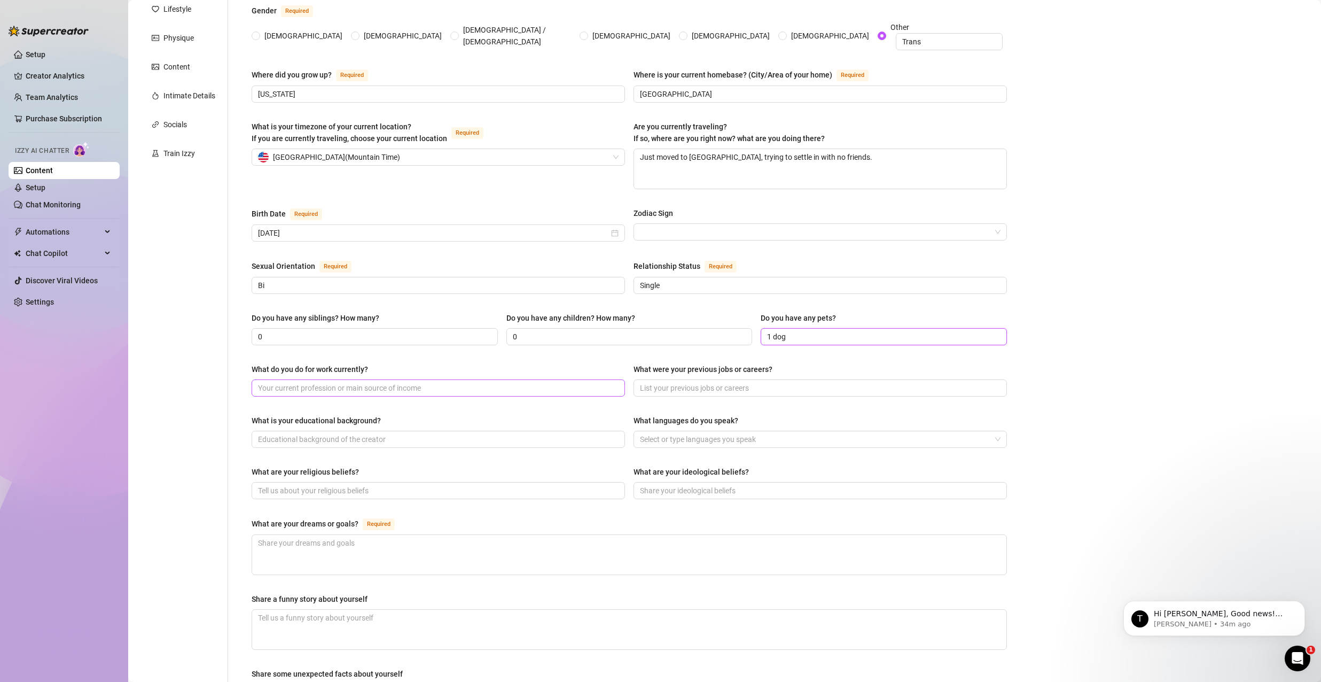
type input "1 dog"
click at [467, 382] on input "What do you do for work currently?" at bounding box center [437, 388] width 358 height 12
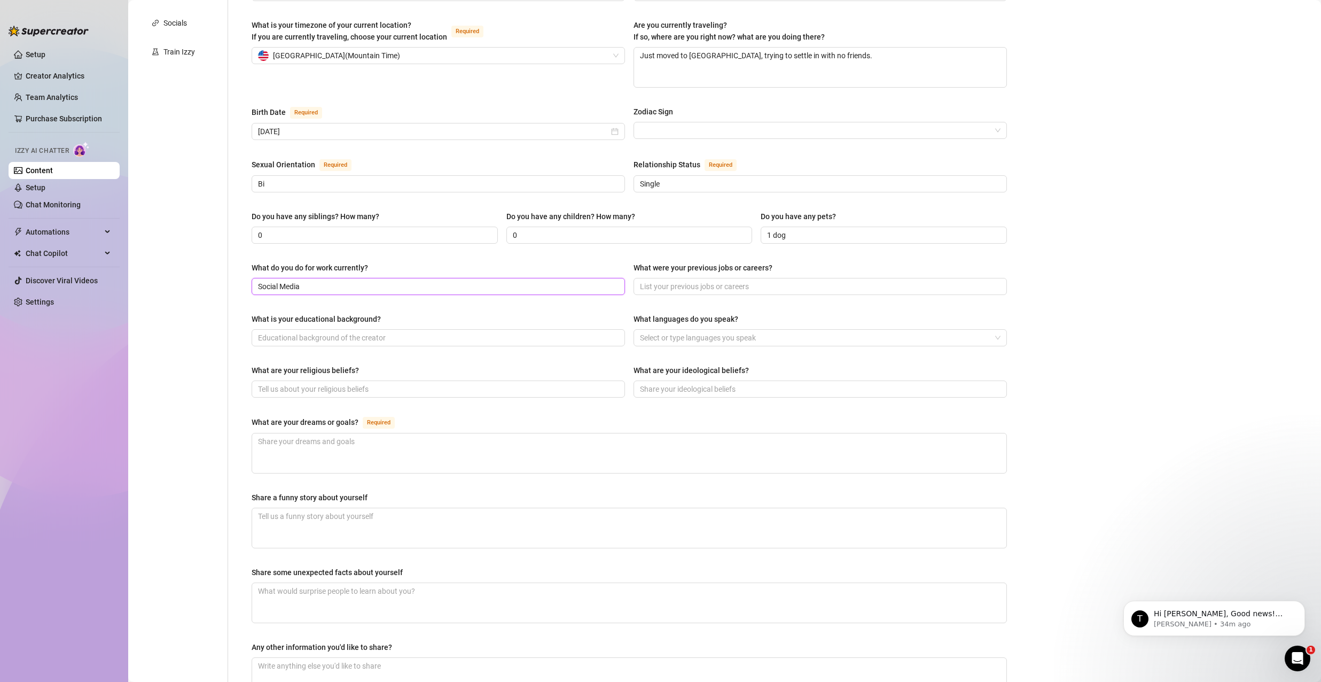
scroll to position [267, 0]
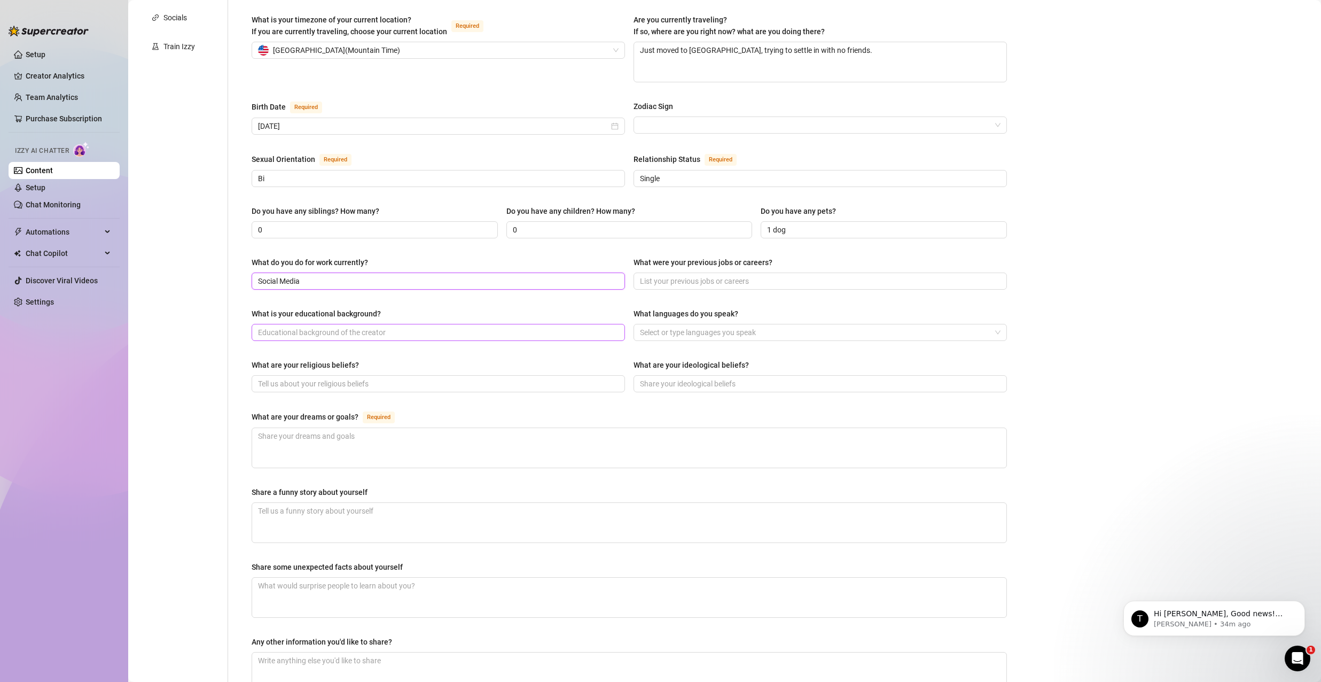
type input "Social Media"
click at [534, 326] on input "What is your educational background?" at bounding box center [437, 332] width 358 height 12
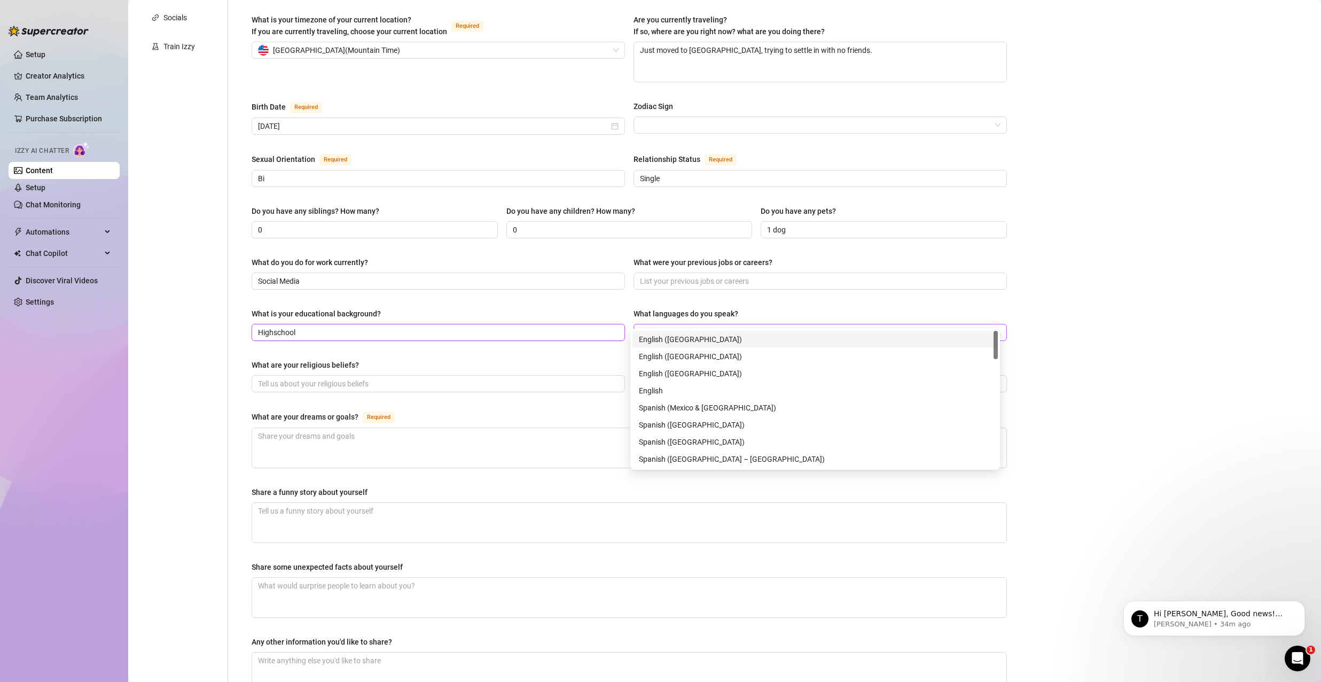
click at [698, 325] on div at bounding box center [815, 332] width 358 height 15
type input "Highschool"
type input "E"
click at [695, 354] on div "English ([GEOGRAPHIC_DATA])" at bounding box center [815, 356] width 353 height 12
click at [589, 337] on div "Name Required [PERSON_NAME] Nickname(s) [PERSON_NAME] Gender Required [DEMOGRAP…" at bounding box center [629, 273] width 755 height 857
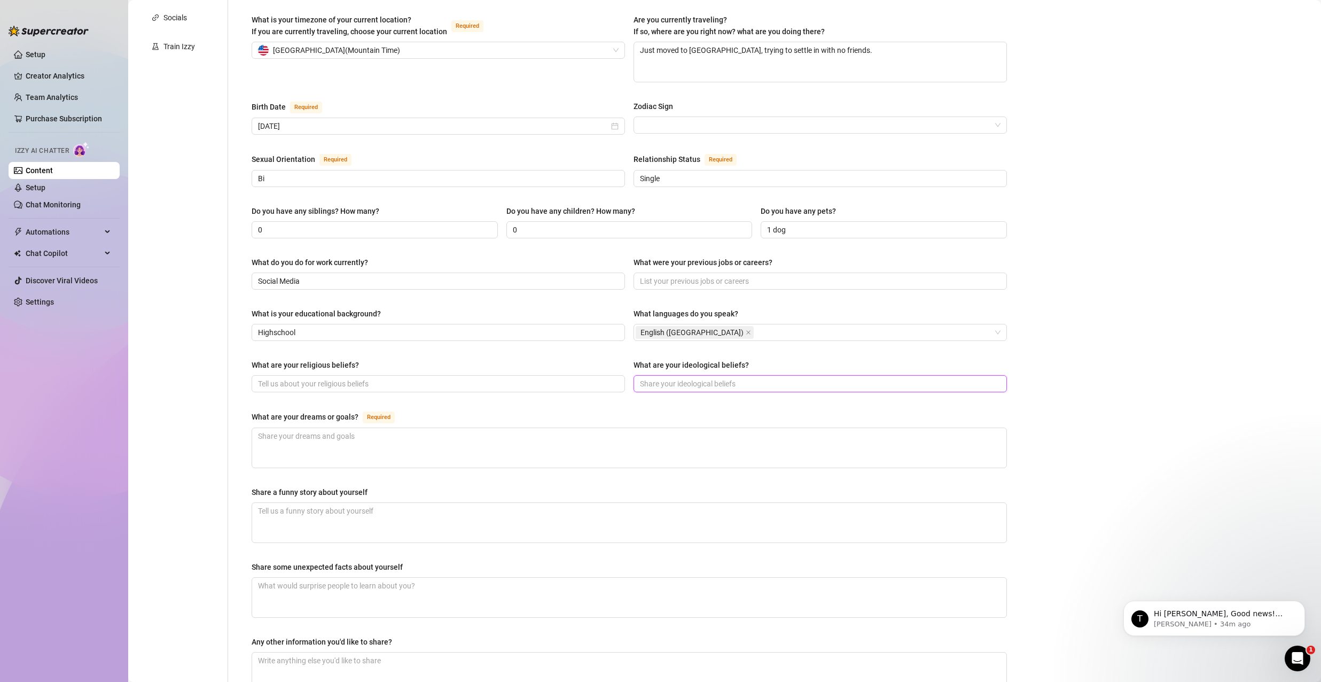
click at [685, 378] on input "What are your ideological beliefs?" at bounding box center [819, 384] width 358 height 12
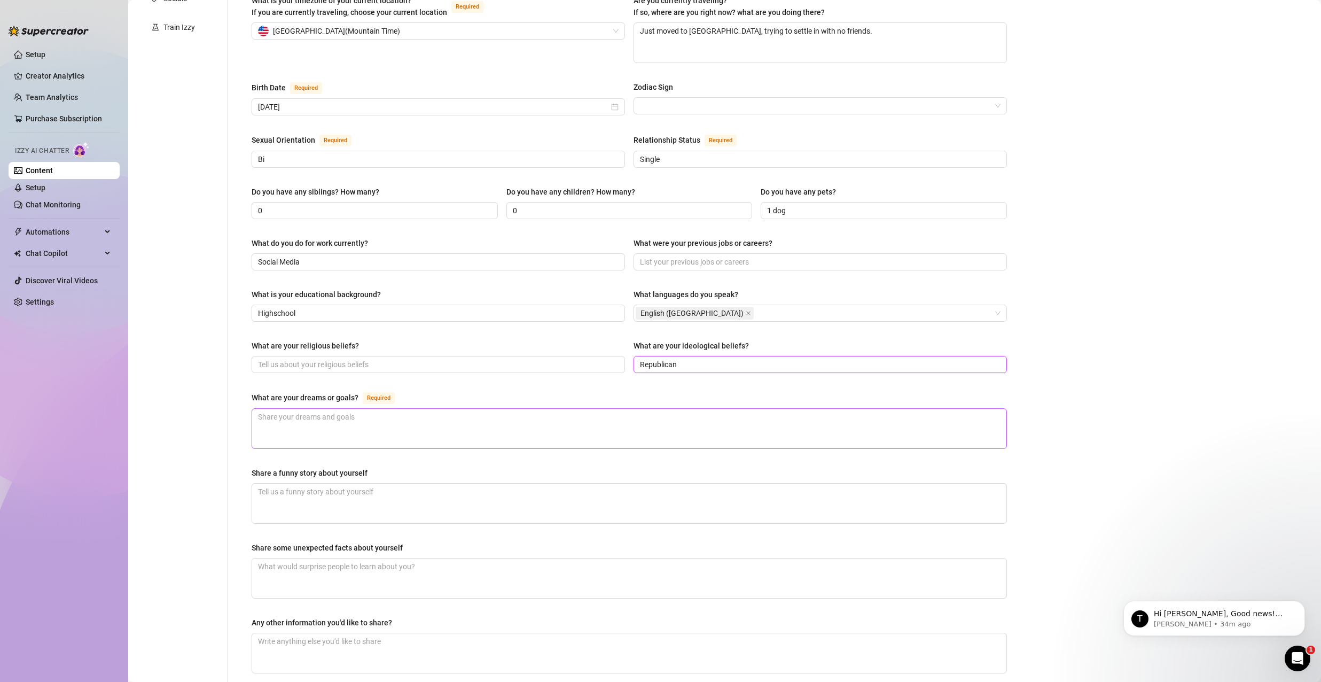
scroll to position [321, 0]
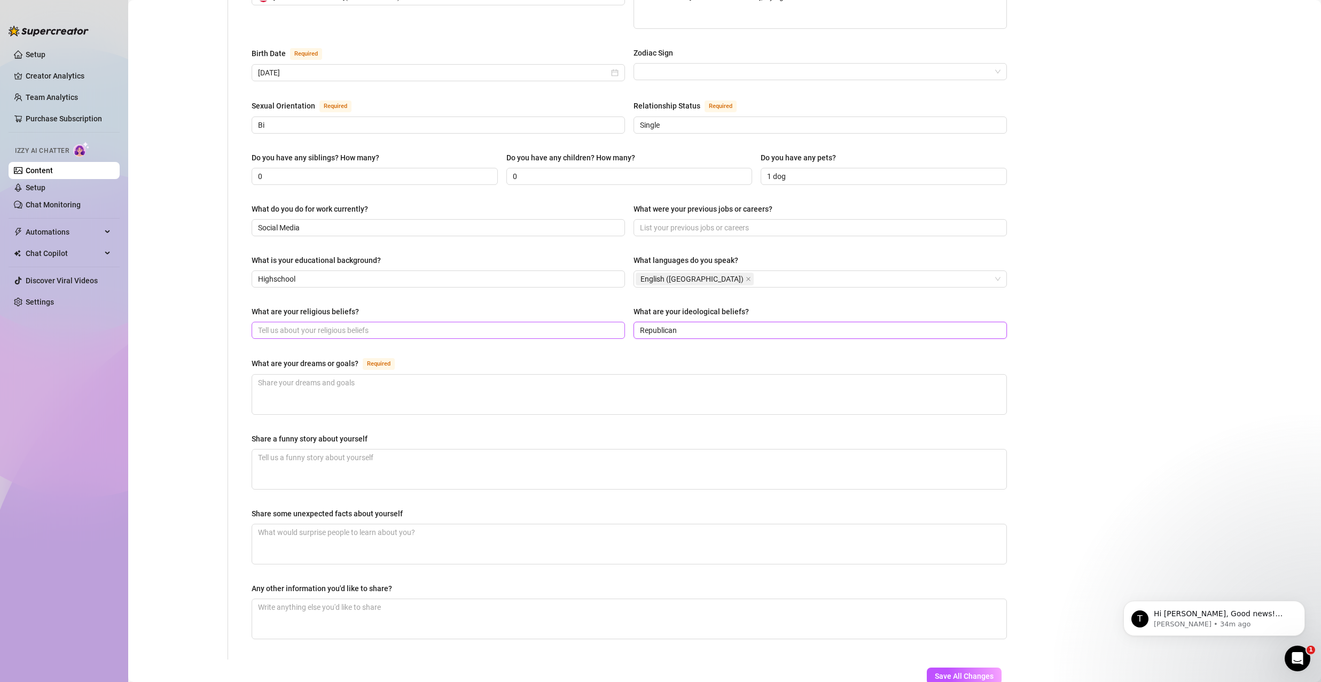
type input "Republican"
click at [455, 324] on input "What are your religious beliefs?" at bounding box center [437, 330] width 358 height 12
type input "None"
click at [476, 374] on textarea "What are your dreams or goals? Required" at bounding box center [629, 394] width 754 height 40
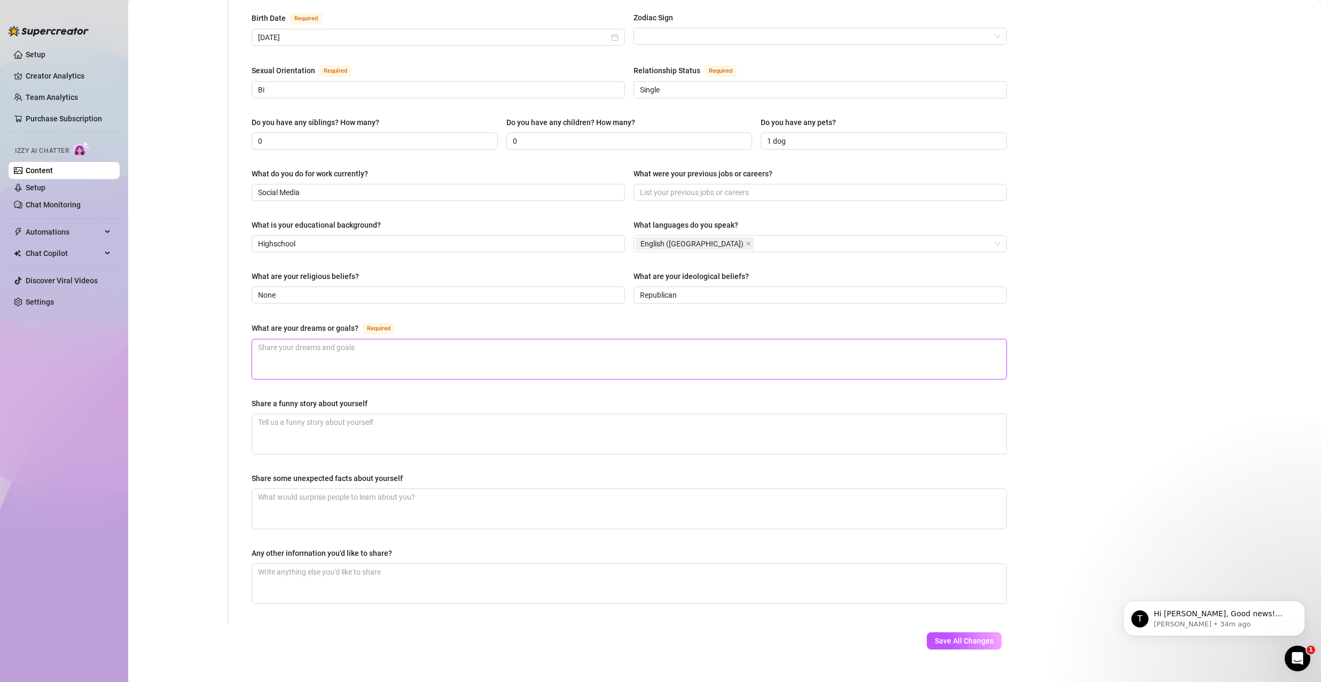
scroll to position [359, 0]
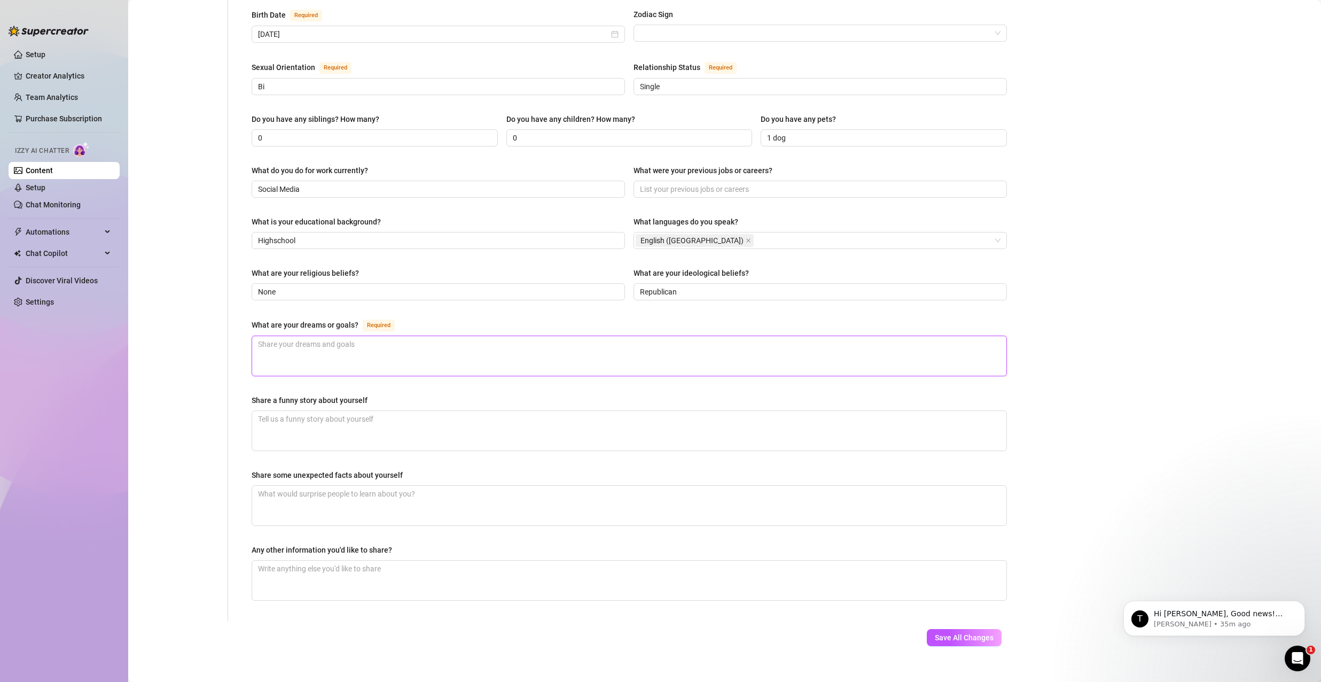
click at [394, 336] on textarea "What are your dreams or goals? Required" at bounding box center [629, 356] width 754 height 40
type textarea "T"
type textarea "To"
type textarea "To f"
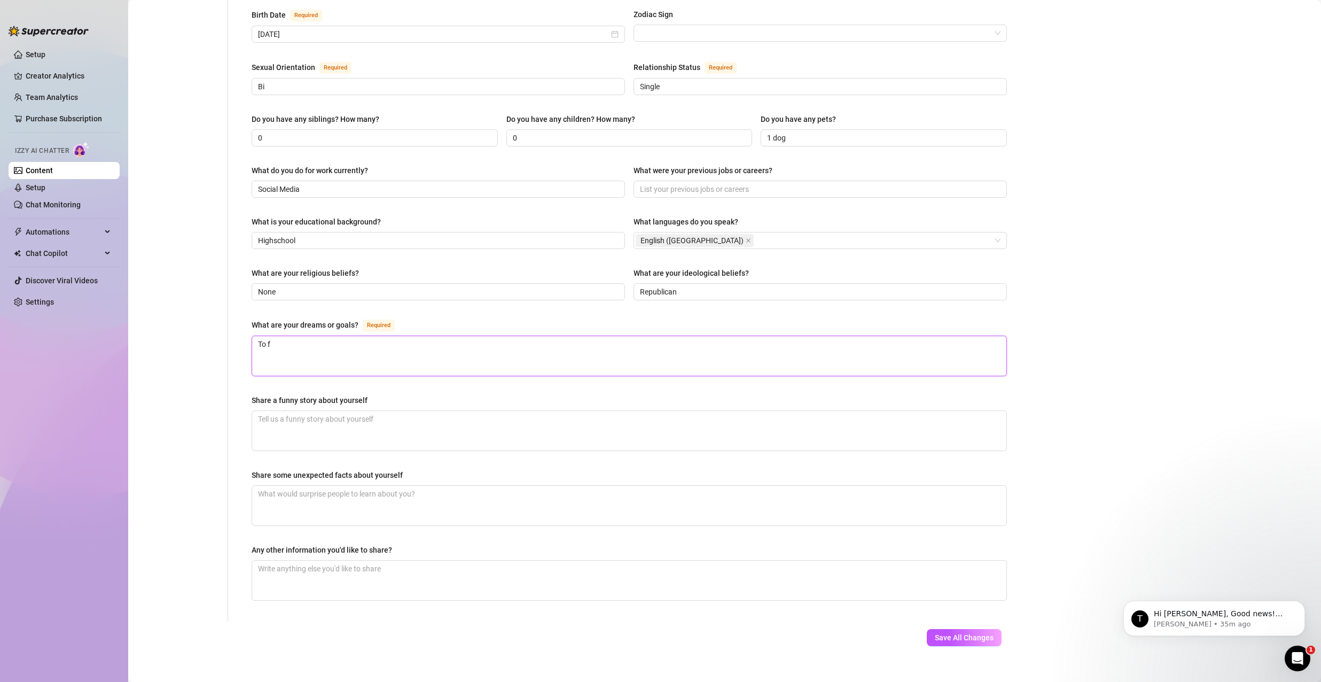
type textarea "To fu"
type textarea "To ful"
type textarea "To full"
type textarea "To fully"
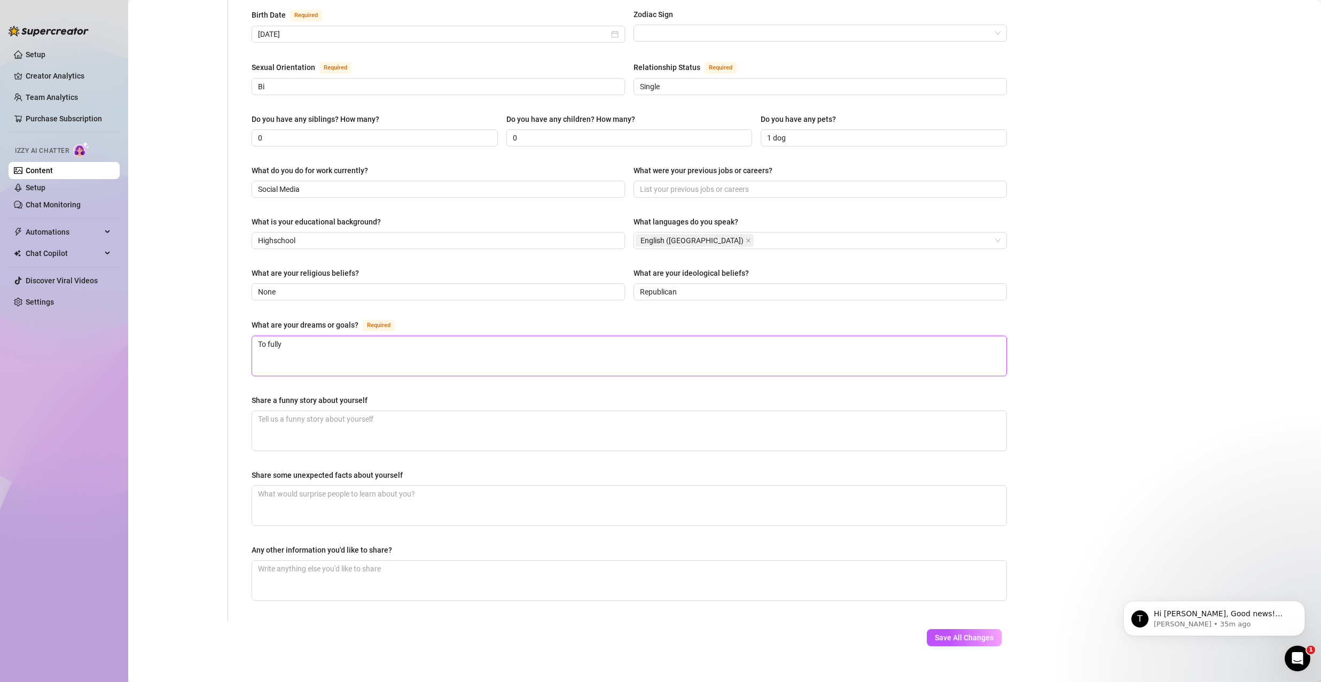
type textarea "To fully t"
type textarea "To fully tr"
type textarea "To fully tra"
type textarea "To fully [PERSON_NAME]"
type textarea "To fully transi"
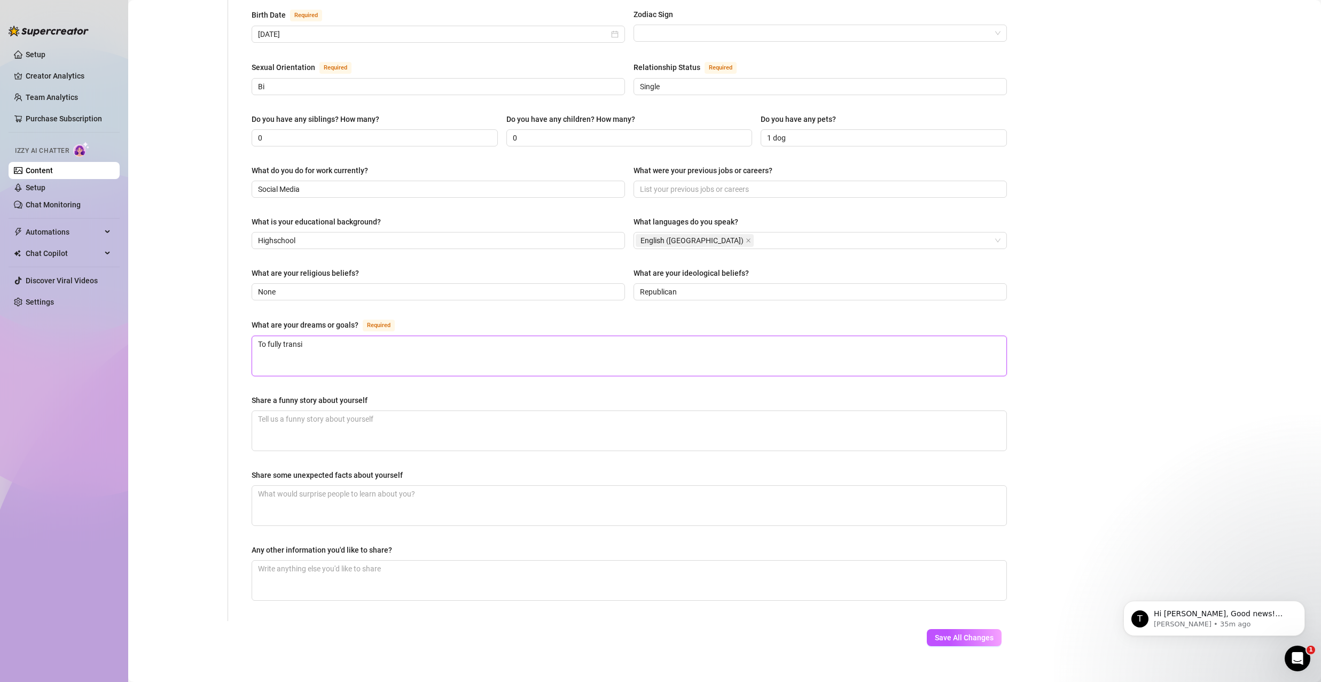
type textarea "To fully transit"
type textarea "To fully transitiio"
type textarea "To fully transitiion"
type textarea "To fully transitiio"
type textarea "To fully transitii"
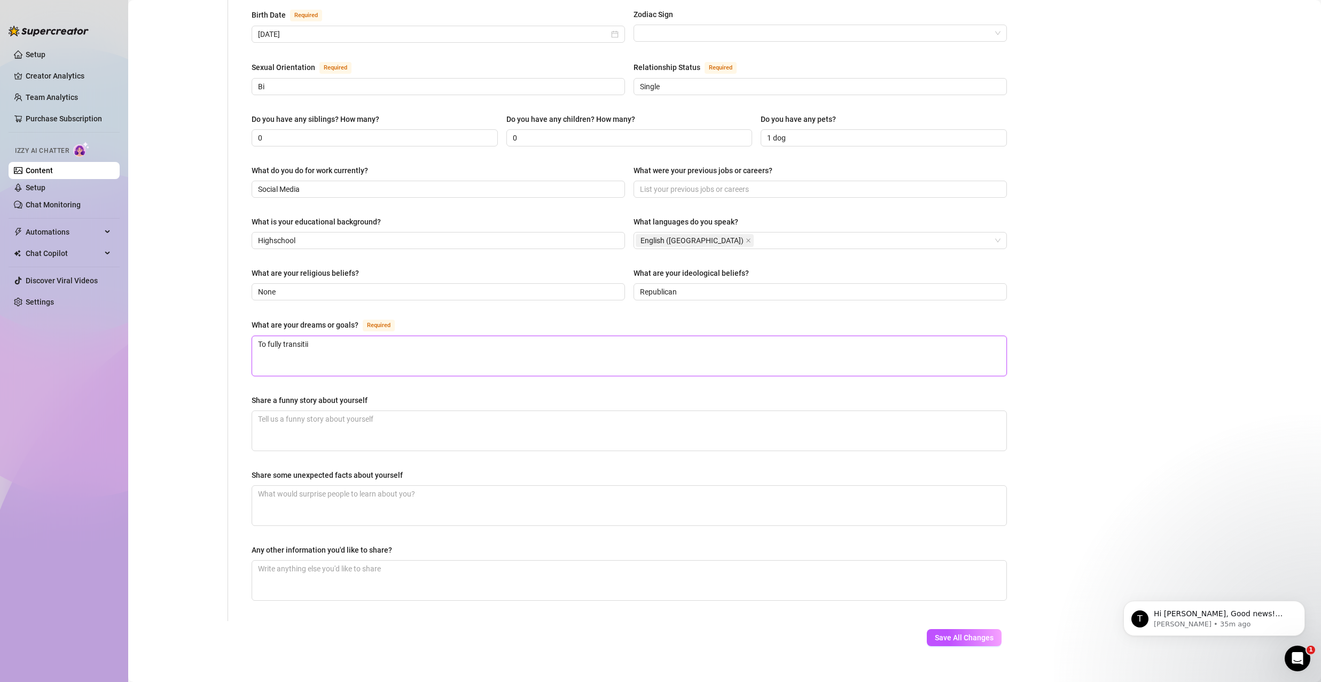
type textarea "To fully transiti"
type textarea "To fully transitio"
type textarea "To fully transition"
type textarea "To fully transition to"
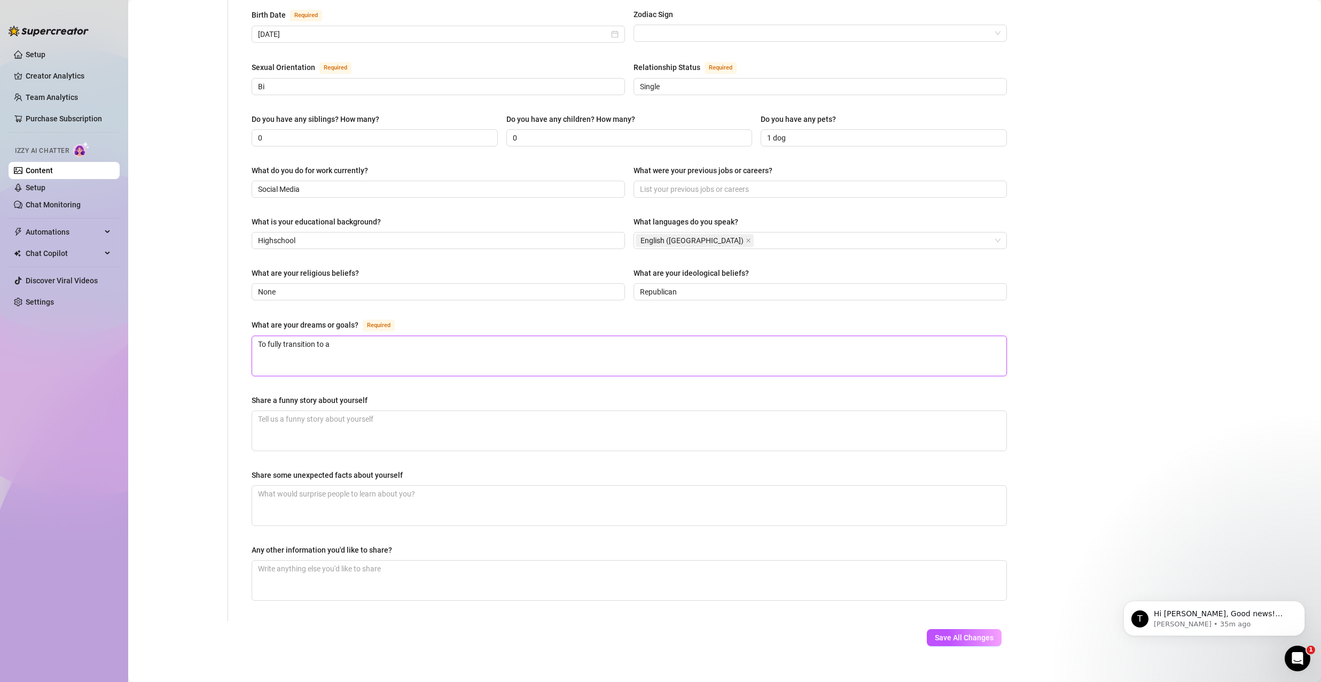
type textarea "To fully transition to a"
type textarea "To fully transition to a f"
type textarea "To fully transition to a fem"
type textarea "To fully transition to a fema"
type textarea "To fully transition to a [DEMOGRAPHIC_DATA]"
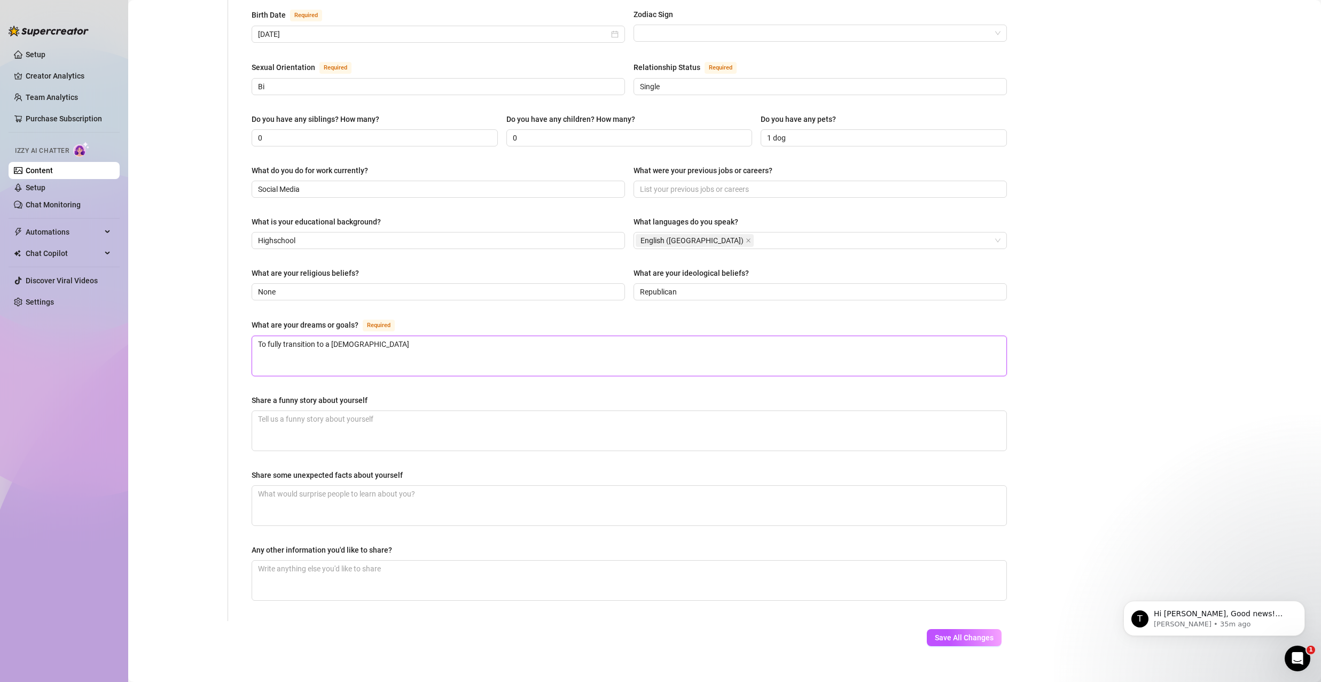
type textarea "To fully transition to a [DEMOGRAPHIC_DATA]"
type textarea "To fully transition to a [DEMOGRAPHIC_DATA] a"
type textarea "To fully transition to a [DEMOGRAPHIC_DATA] and"
type textarea "To fully transition to a [DEMOGRAPHIC_DATA] and ma"
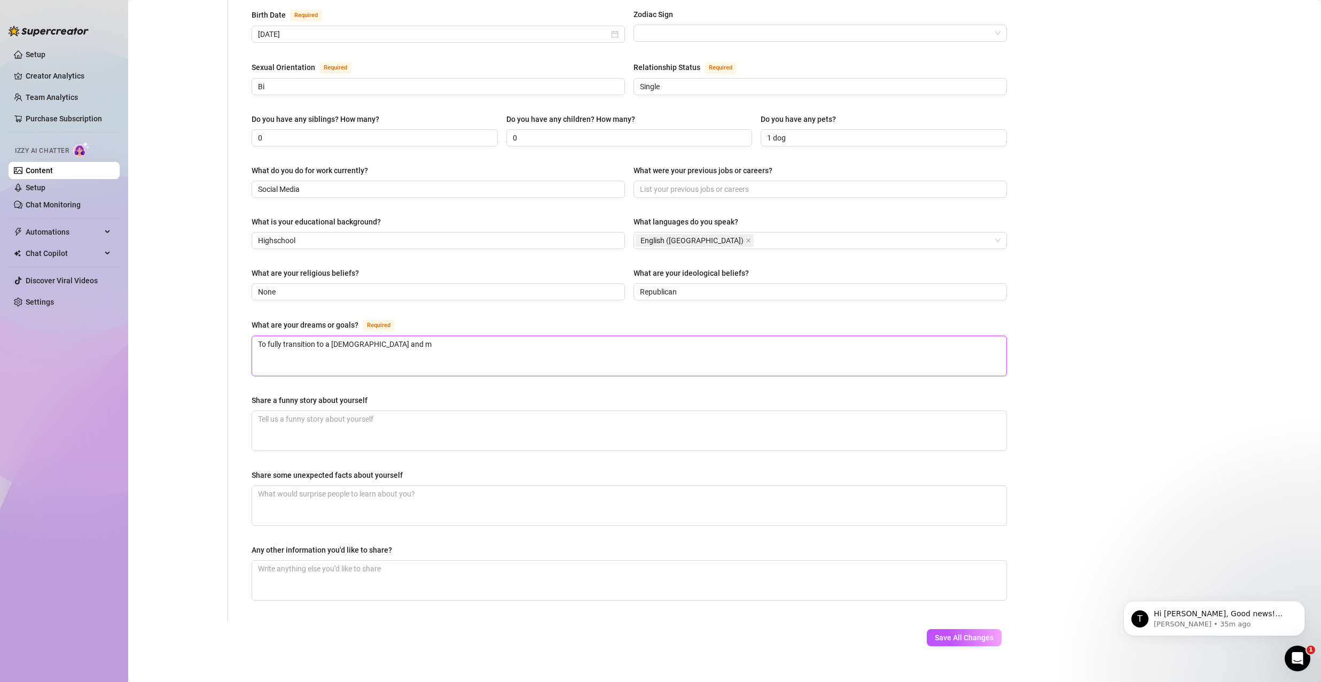
type textarea "To fully transition to a [DEMOGRAPHIC_DATA] and me"
type textarea "To fully transition to a [DEMOGRAPHIC_DATA] and mee"
type textarea "To fully transition to a [DEMOGRAPHIC_DATA] and meet"
type textarea "To fully transition to a [DEMOGRAPHIC_DATA] and meet a"
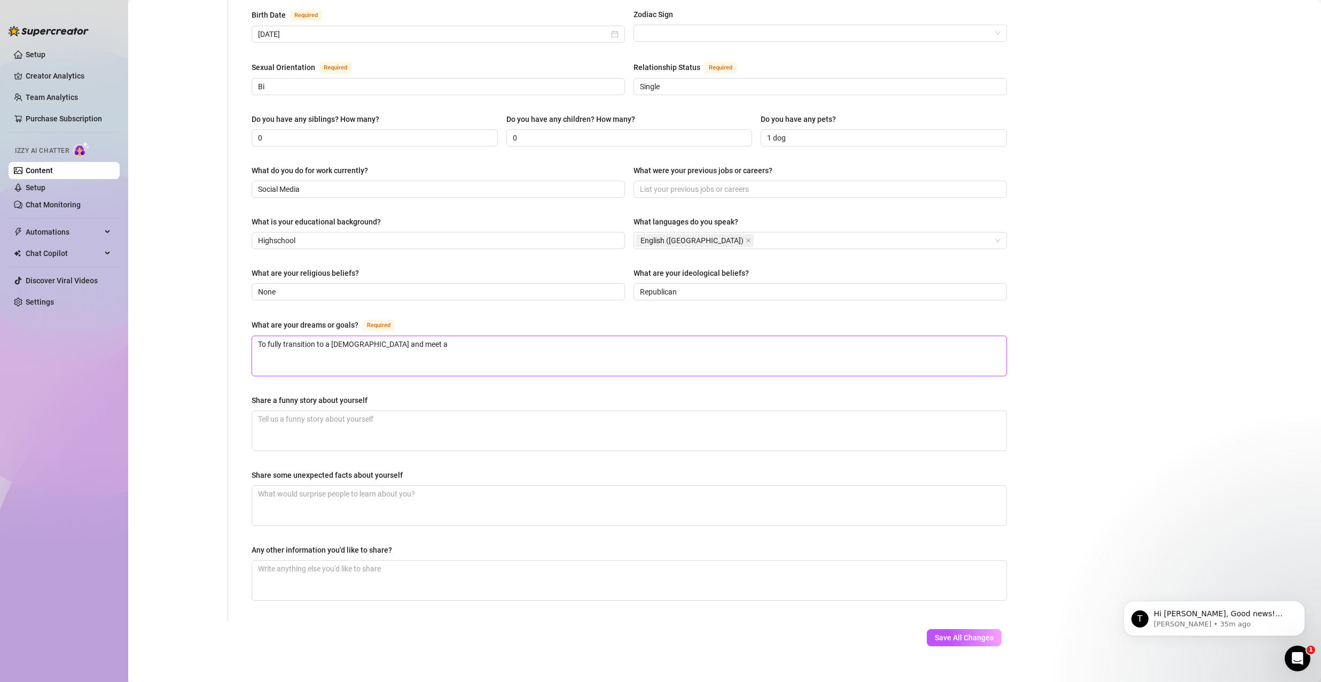
type textarea "To fully transition to a [DEMOGRAPHIC_DATA] and meet a n"
click at [698, 341] on textarea "To fully transition to a [DEMOGRAPHIC_DATA] and meet a nice guy to settle down …" at bounding box center [629, 356] width 754 height 40
click at [975, 633] on span "Save All Changes" at bounding box center [964, 637] width 59 height 9
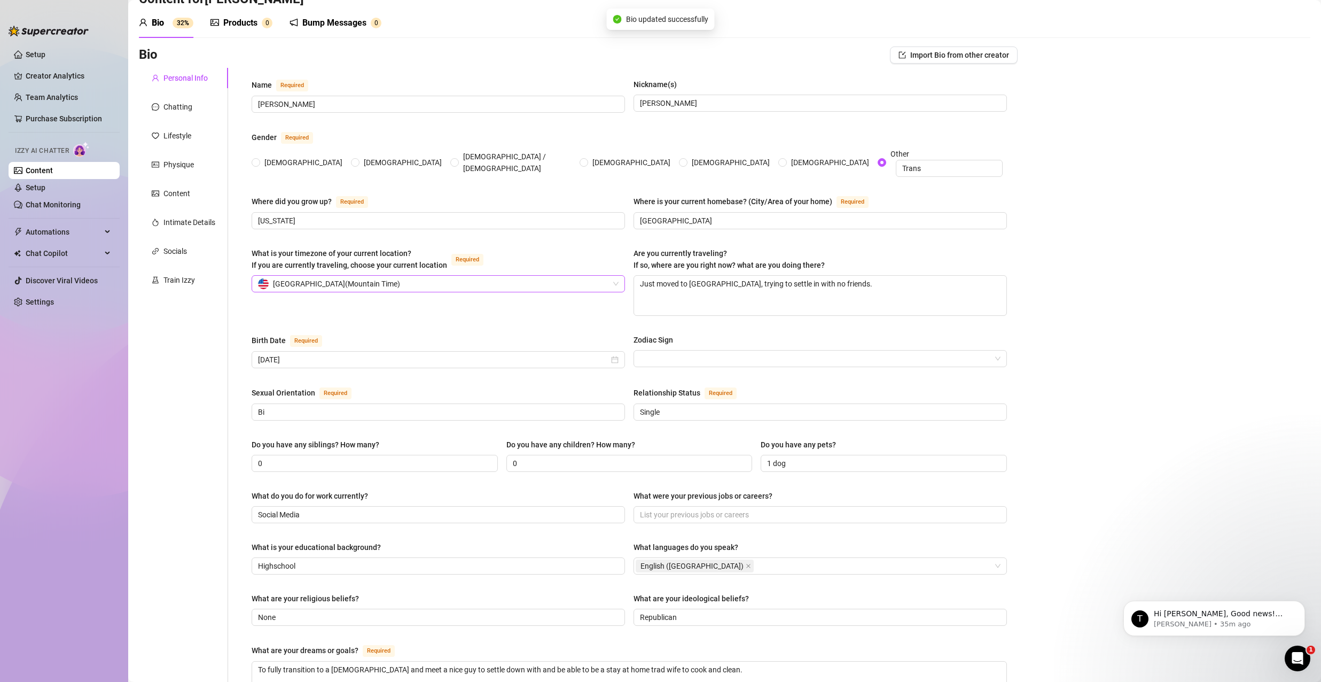
scroll to position [0, 0]
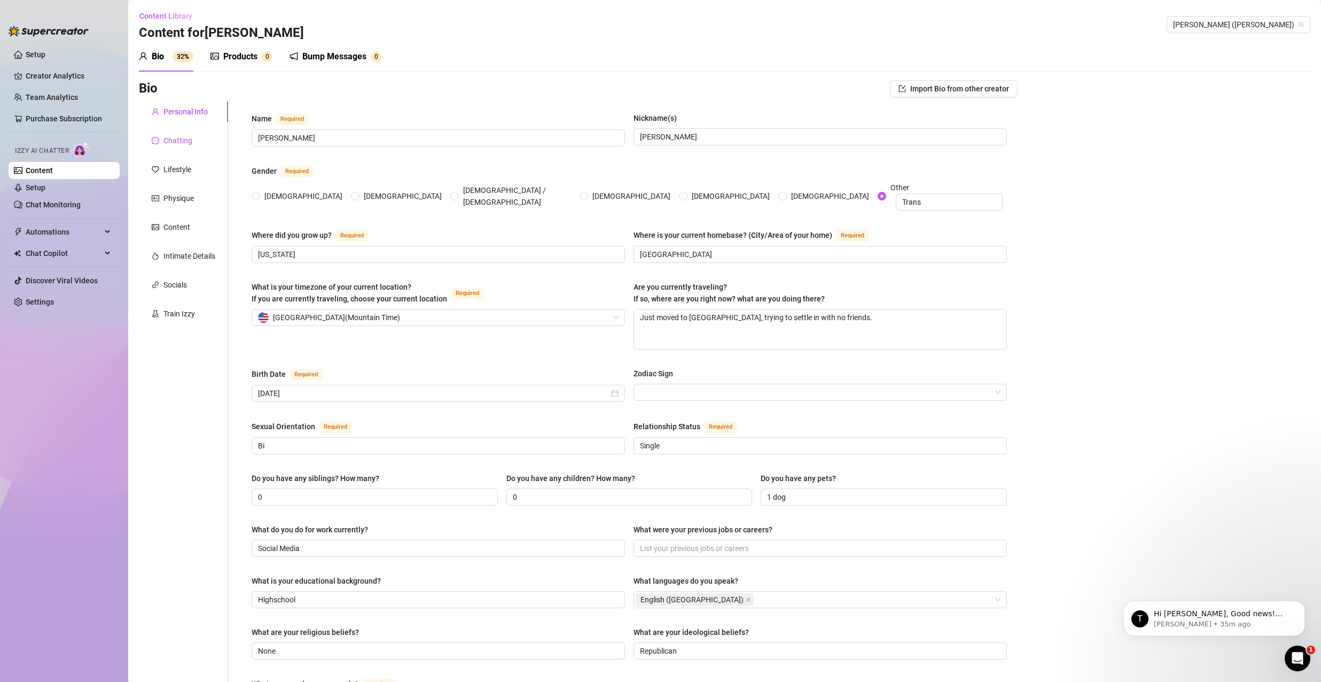
click at [183, 144] on div "Chatting" at bounding box center [177, 141] width 29 height 12
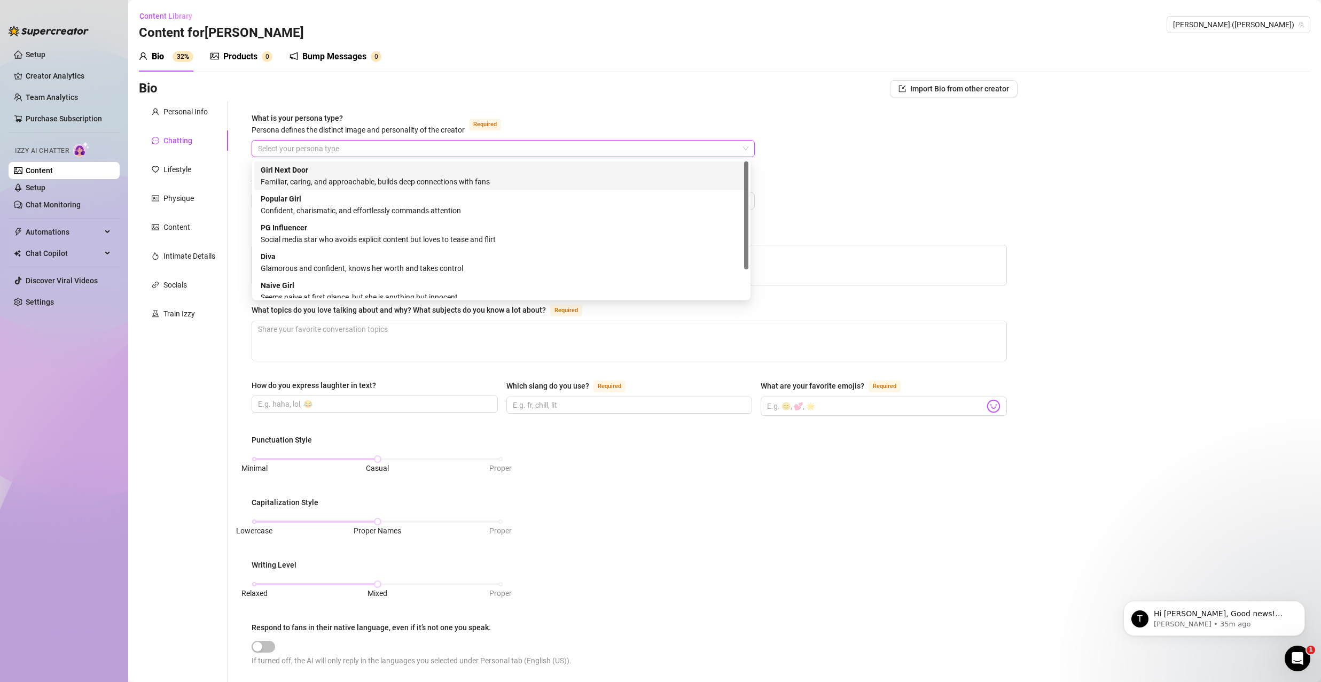
click at [313, 142] on input "What is your persona type? [PERSON_NAME] defines the distinct image and persona…" at bounding box center [498, 148] width 481 height 16
click at [413, 181] on div "Familiar, caring, and approachable, builds deep connections with fans" at bounding box center [501, 182] width 481 height 12
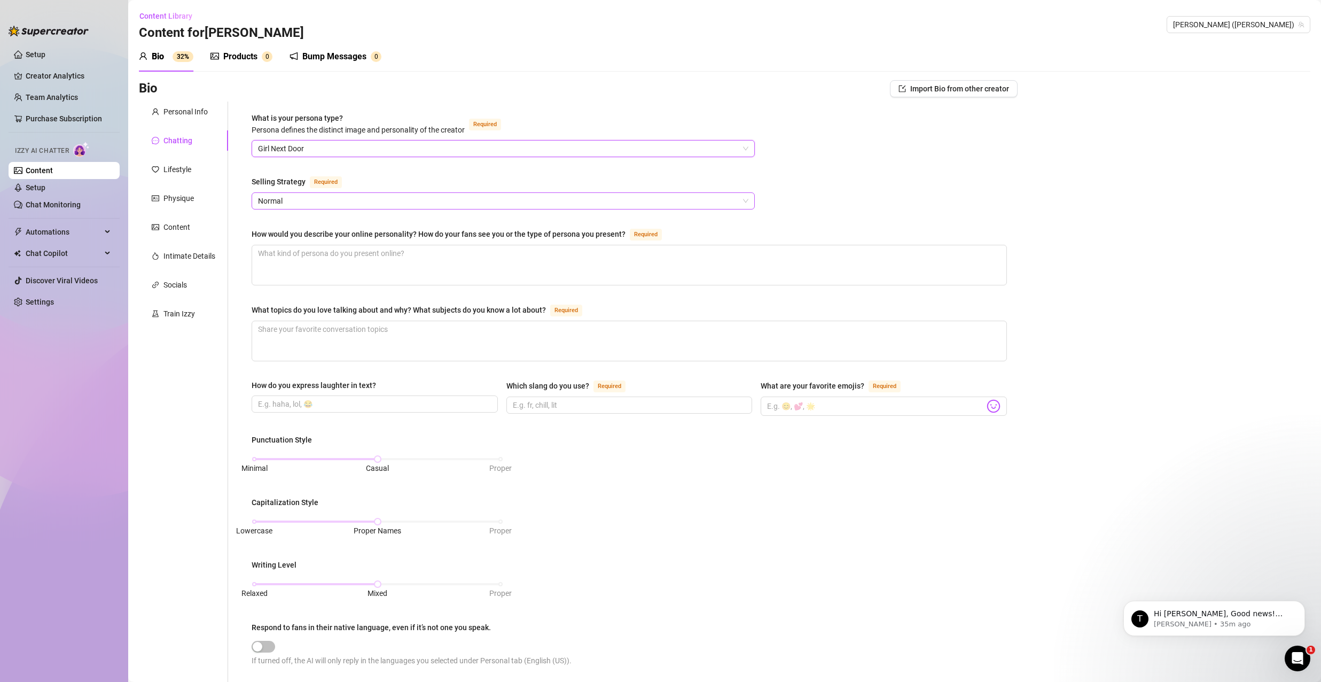
click at [384, 197] on span "Normal" at bounding box center [503, 201] width 490 height 16
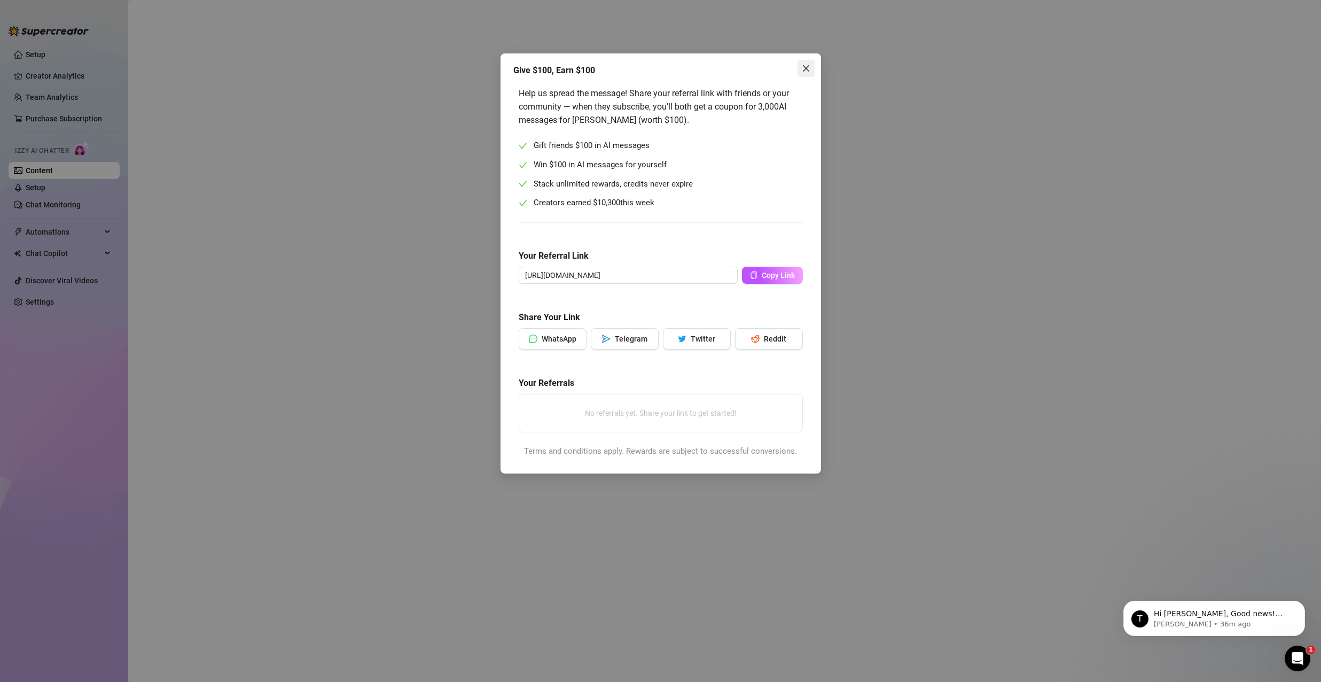
click at [802, 64] on icon "close" at bounding box center [806, 68] width 9 height 9
